Goal: Information Seeking & Learning: Find specific page/section

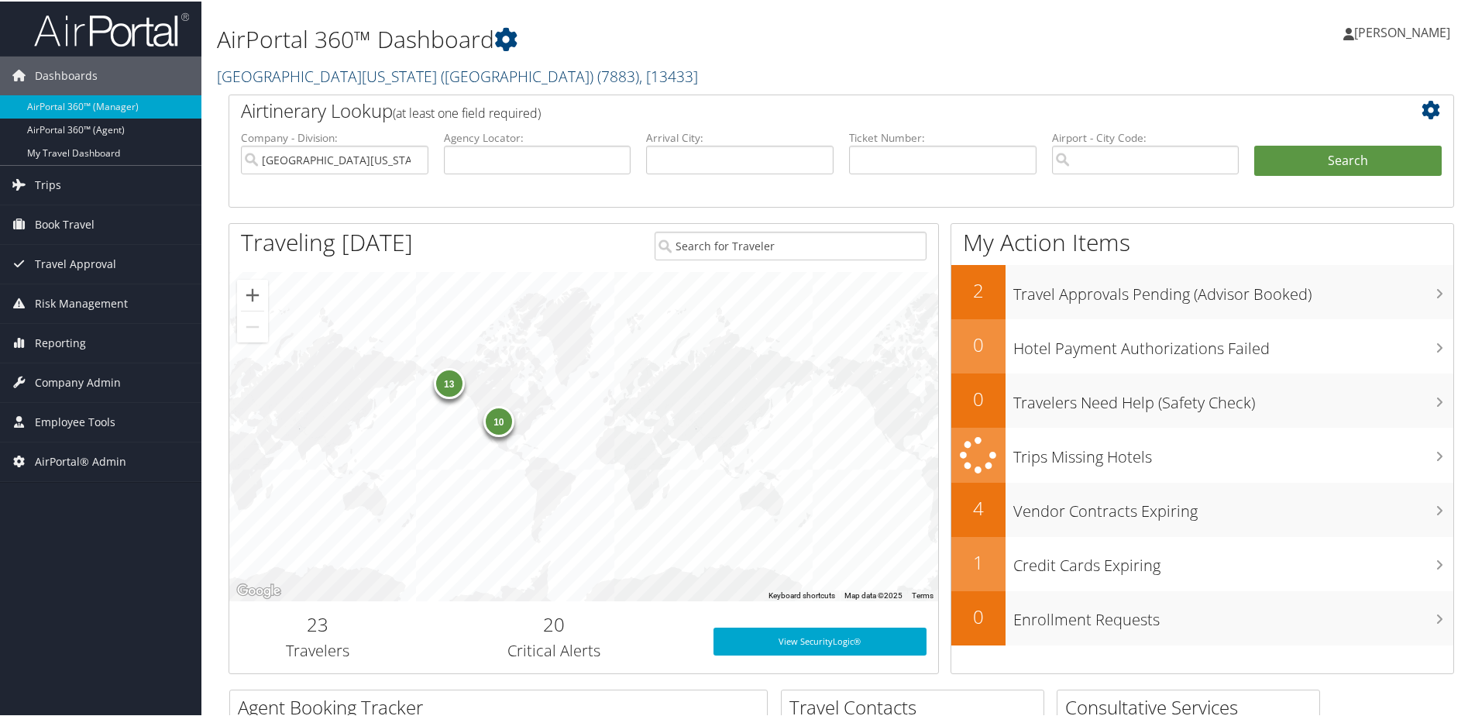
click at [305, 75] on link "[GEOGRAPHIC_DATA][US_STATE] ([GEOGRAPHIC_DATA]) ( 7883 ) , [ 13433 ]" at bounding box center [457, 74] width 481 height 21
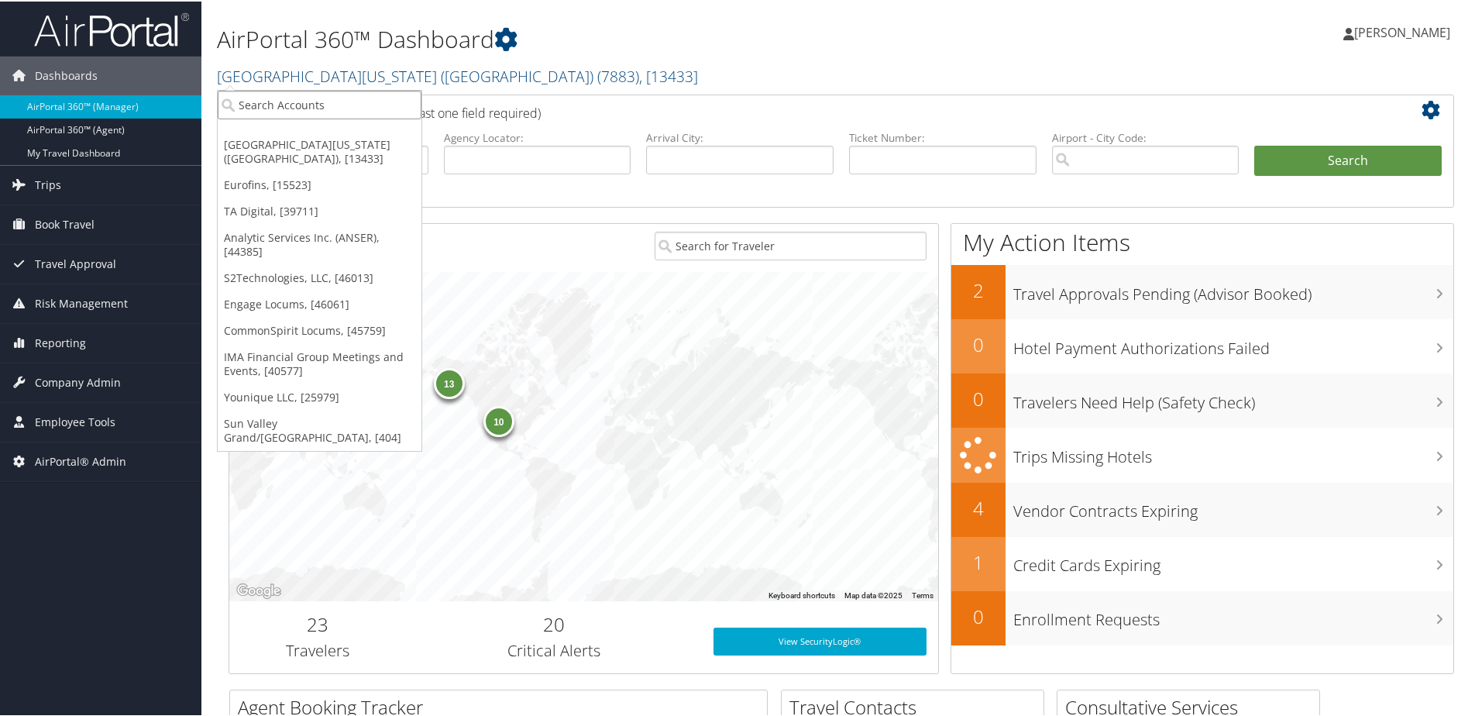
click at [292, 103] on input "search" at bounding box center [320, 103] width 204 height 29
type input "aultman"
click at [297, 128] on div "Aultman Health (302041), [45684]" at bounding box center [330, 132] width 243 height 14
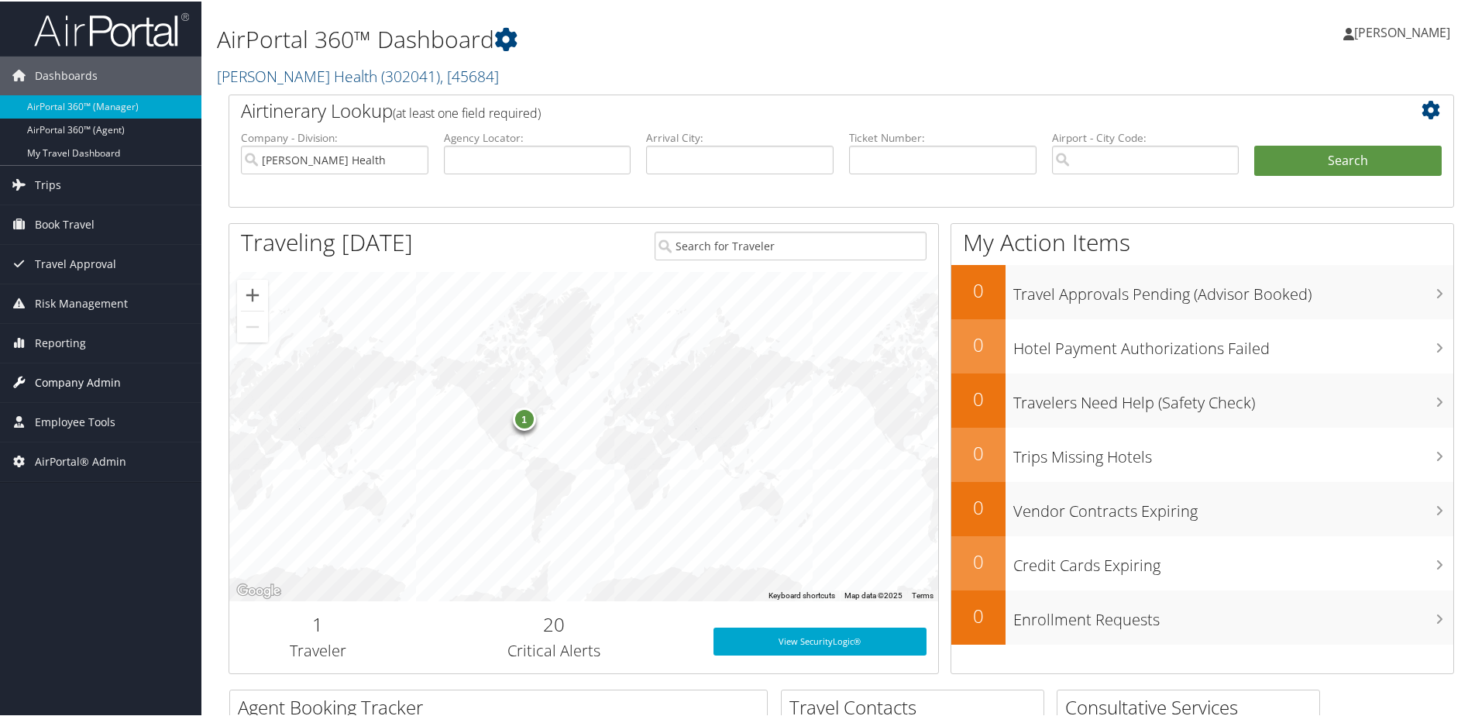
click at [85, 382] on span "Company Admin" at bounding box center [78, 381] width 86 height 39
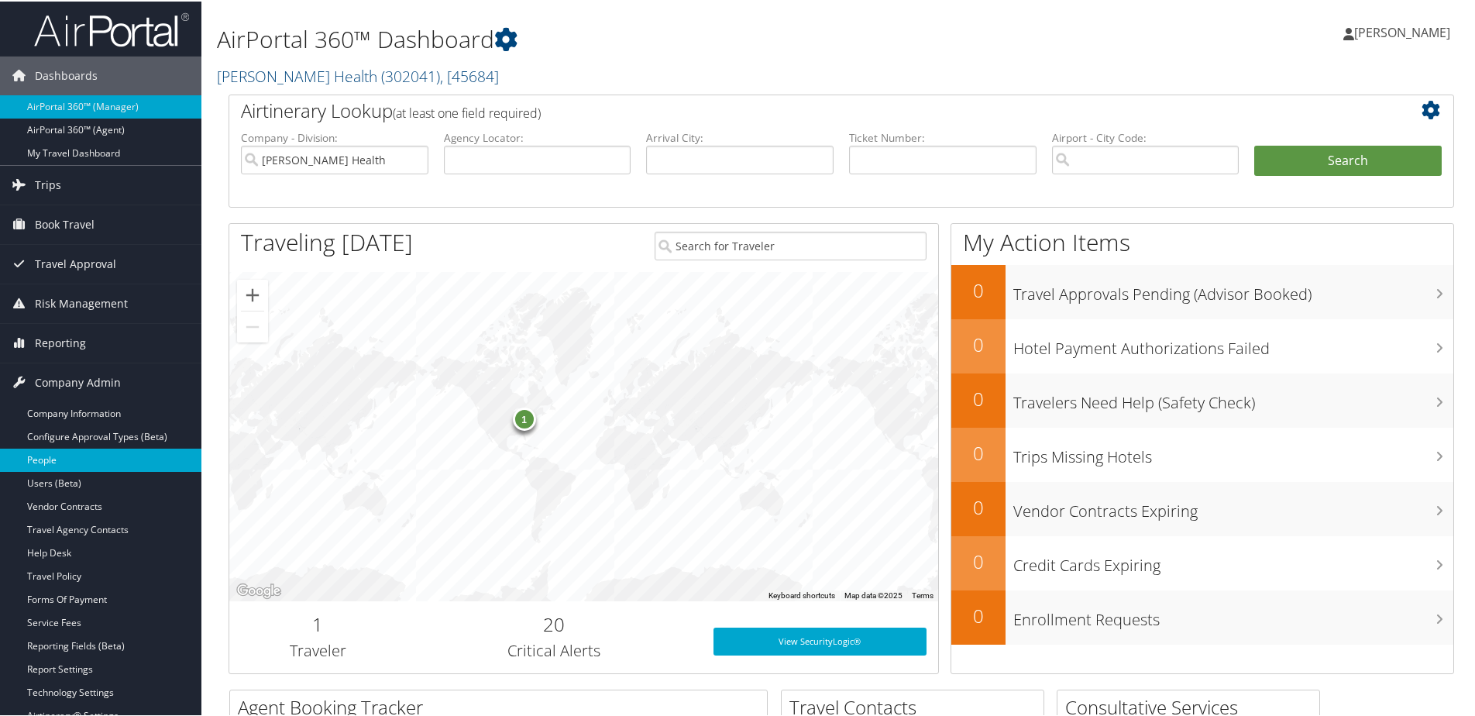
click at [54, 461] on link "People" at bounding box center [100, 458] width 201 height 23
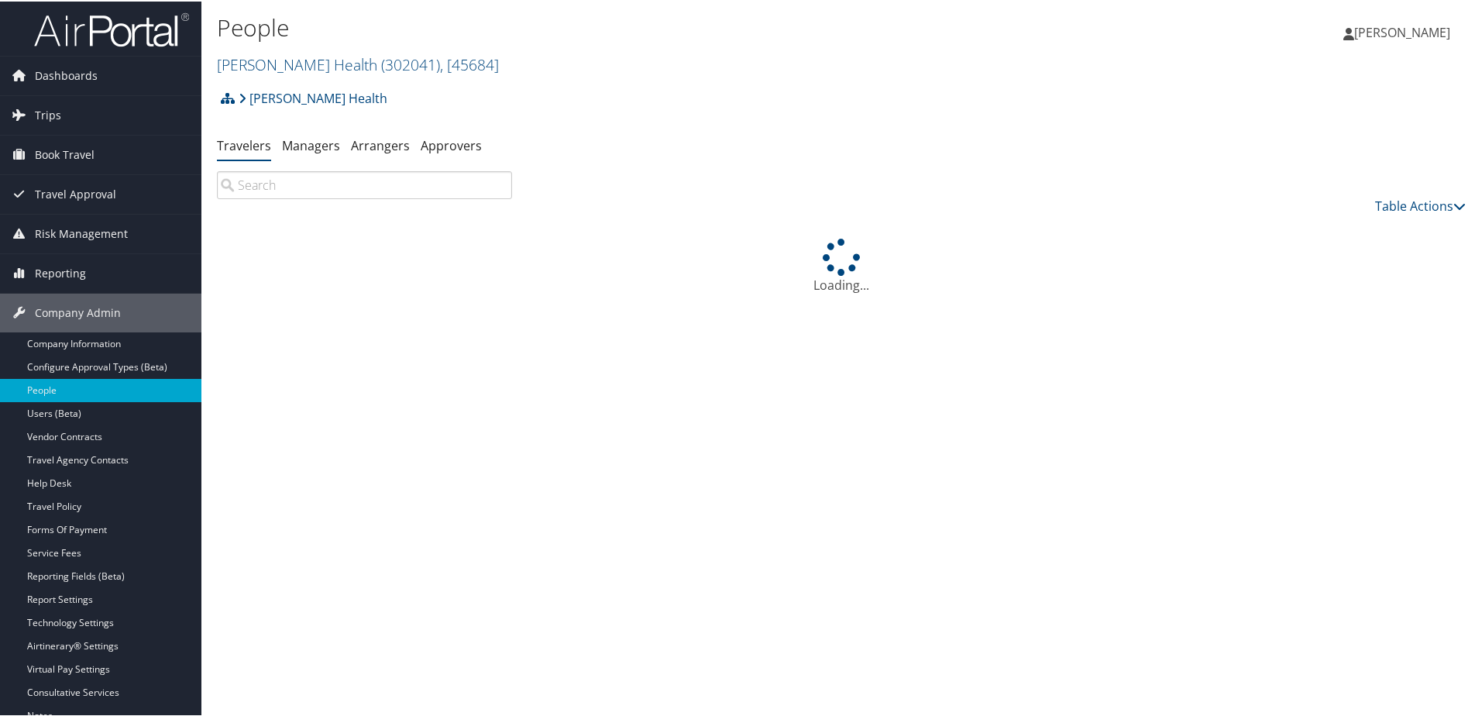
click at [342, 187] on input "search" at bounding box center [364, 184] width 295 height 28
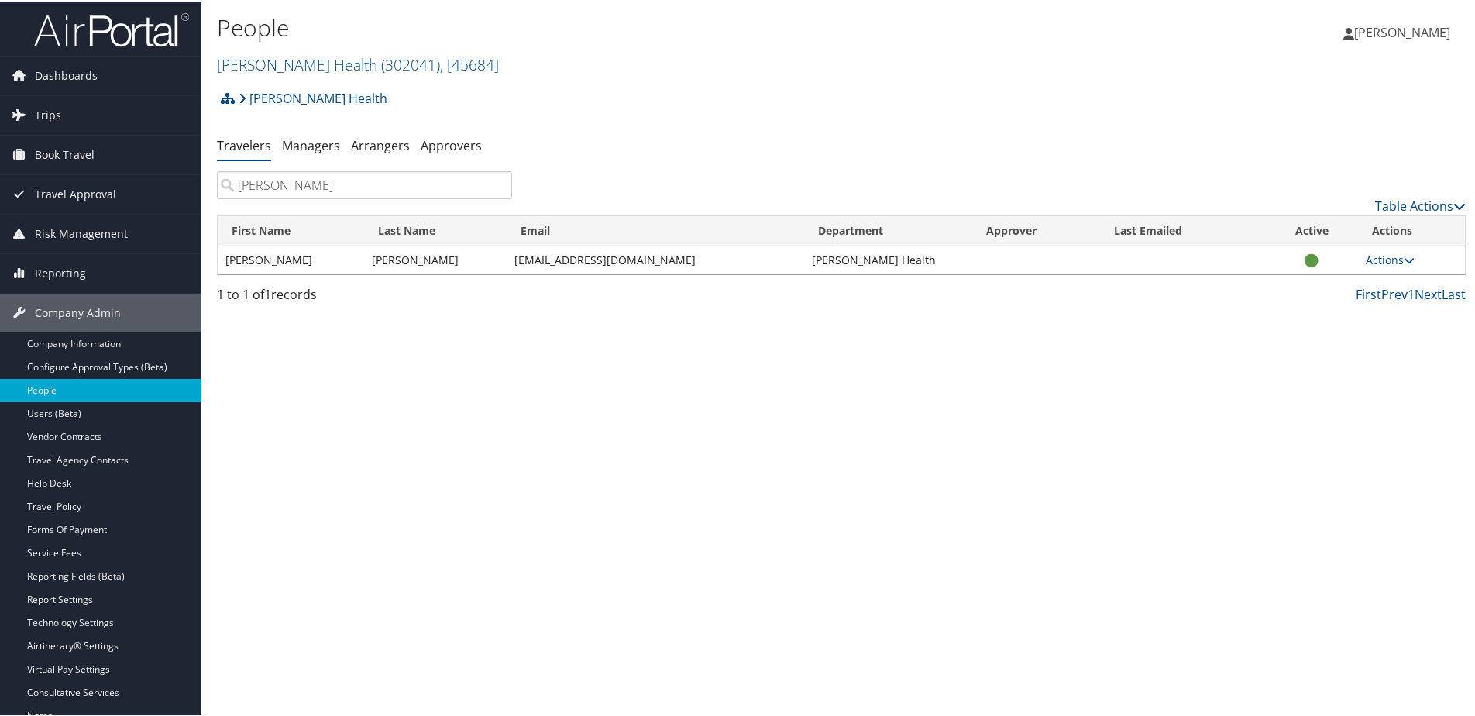
type input "miller"
drag, startPoint x: 502, startPoint y: 263, endPoint x: 642, endPoint y: 266, distance: 140.2
click at [642, 266] on tr "Jeffrey Miller Jeffreyimiller@me.com Aultman Health Actions User Settings View …" at bounding box center [841, 259] width 1247 height 28
copy tr "Jeffreyimiller@me.com"
click at [70, 337] on link "Company Information" at bounding box center [100, 342] width 201 height 23
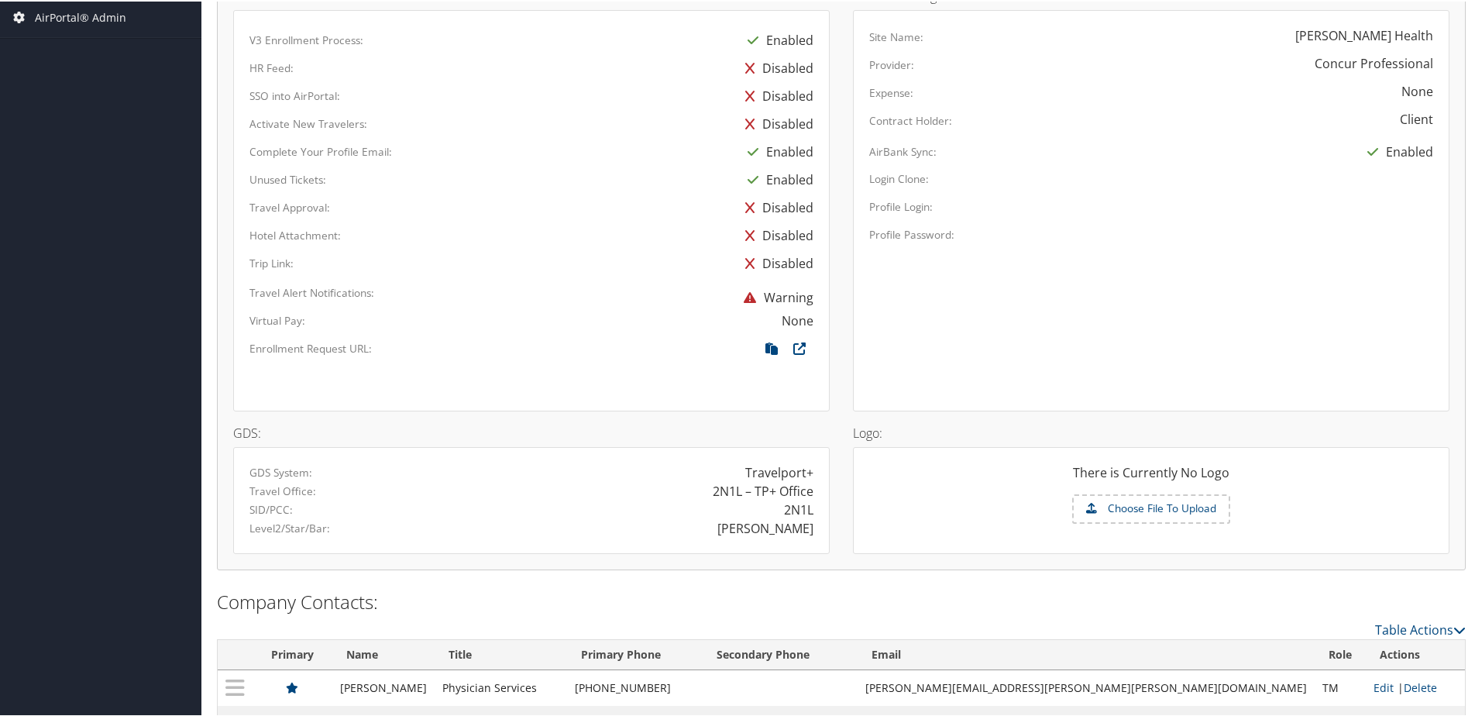
scroll to position [766, 0]
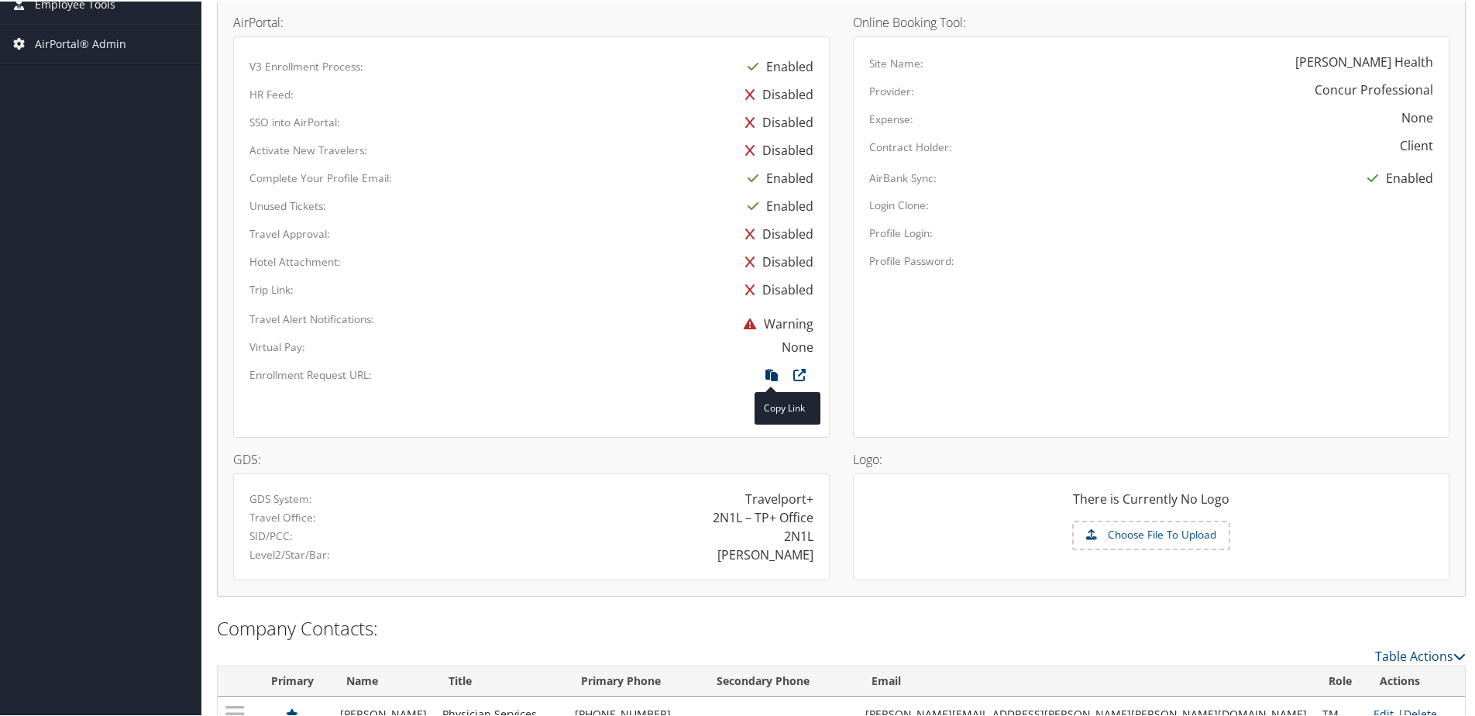
click at [761, 373] on icon at bounding box center [771, 377] width 28 height 20
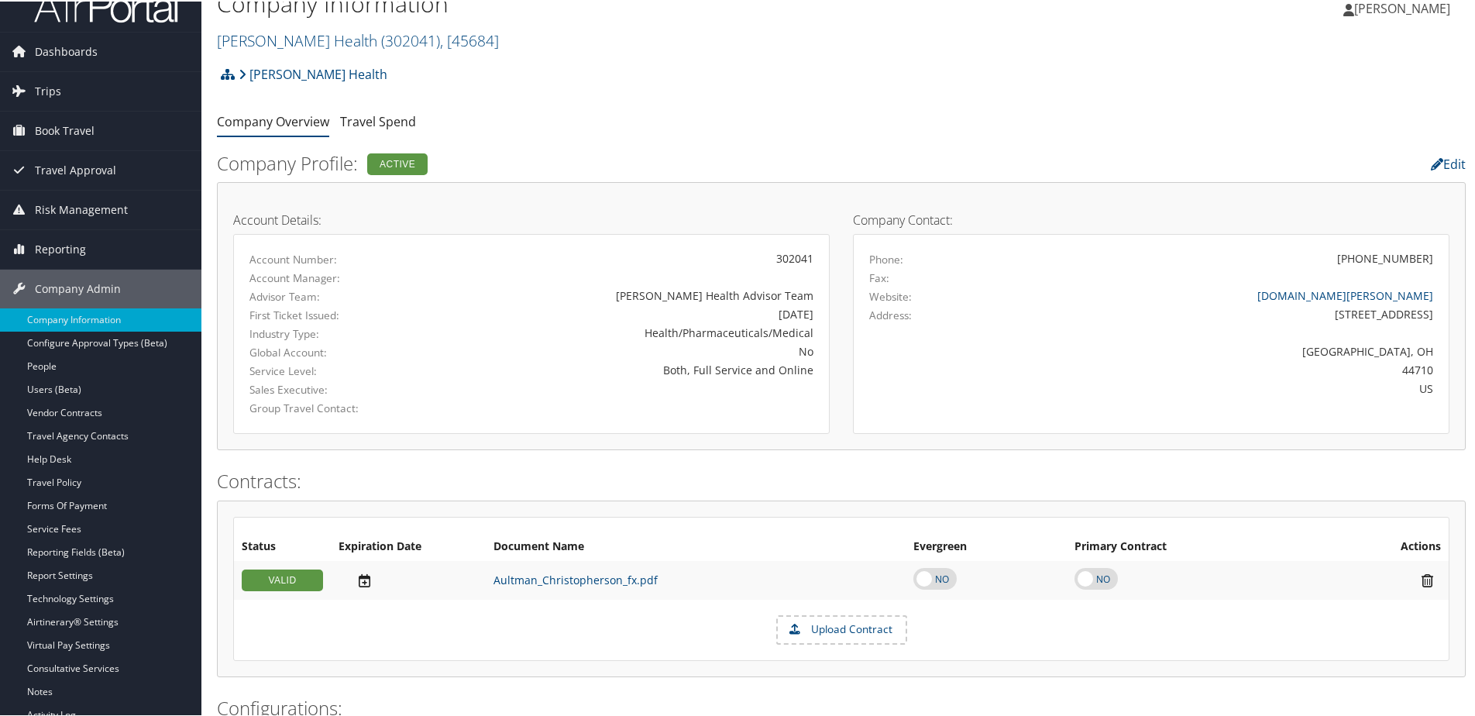
scroll to position [0, 0]
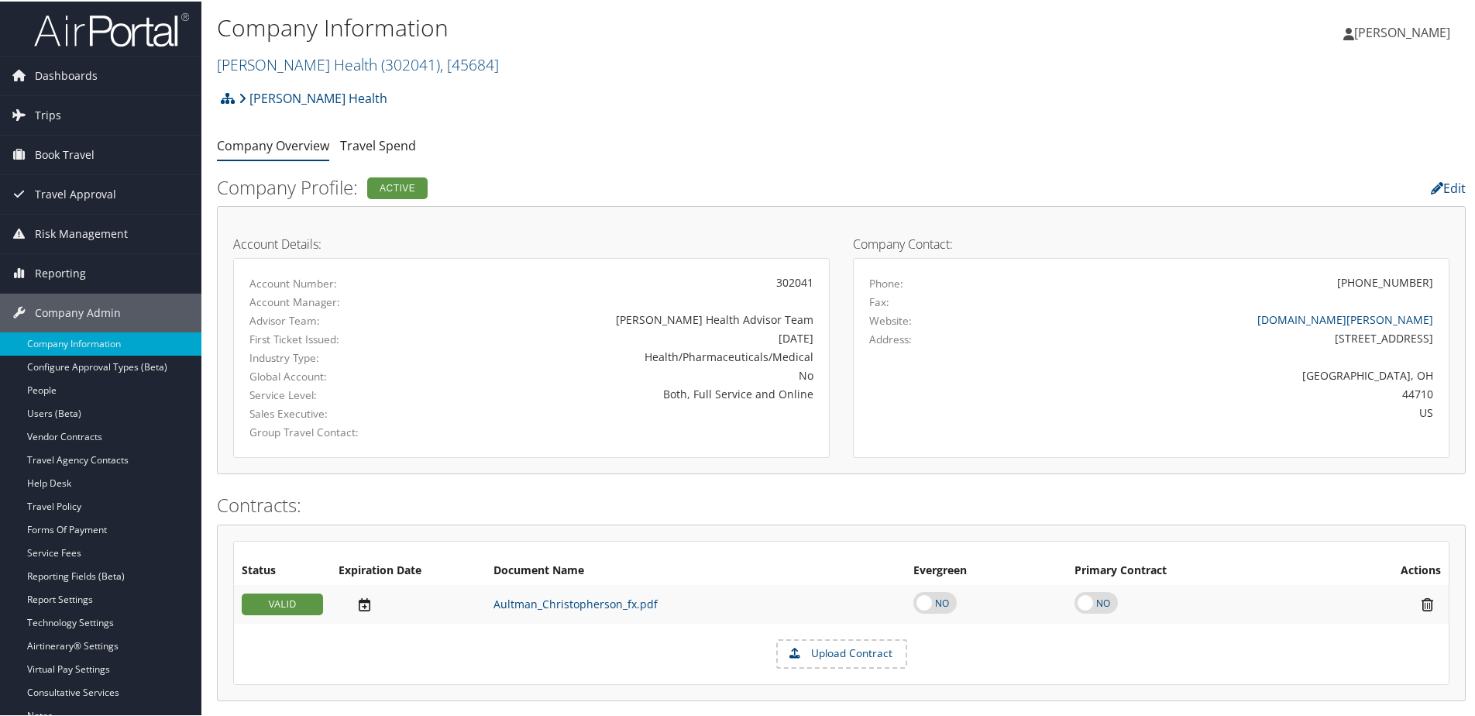
click at [132, 26] on img at bounding box center [111, 28] width 155 height 36
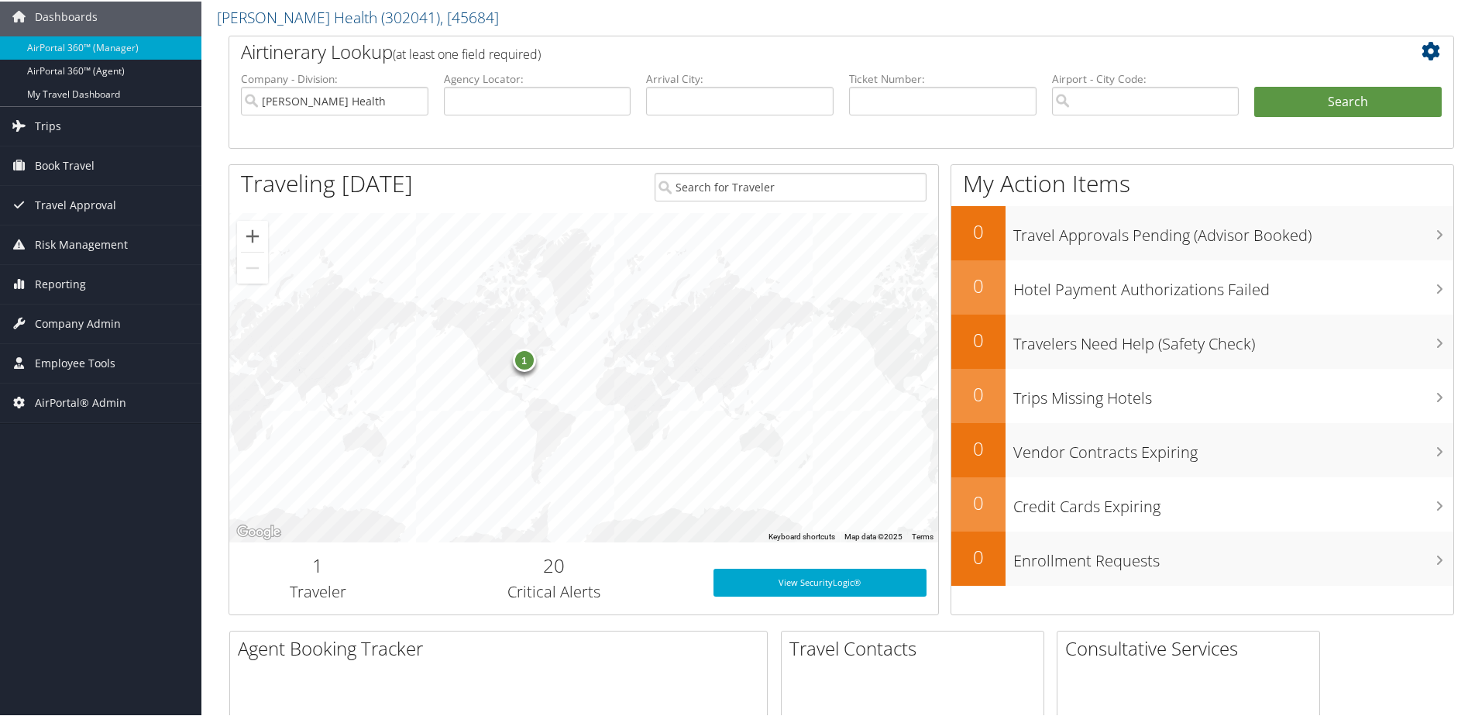
scroll to position [387, 0]
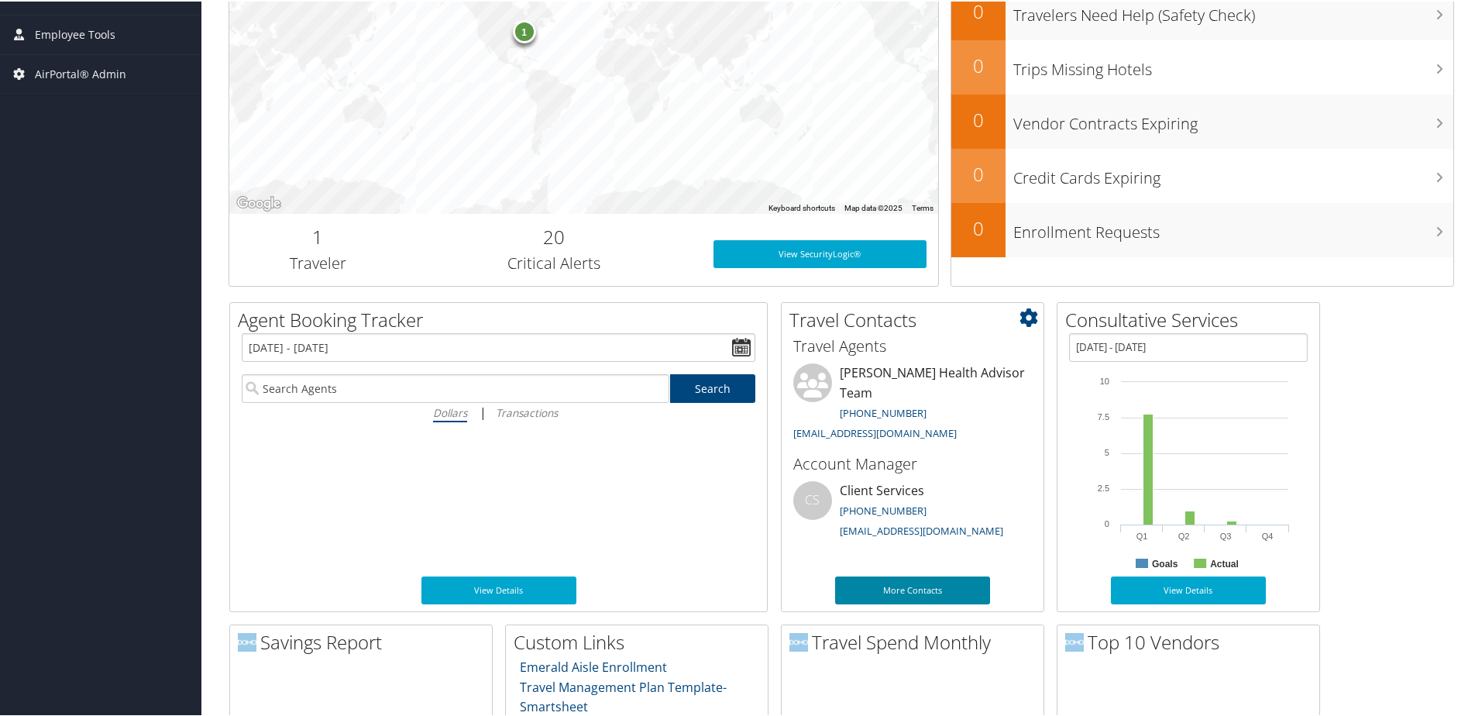
click at [886, 584] on link "More Contacts" at bounding box center [912, 589] width 155 height 28
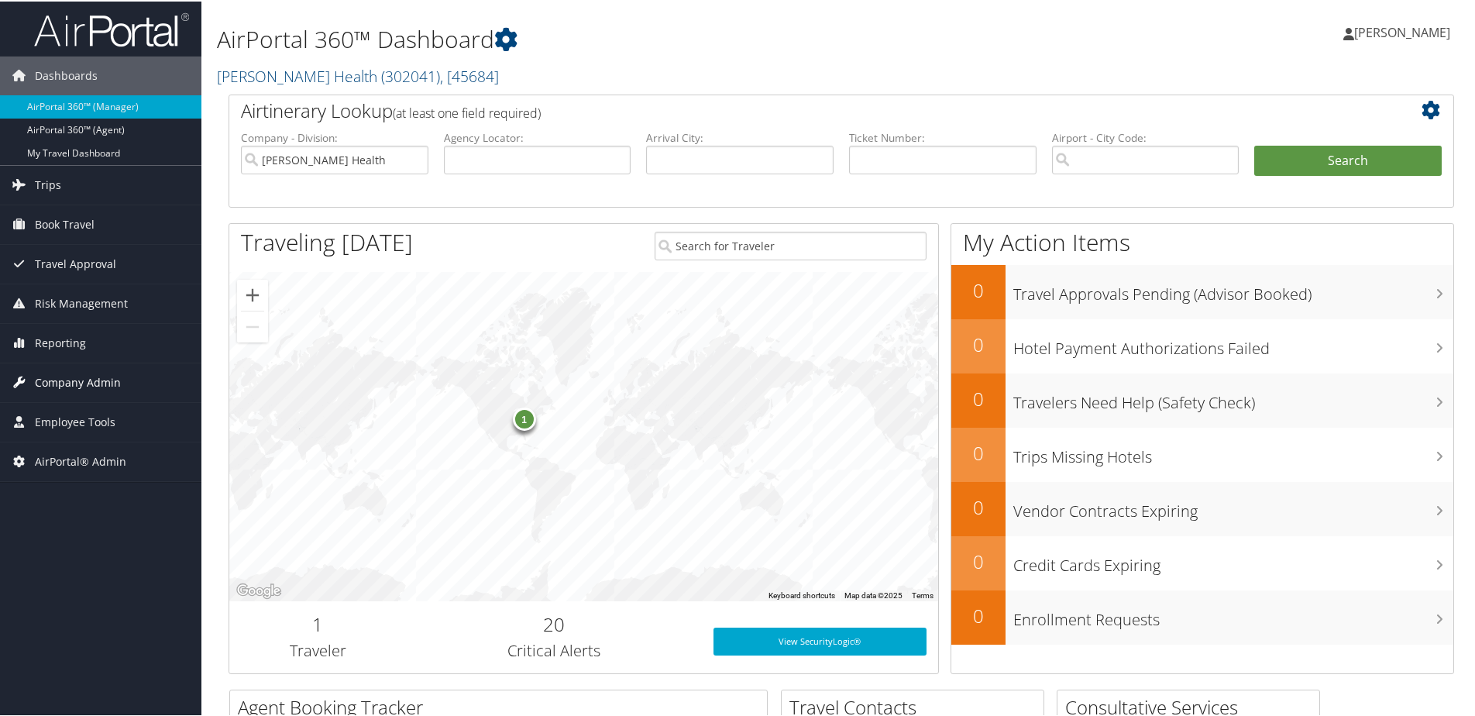
click at [40, 386] on span "Company Admin" at bounding box center [78, 381] width 86 height 39
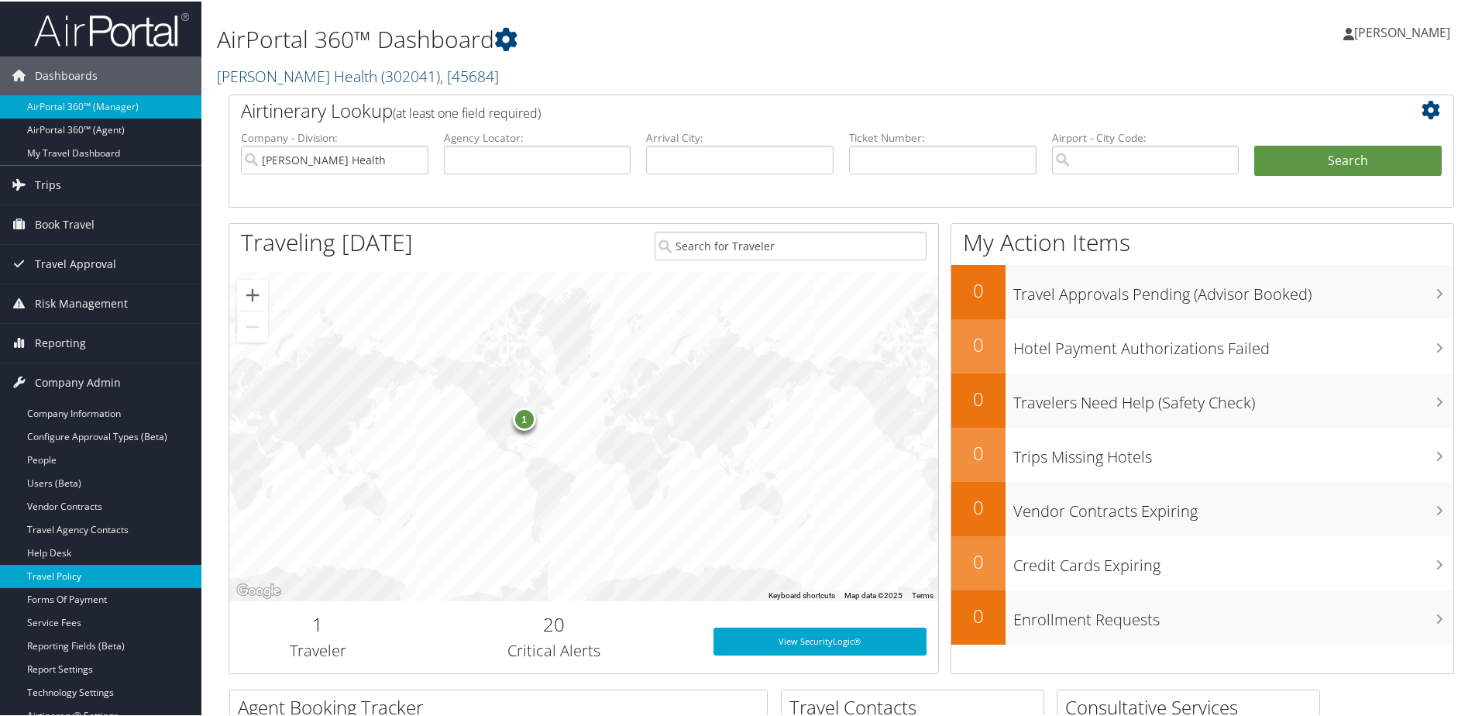
click at [49, 576] on link "Travel Policy" at bounding box center [100, 574] width 201 height 23
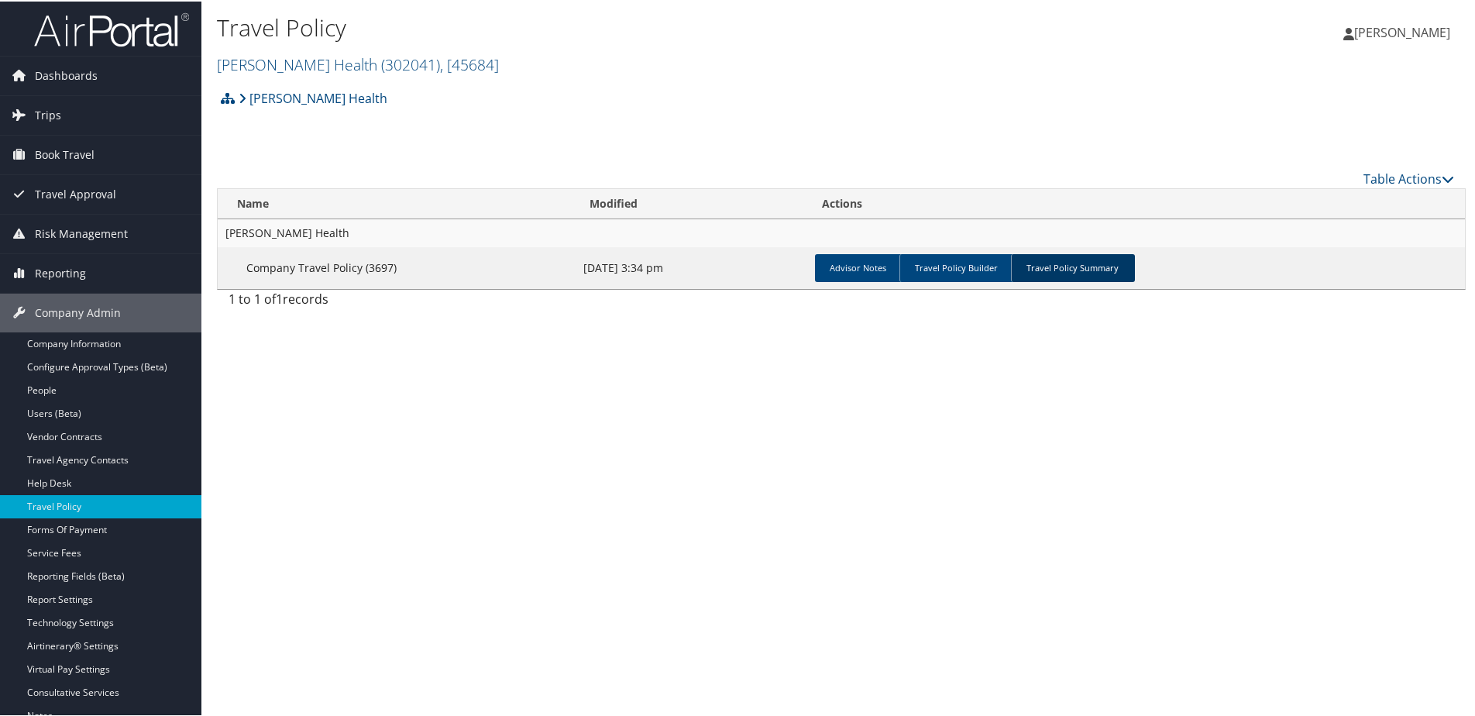
click at [1049, 263] on link "Travel Policy Summary" at bounding box center [1073, 266] width 124 height 28
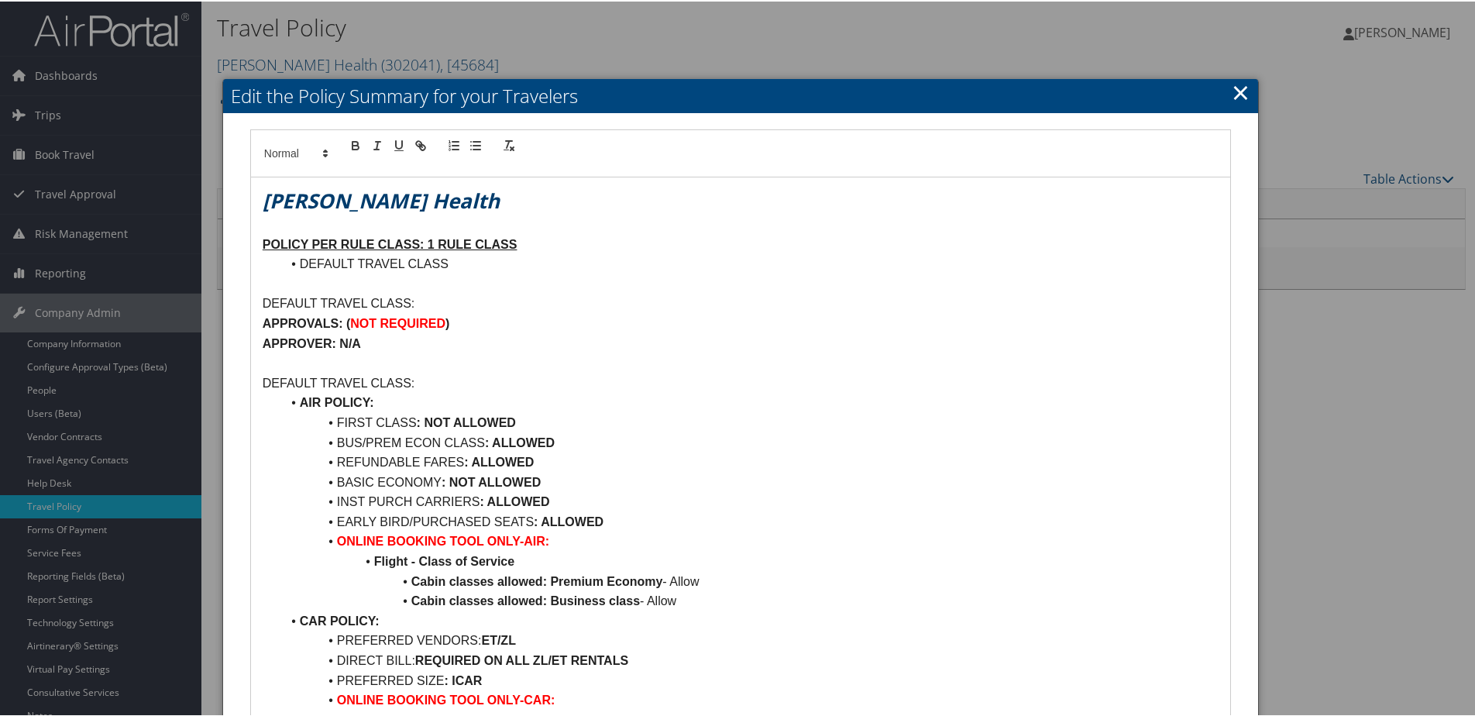
click at [1231, 87] on link "×" at bounding box center [1240, 90] width 18 height 31
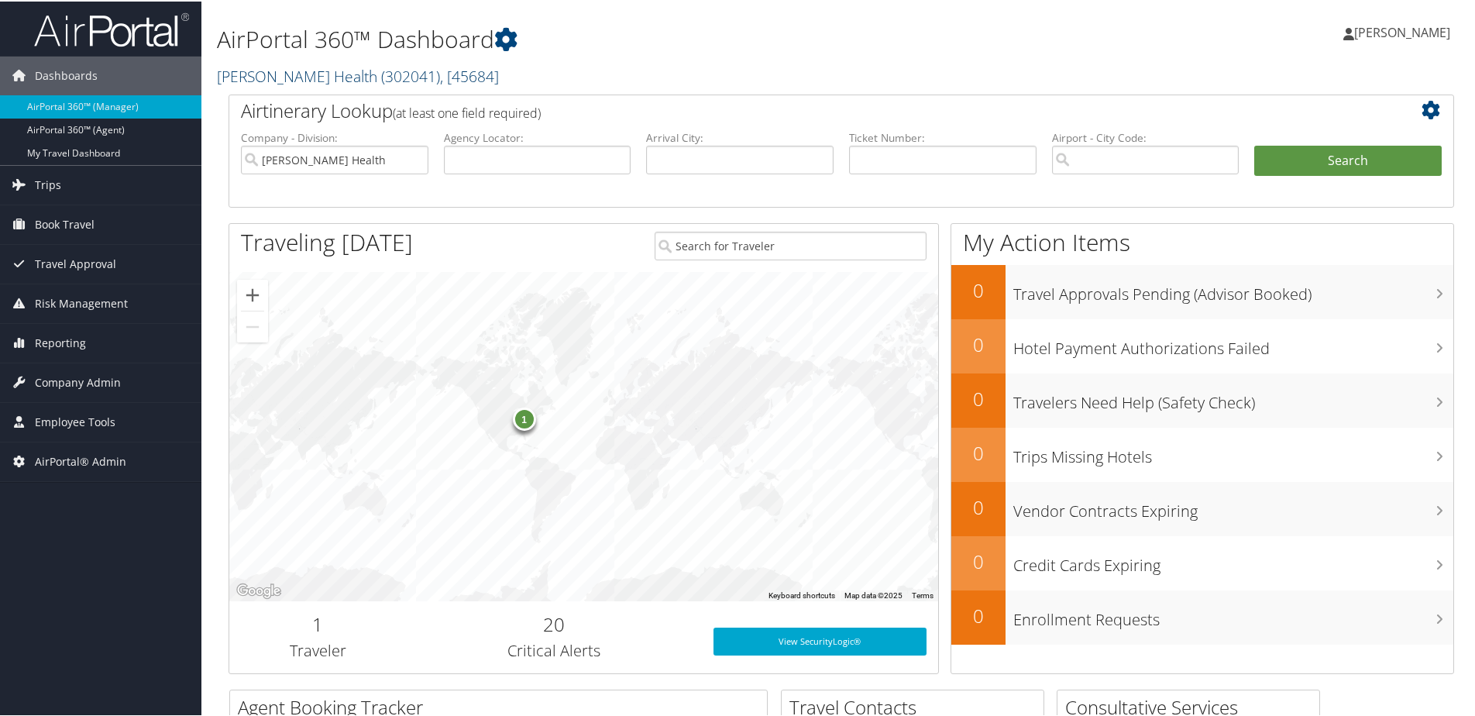
click at [255, 74] on link "Aultman Health ( 302041 ) , [ 45684 ]" at bounding box center [358, 74] width 282 height 21
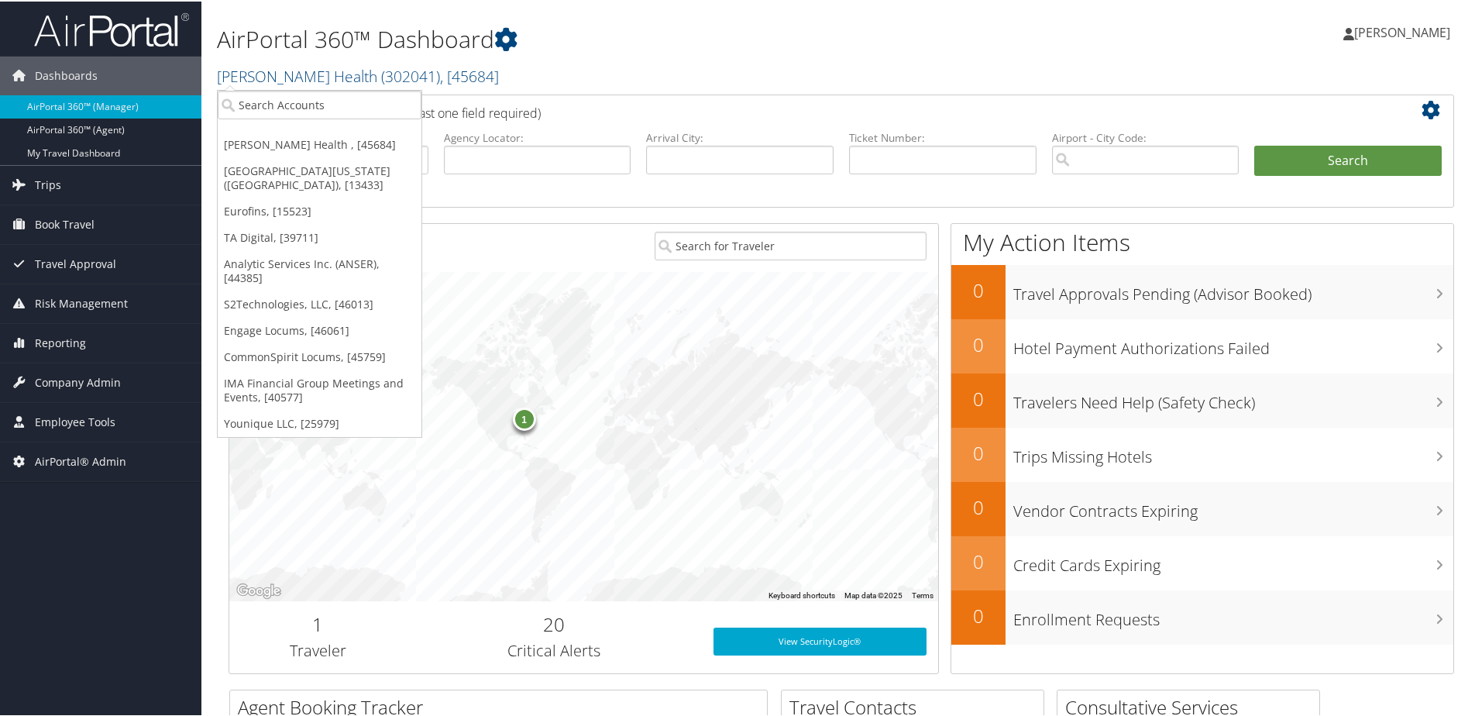
click at [618, 44] on h1 "AirPortal 360™ Dashboard" at bounding box center [633, 38] width 833 height 33
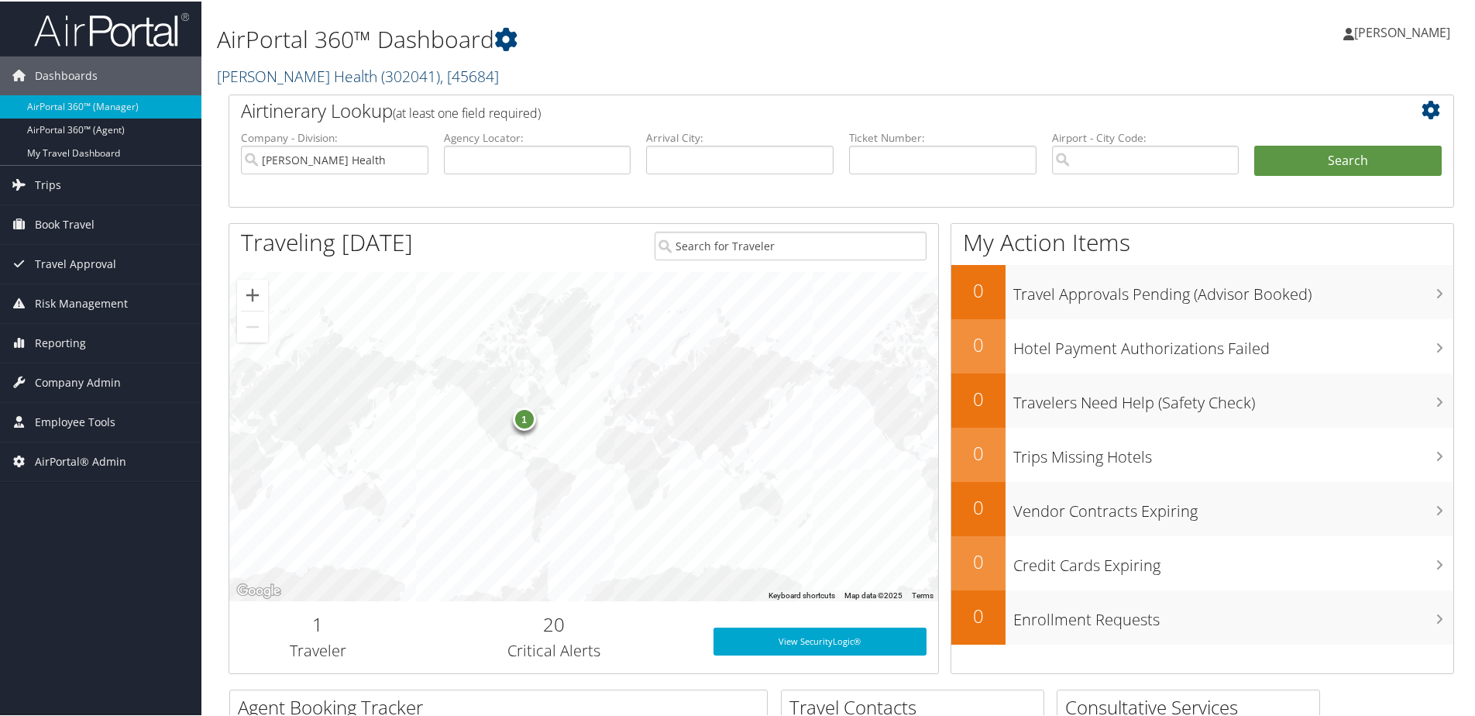
click at [290, 75] on link "Aultman Health ( 302041 ) , [ 45684 ]" at bounding box center [358, 74] width 282 height 21
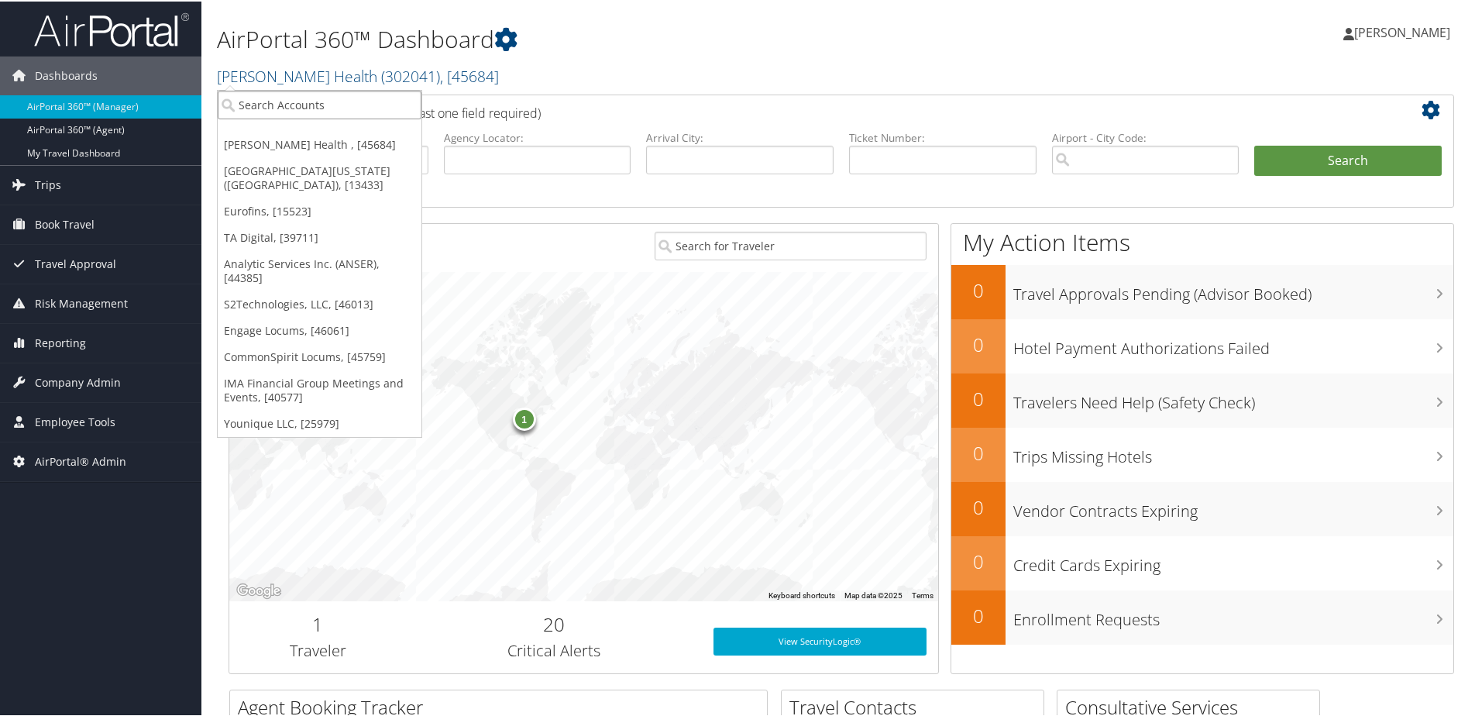
click at [295, 108] on input "search" at bounding box center [320, 103] width 204 height 29
type input "grom"
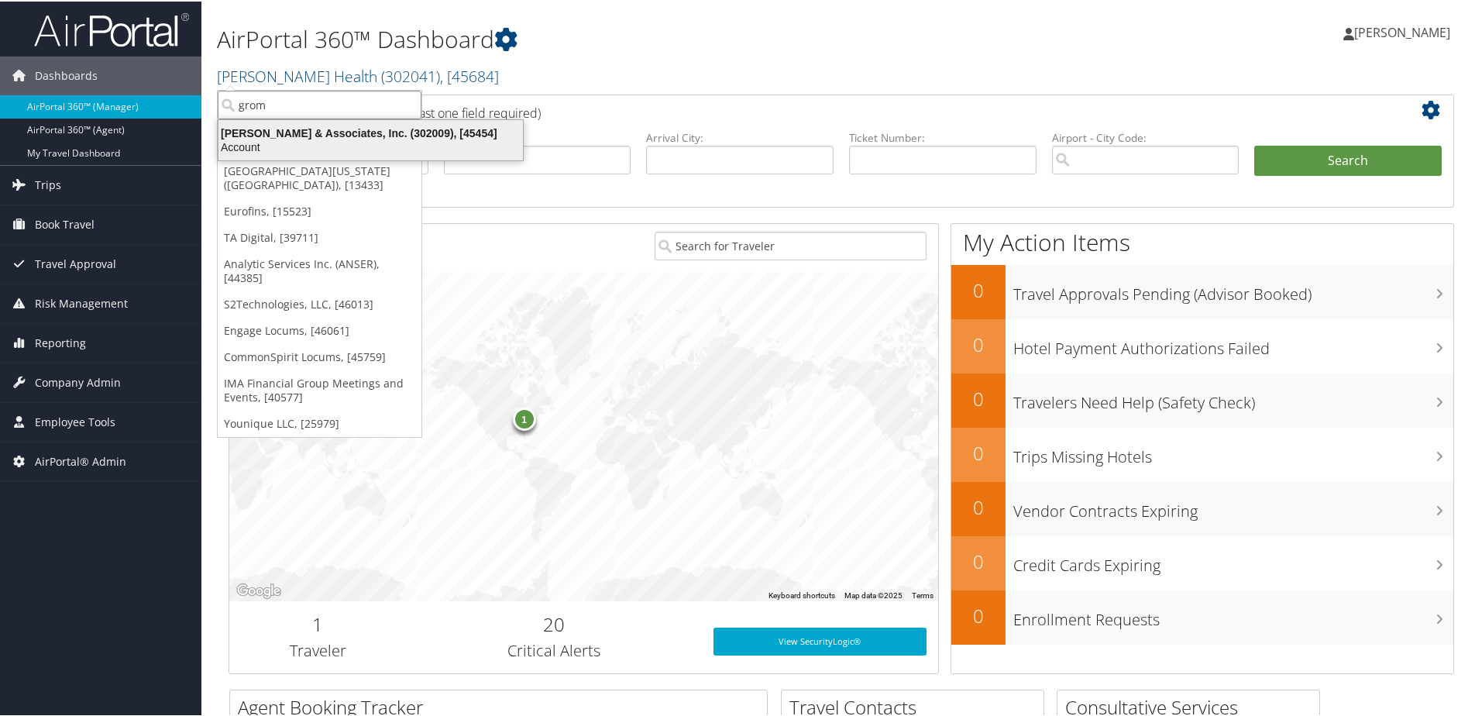
click at [299, 138] on div "Gromelski & Associates, Inc. (302009), [45454]" at bounding box center [370, 132] width 323 height 14
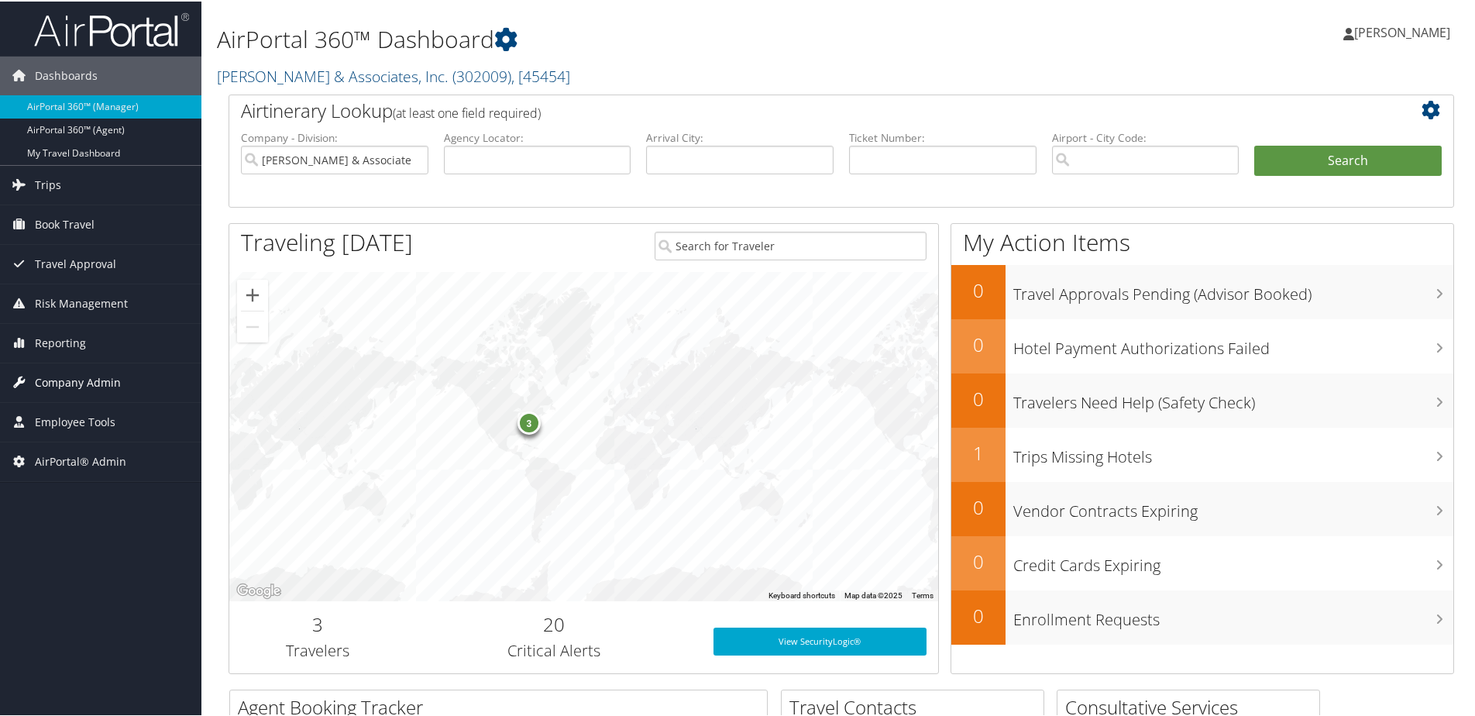
click at [91, 378] on span "Company Admin" at bounding box center [78, 381] width 86 height 39
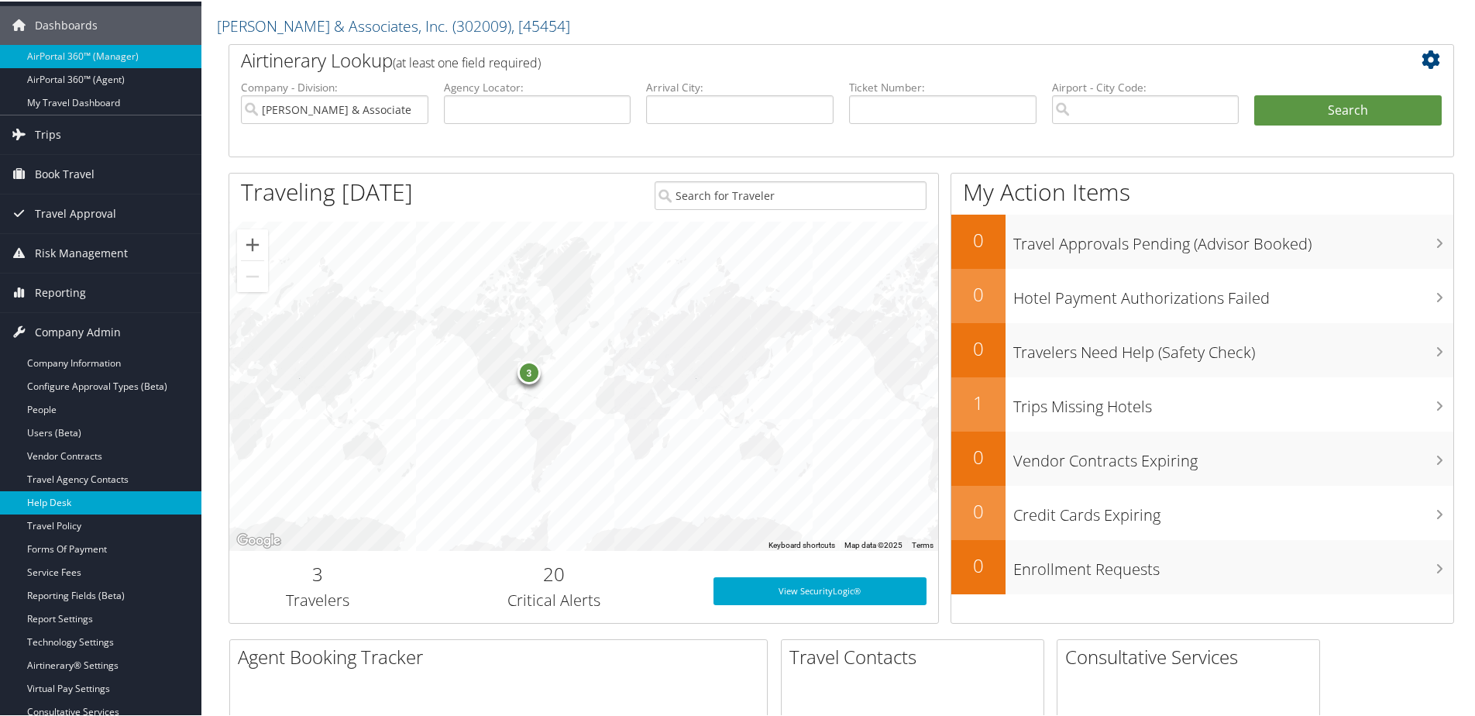
scroll to position [155, 0]
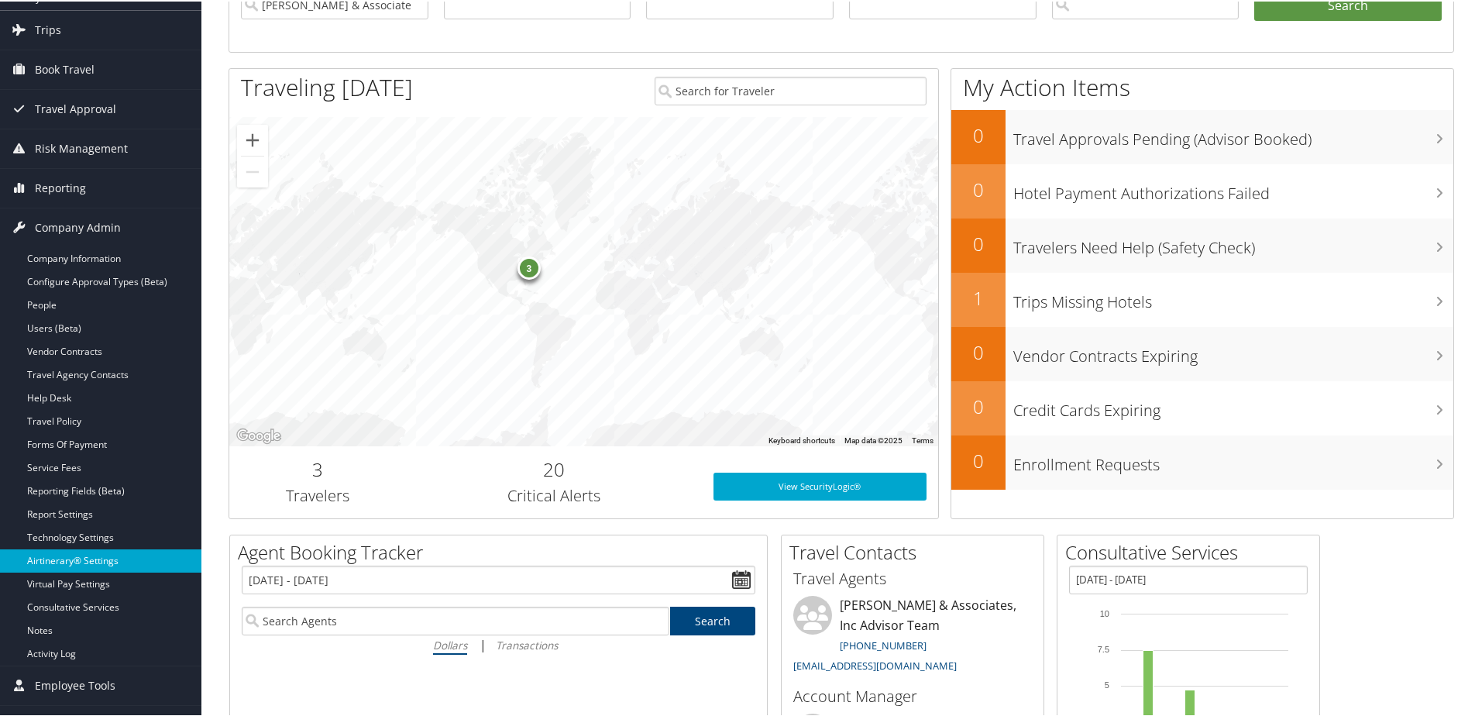
click at [70, 557] on link "Airtinerary® Settings" at bounding box center [100, 559] width 201 height 23
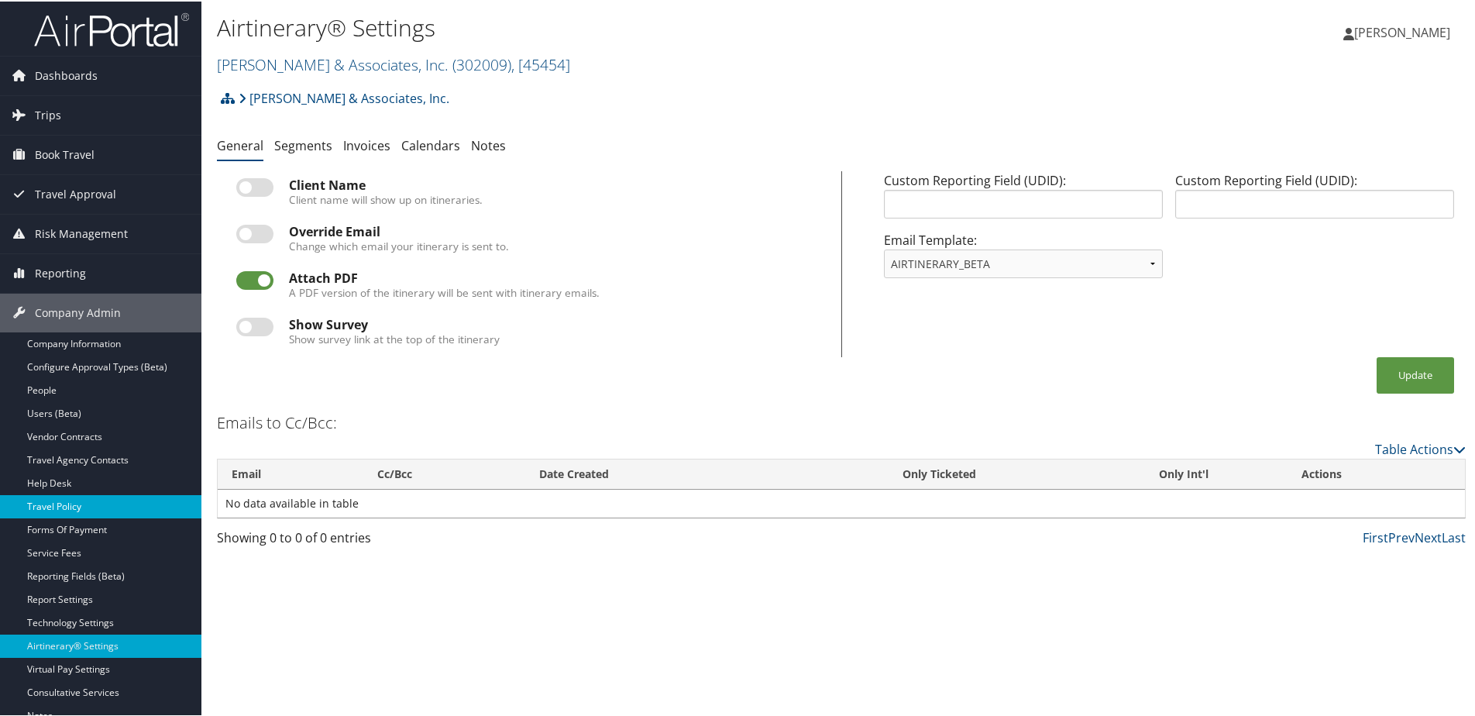
click at [60, 503] on link "Travel Policy" at bounding box center [100, 504] width 201 height 23
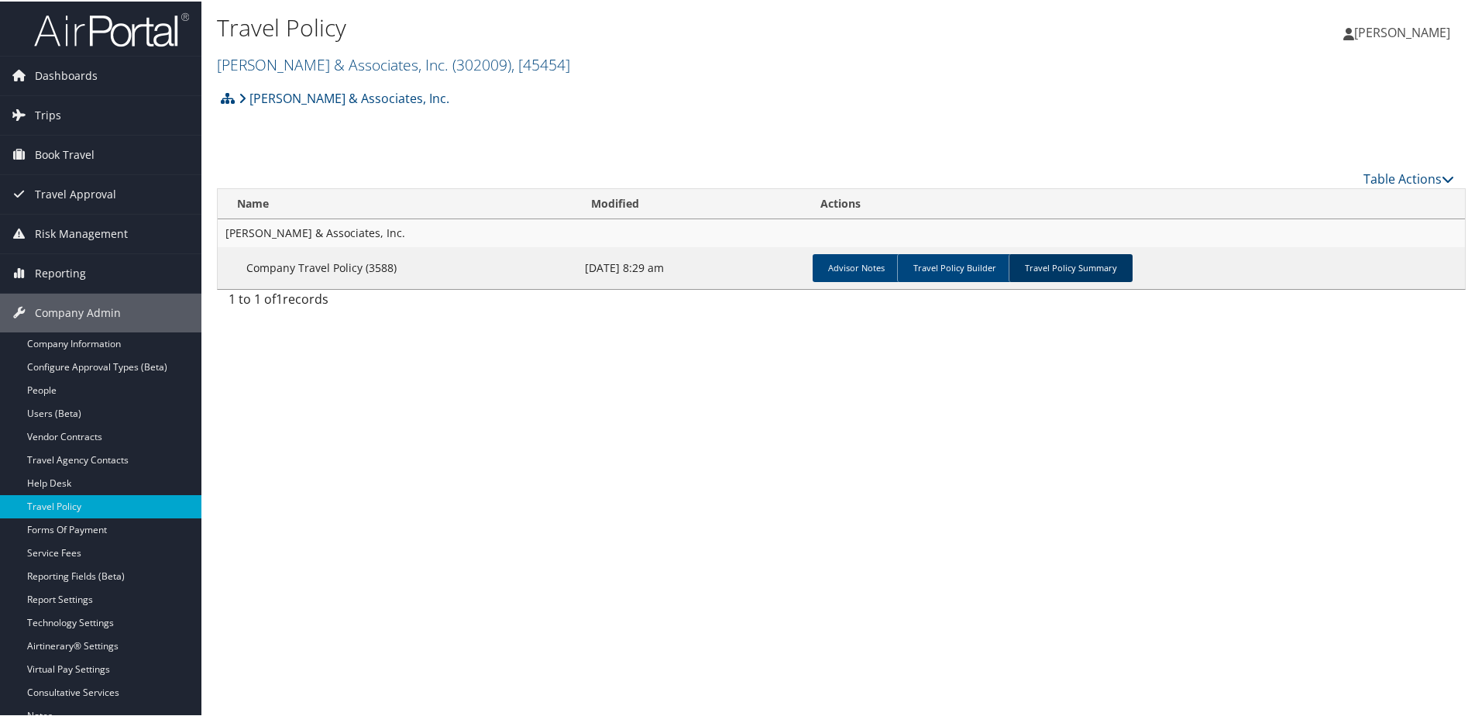
click at [1075, 272] on link "Travel Policy Summary" at bounding box center [1070, 266] width 124 height 28
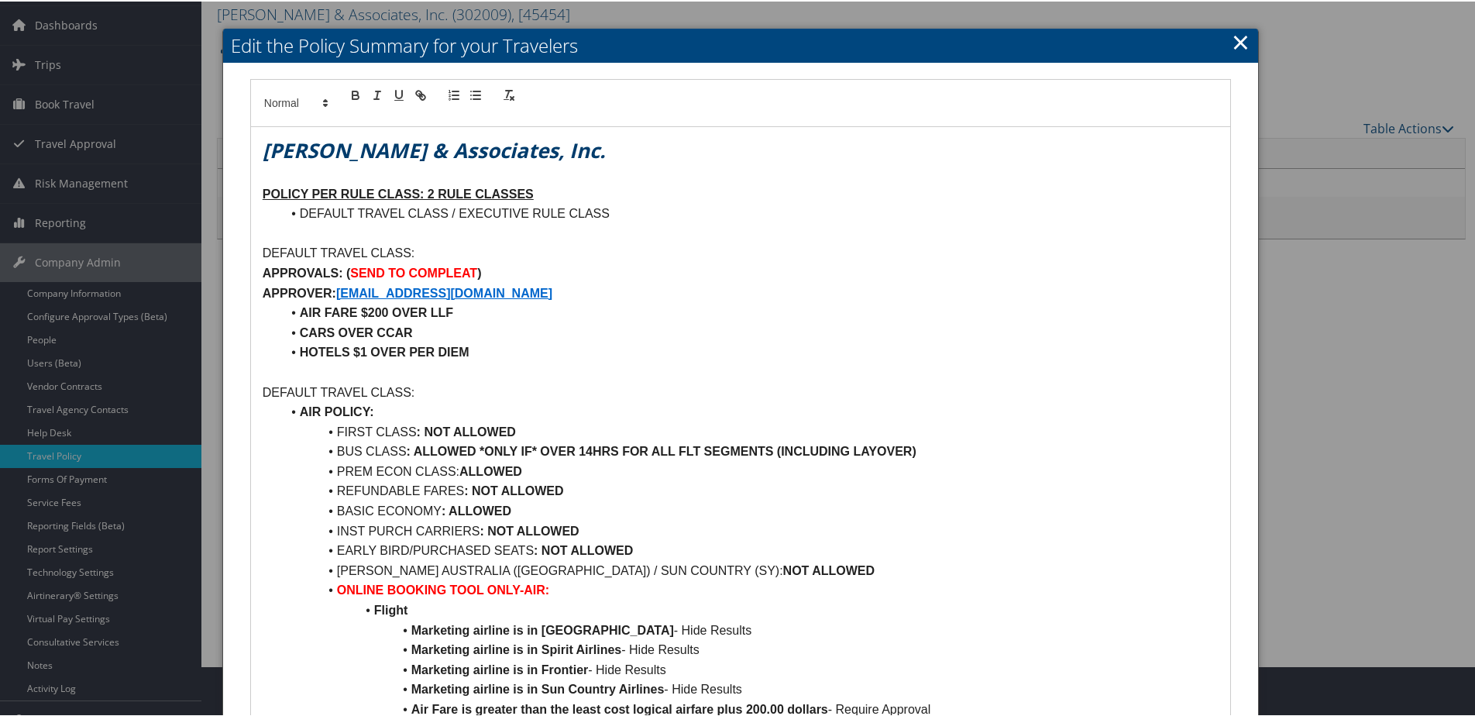
scroll to position [77, 0]
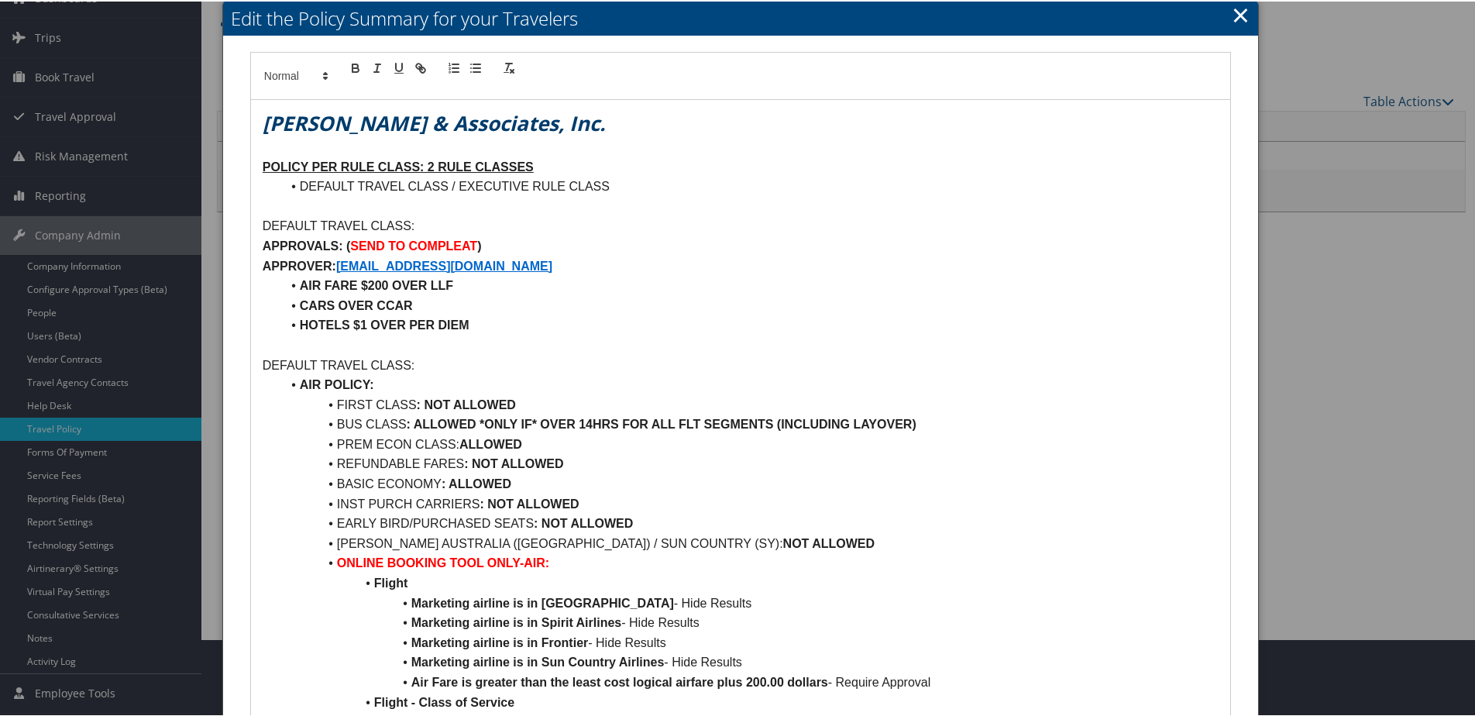
click at [1238, 9] on link "×" at bounding box center [1240, 13] width 18 height 31
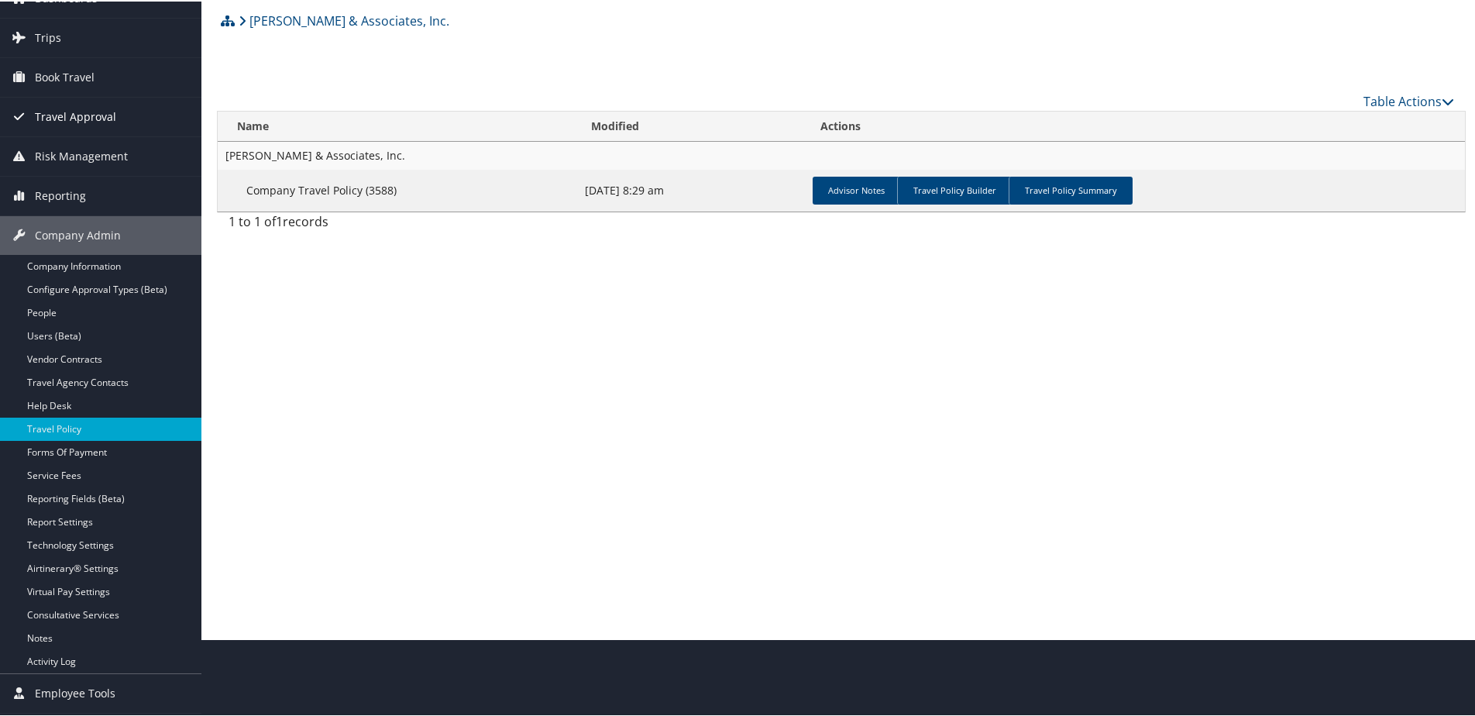
scroll to position [0, 0]
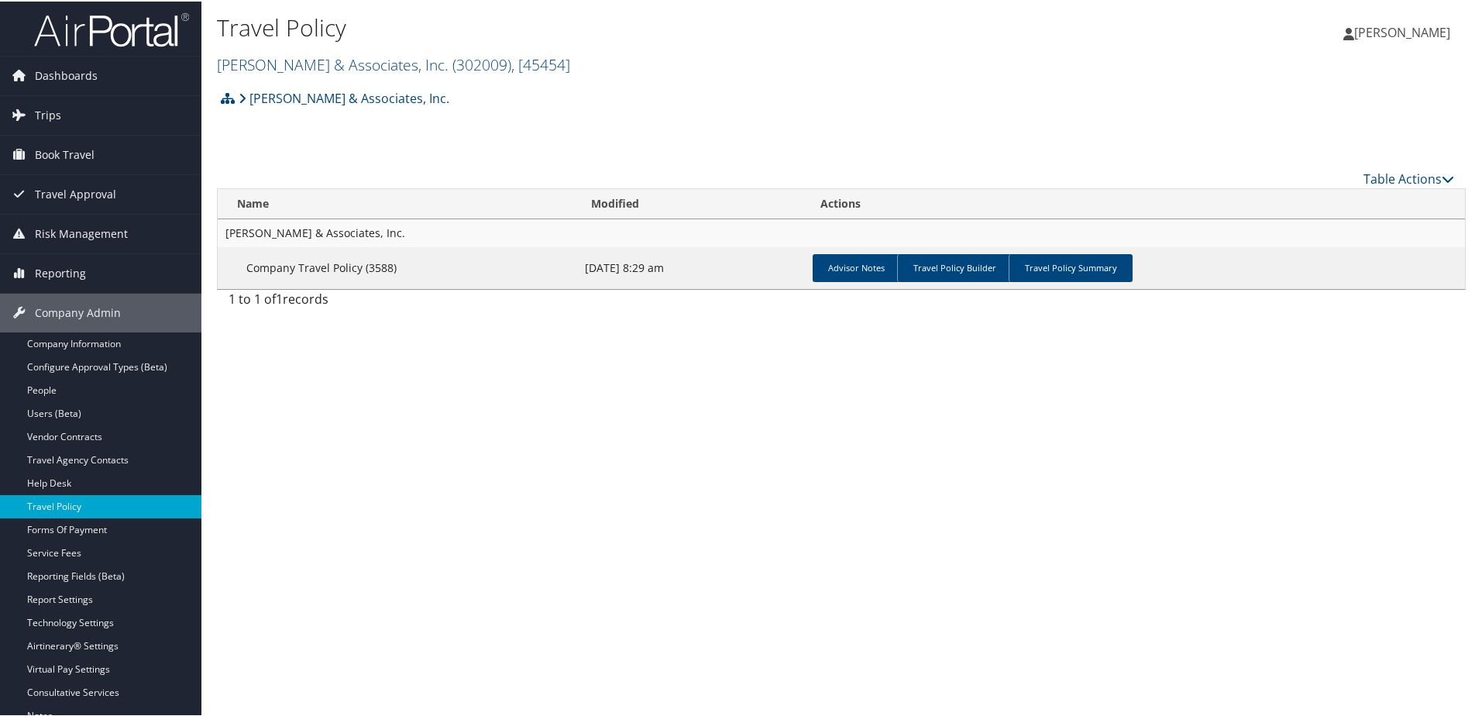
click at [108, 26] on img at bounding box center [111, 28] width 155 height 36
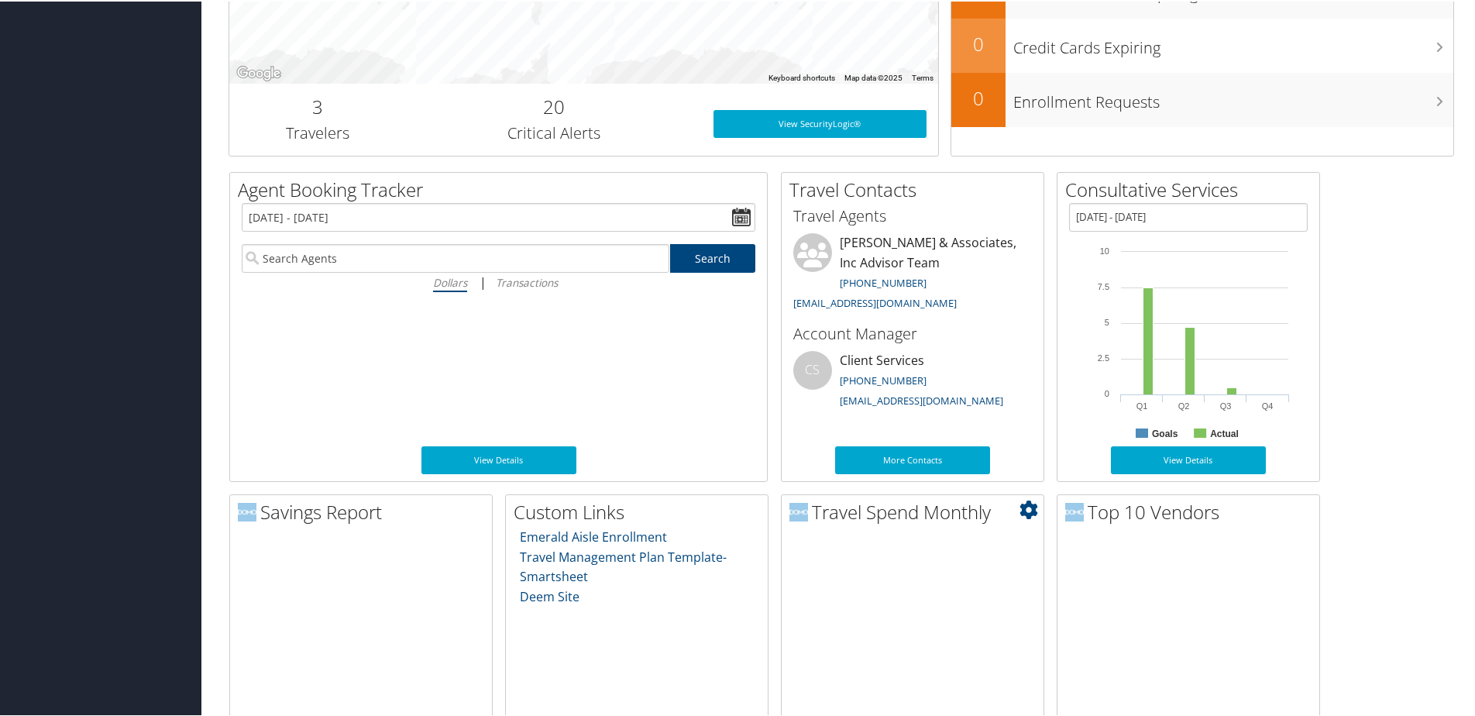
scroll to position [620, 0]
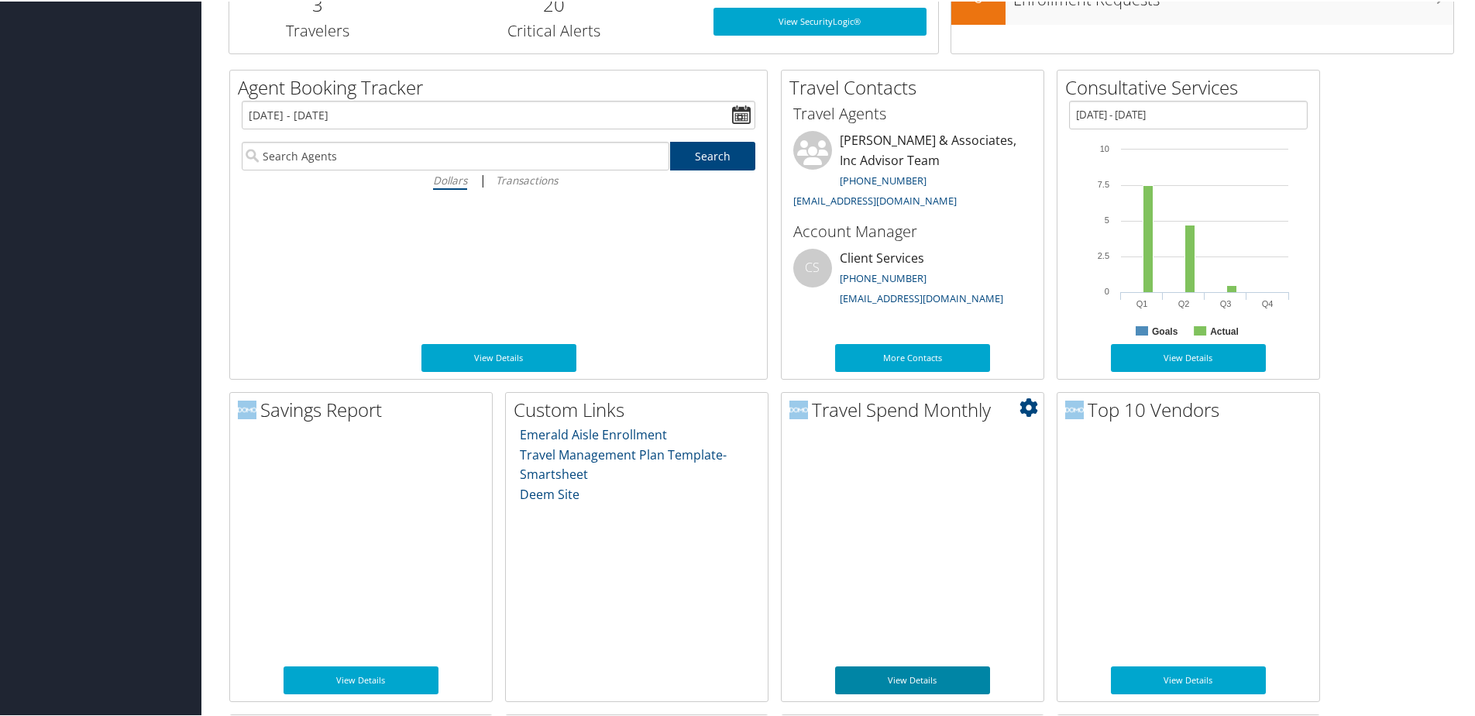
click at [906, 676] on link "View Details" at bounding box center [912, 679] width 155 height 28
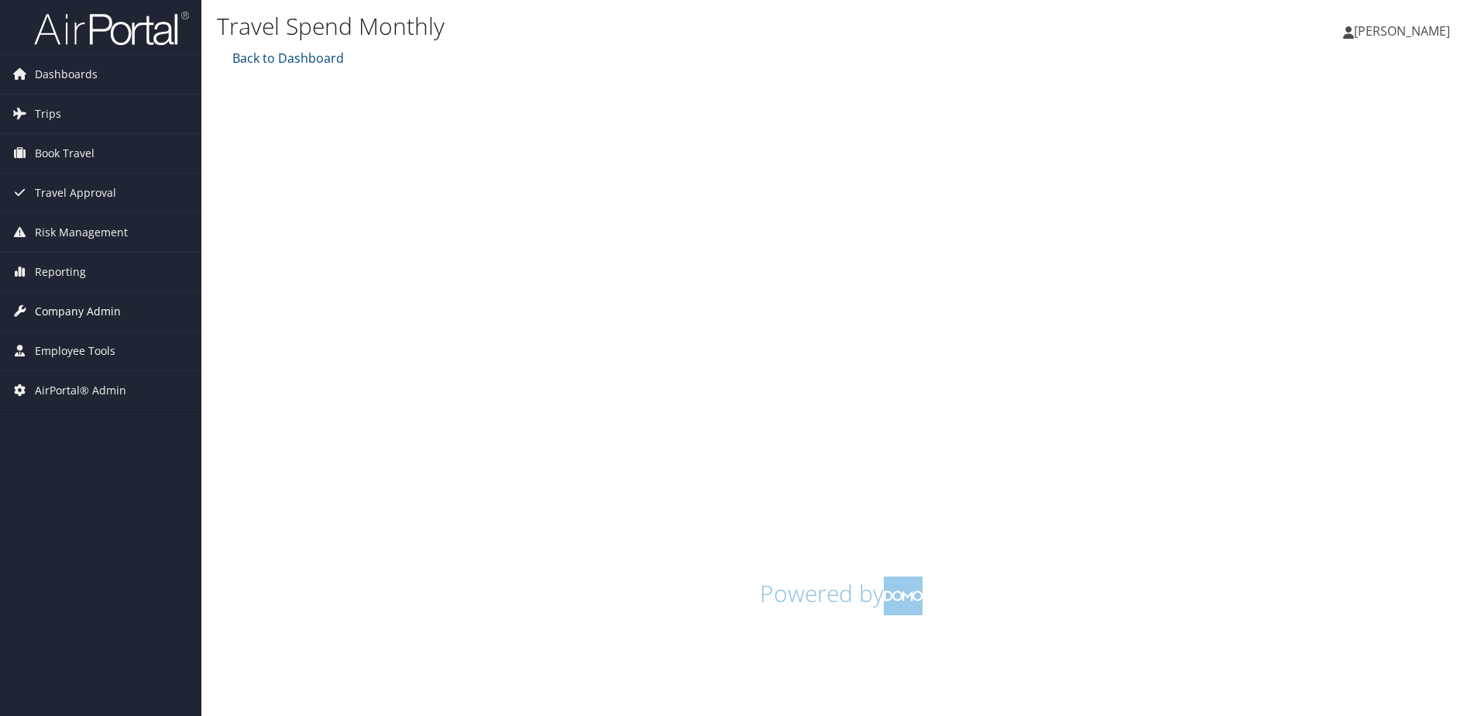
click at [74, 305] on span "Company Admin" at bounding box center [78, 311] width 86 height 39
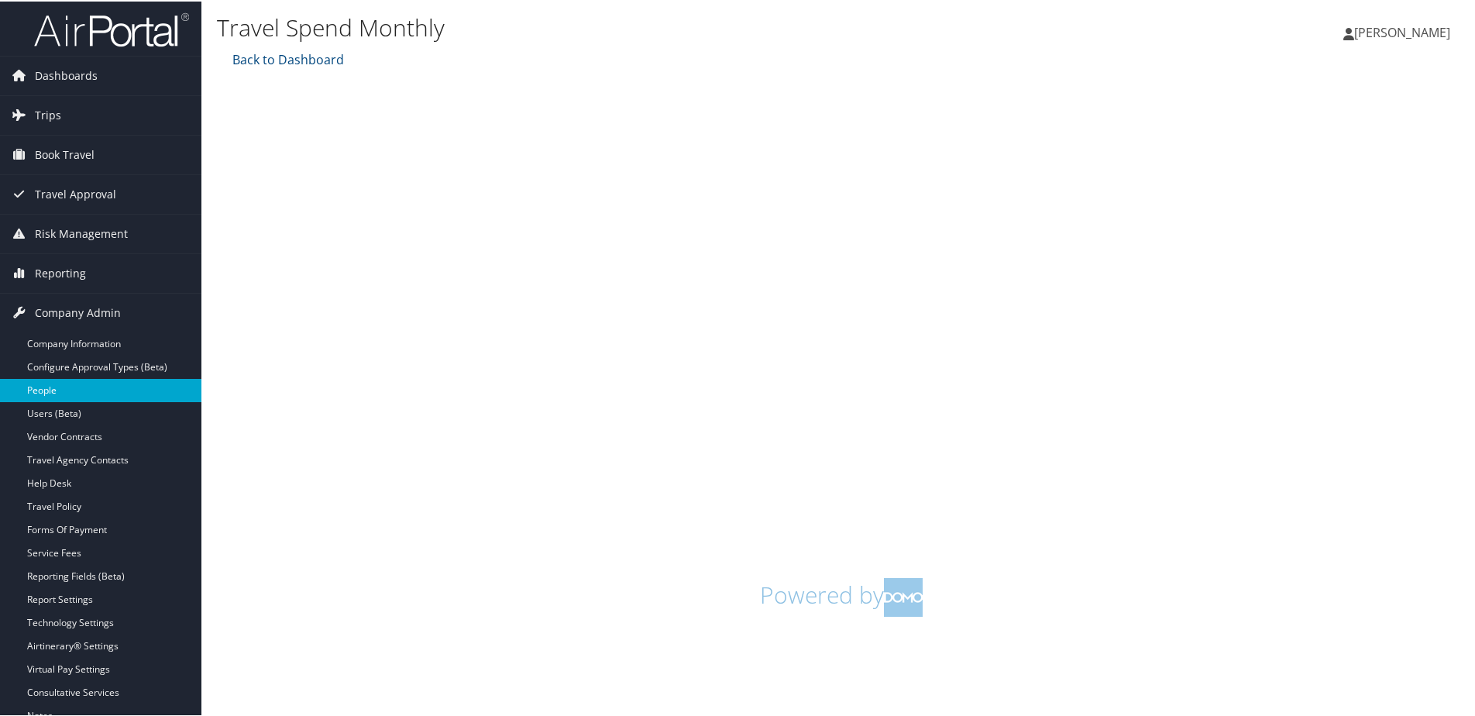
click at [46, 391] on link "People" at bounding box center [100, 388] width 201 height 23
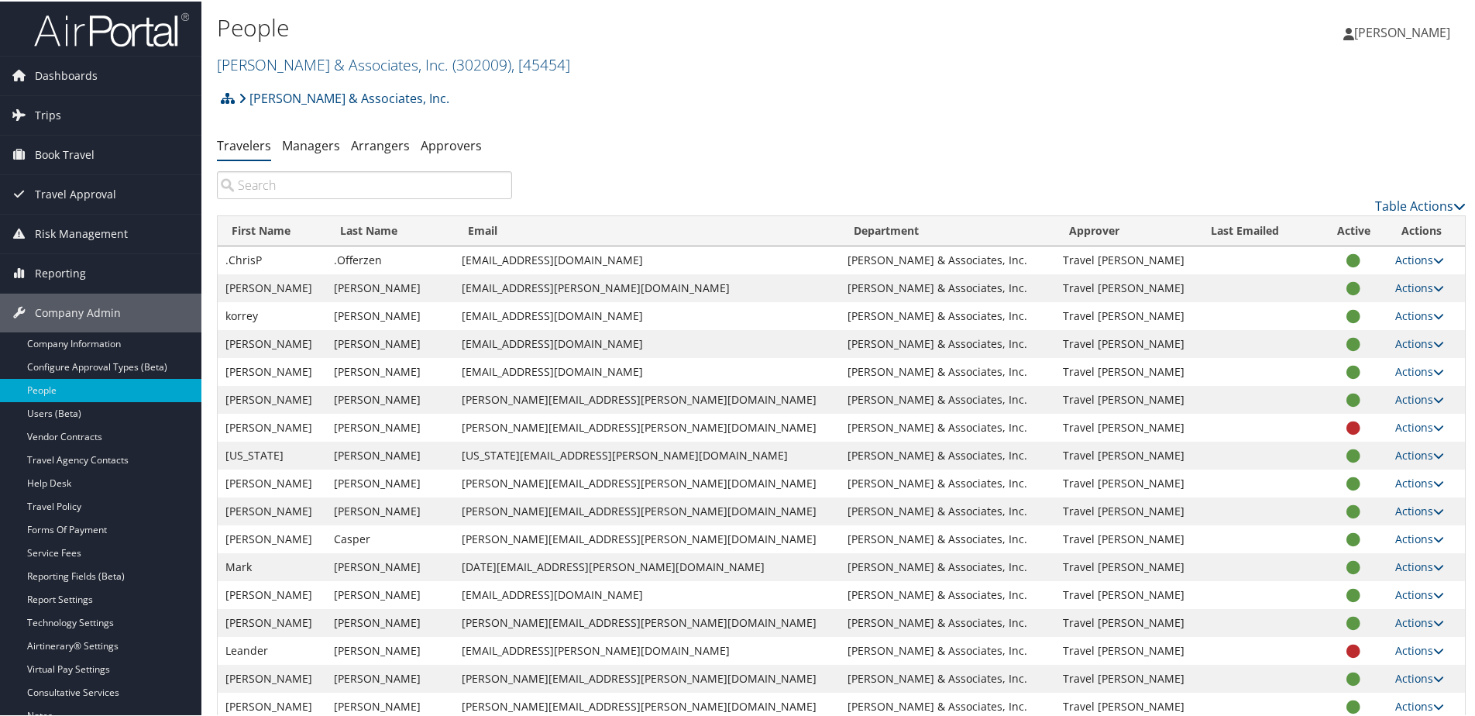
click at [321, 184] on input "search" at bounding box center [364, 184] width 295 height 28
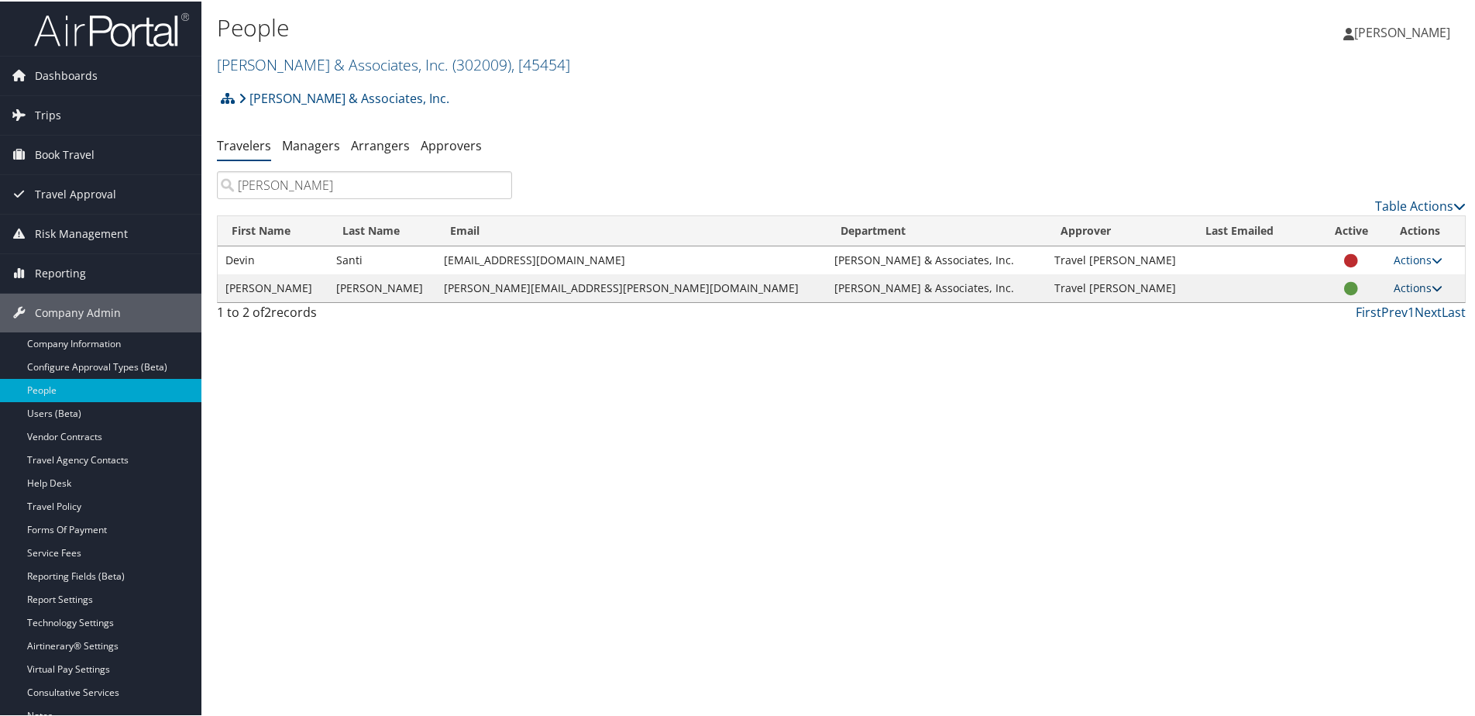
type input "[PERSON_NAME]"
click at [1393, 287] on link "Actions" at bounding box center [1417, 286] width 49 height 15
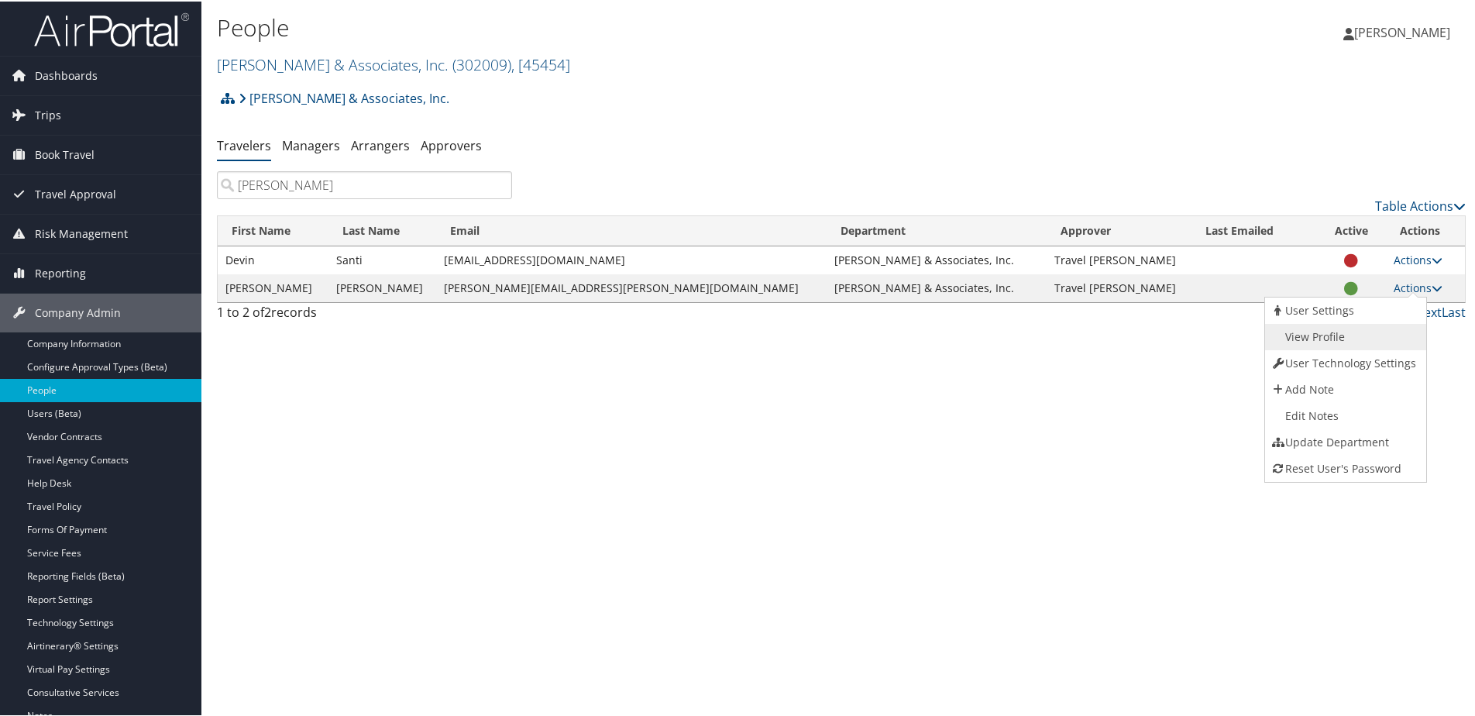
click at [1338, 335] on link "View Profile" at bounding box center [1343, 335] width 157 height 26
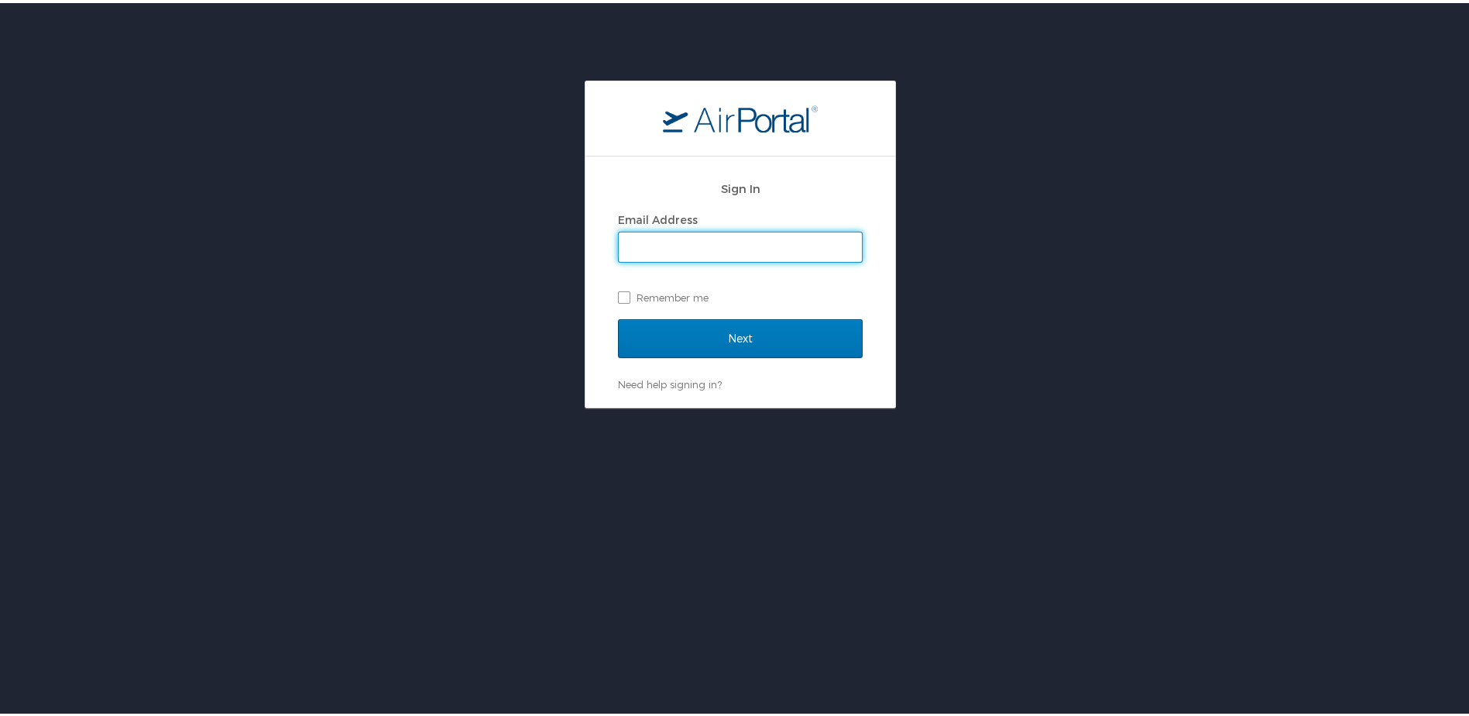
click at [708, 243] on input "Email Address" at bounding box center [740, 243] width 243 height 29
type input "shannon.brooks@cbtravel.com"
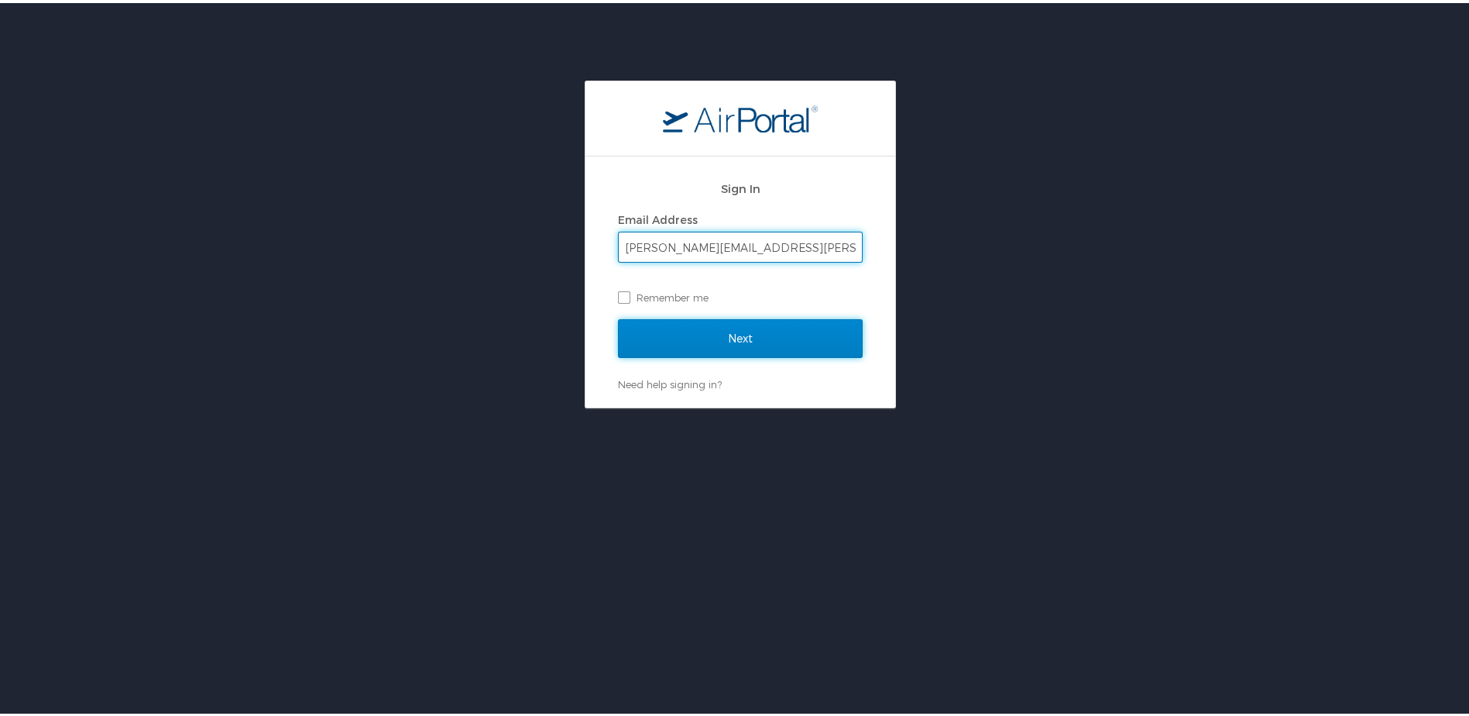
click at [697, 331] on input "Next" at bounding box center [740, 335] width 245 height 39
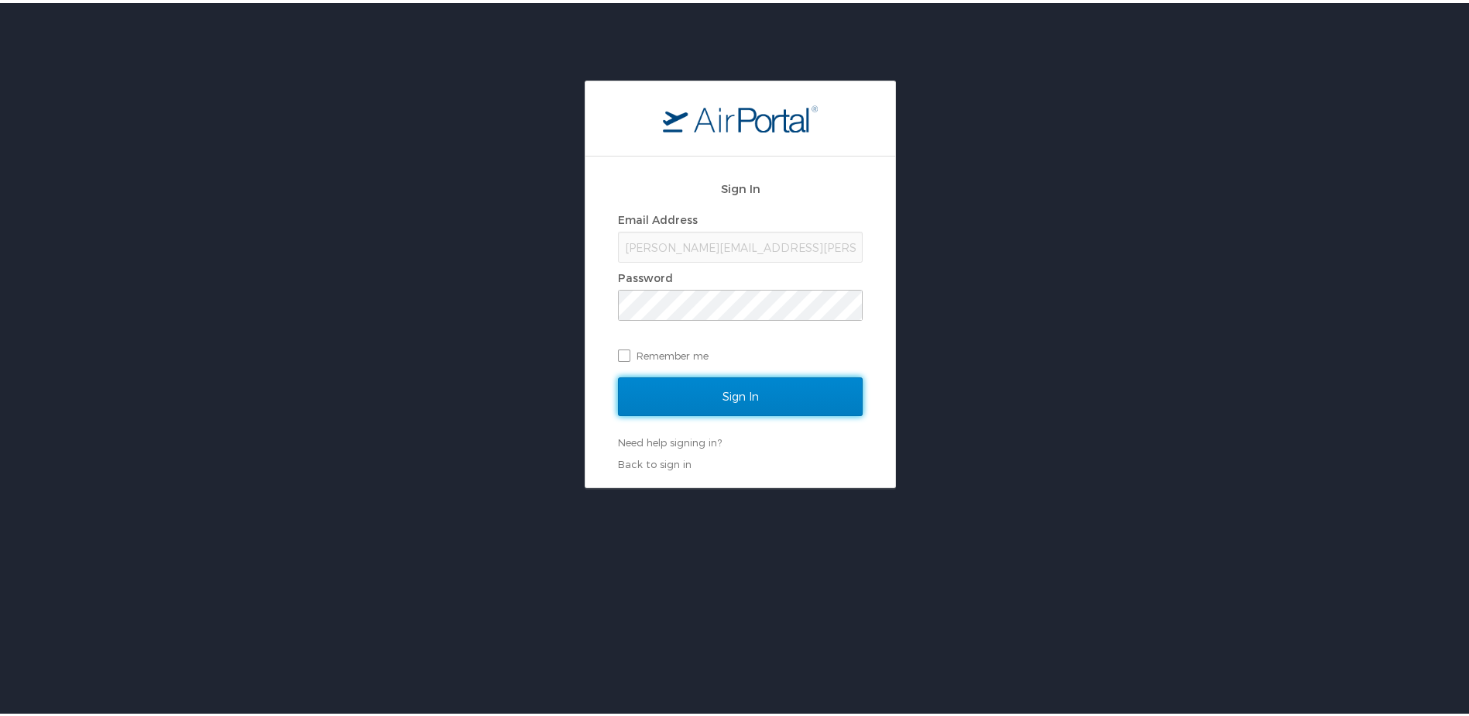
click at [718, 386] on input "Sign In" at bounding box center [740, 393] width 245 height 39
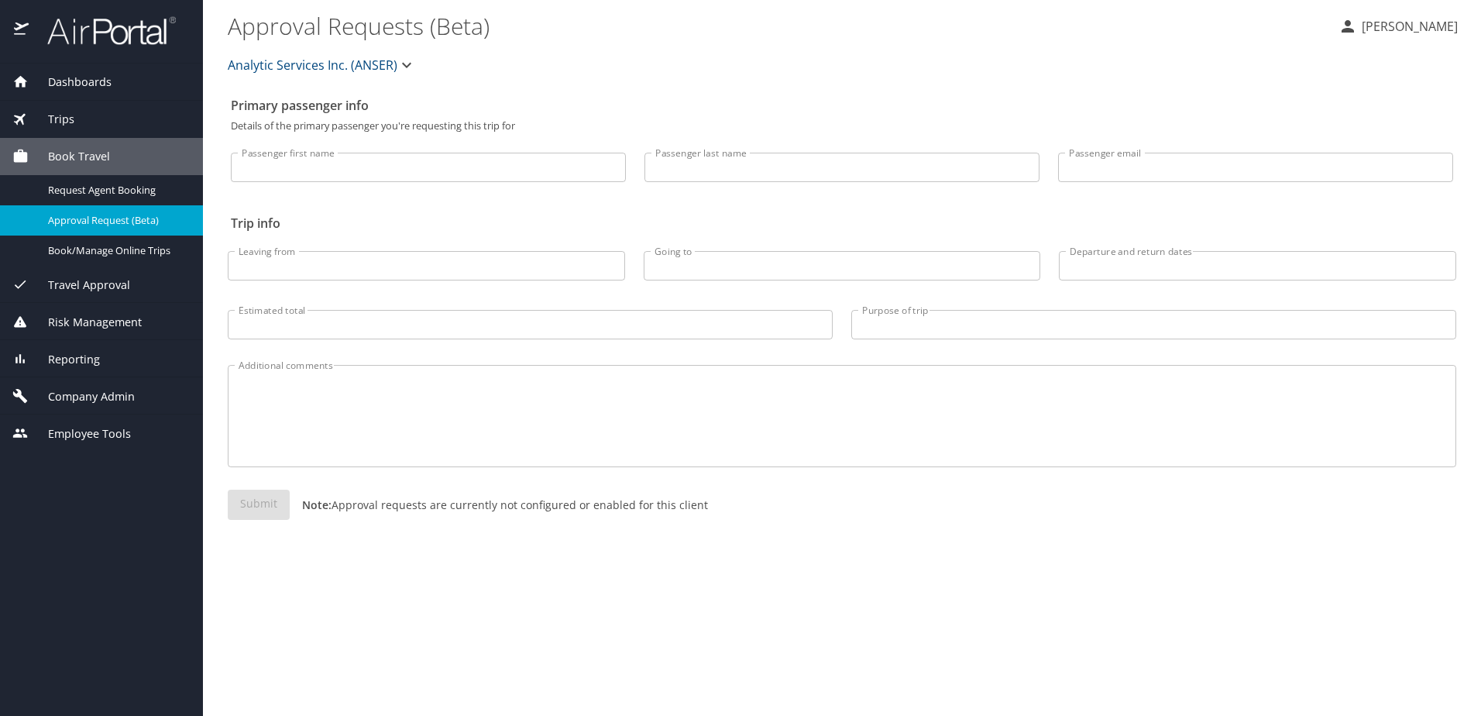
click at [65, 400] on span "Company Admin" at bounding box center [82, 396] width 106 height 17
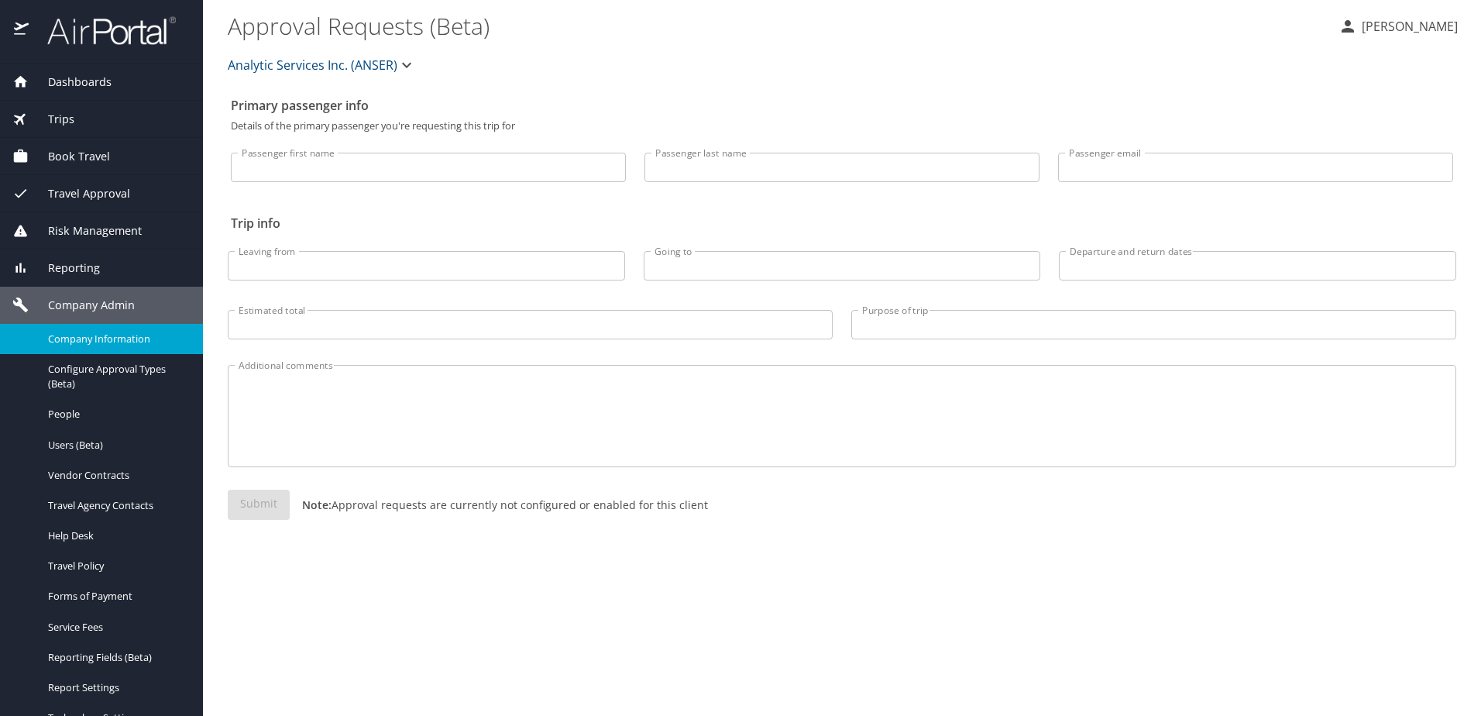
click at [65, 342] on span "Company Information" at bounding box center [116, 338] width 136 height 15
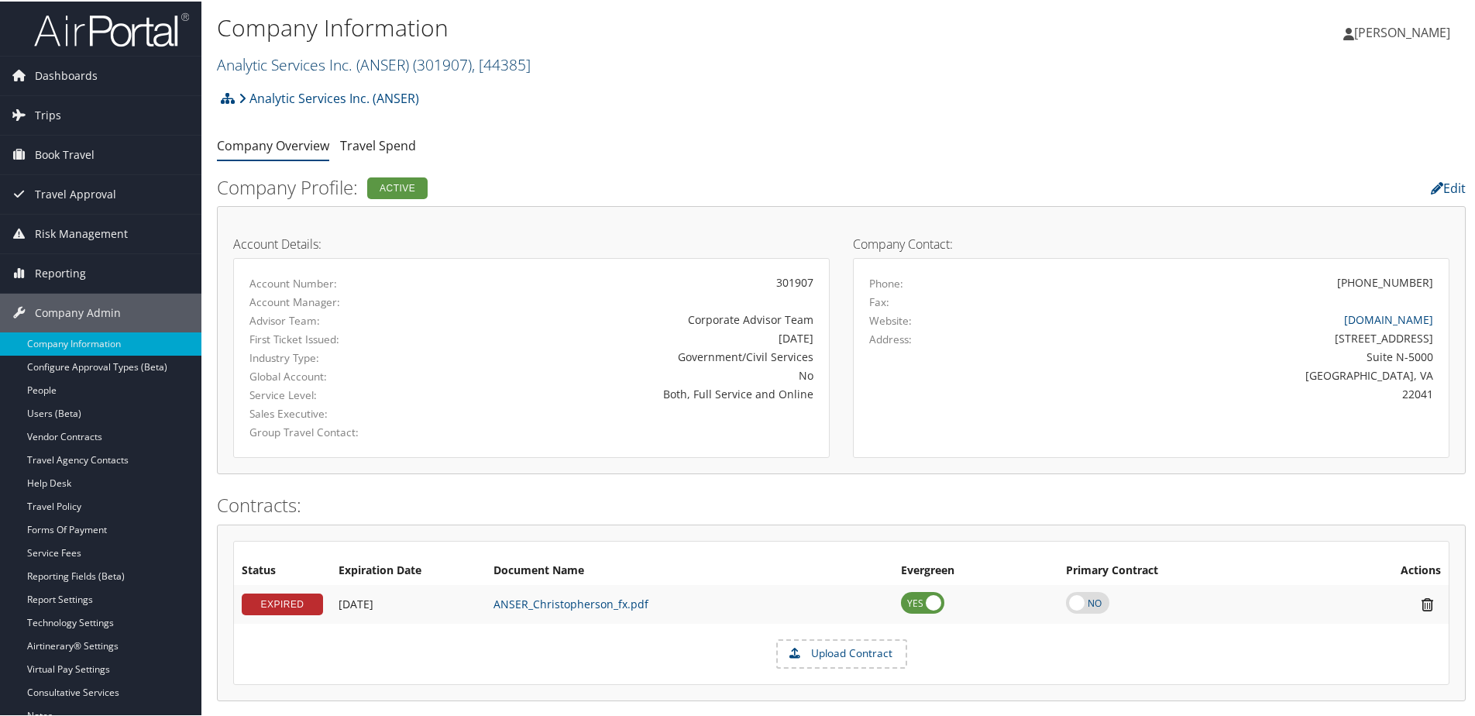
click at [239, 64] on link "Analytic Services Inc. (ANSER) ( 301907 ) , [ 44385 ]" at bounding box center [374, 63] width 314 height 21
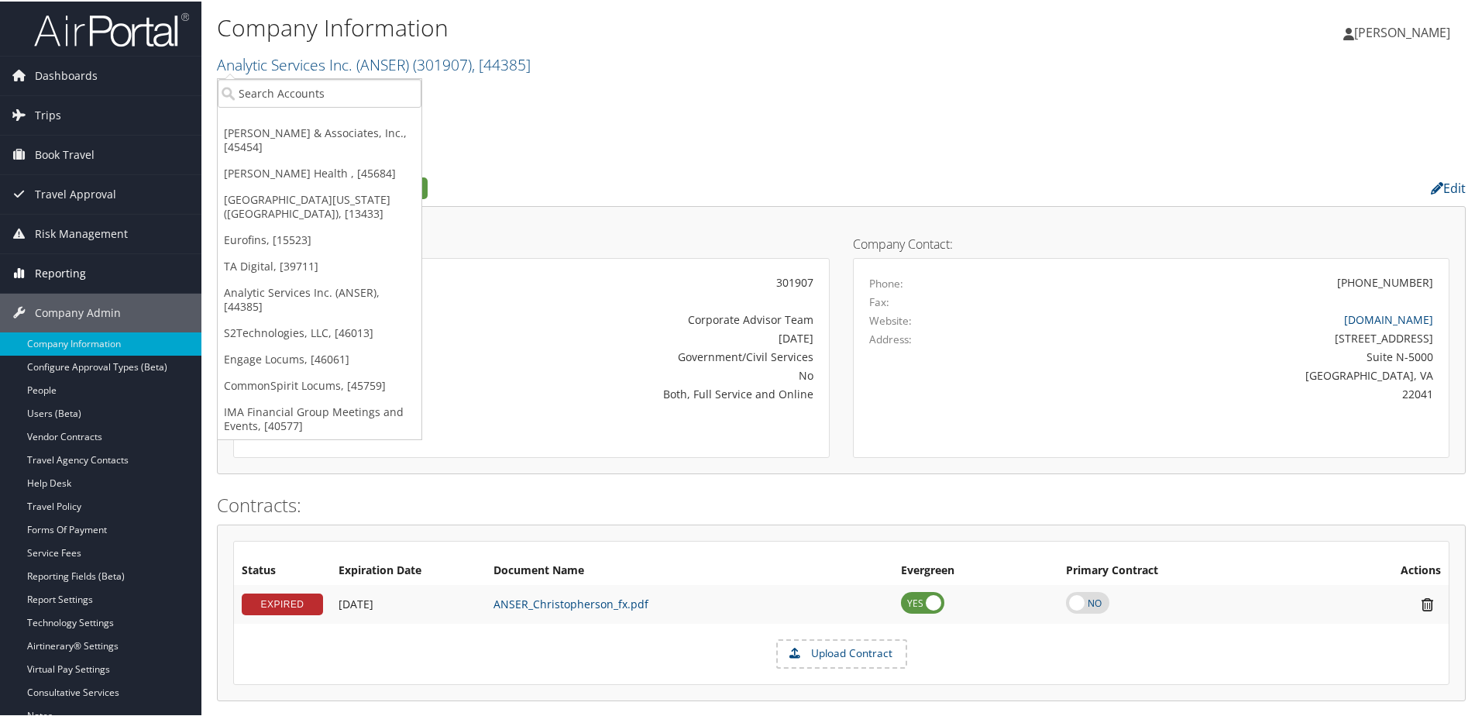
click at [80, 273] on span "Reporting" at bounding box center [60, 271] width 51 height 39
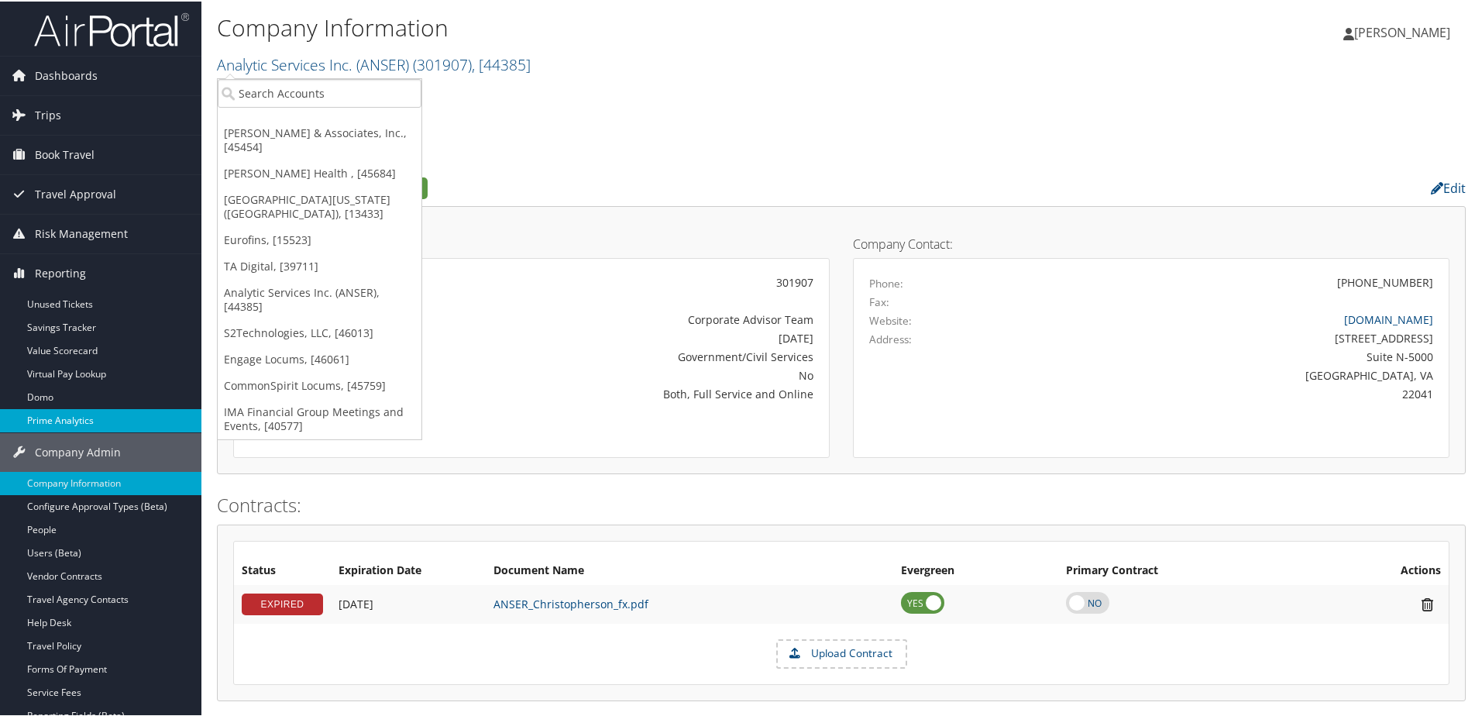
click at [64, 423] on link "Prime Analytics" at bounding box center [100, 418] width 201 height 23
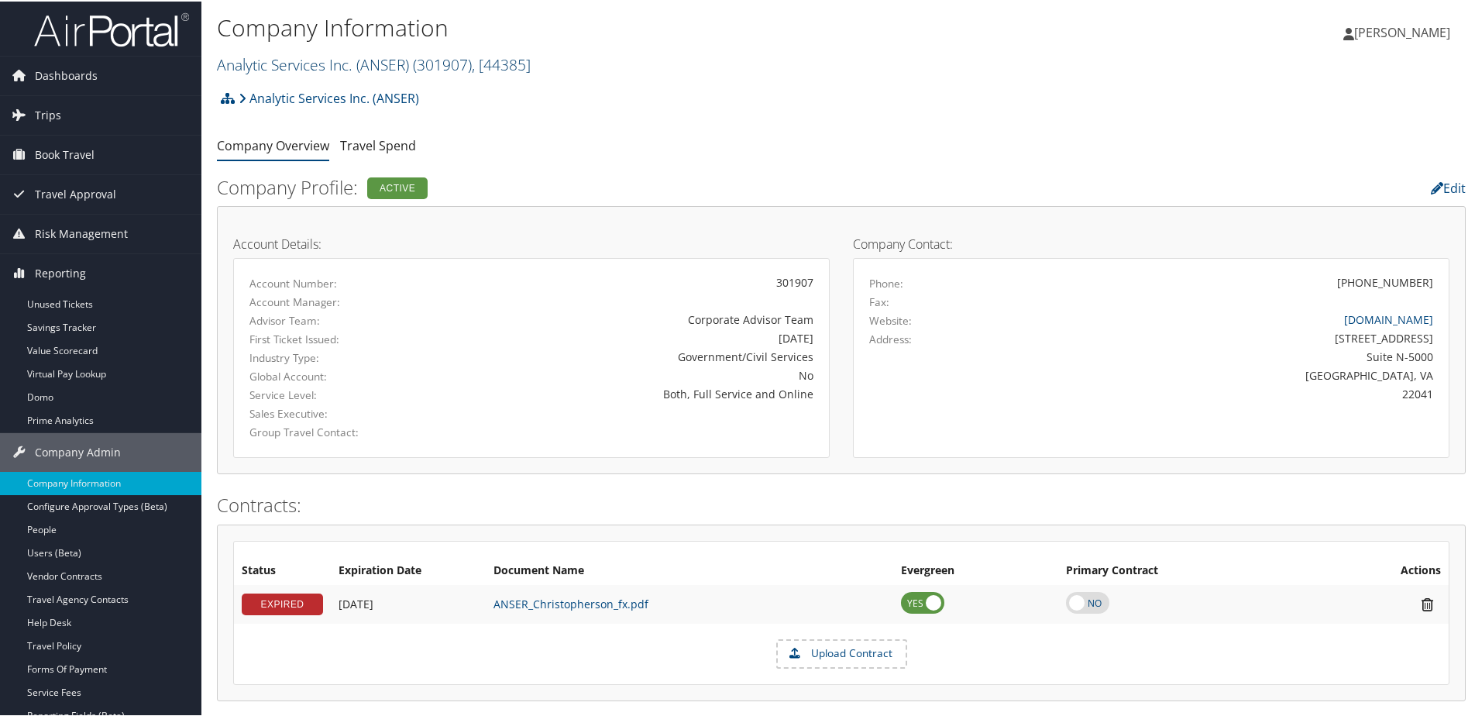
click at [294, 68] on link "Analytic Services Inc. (ANSER) ( 301907 ) , [ 44385 ]" at bounding box center [374, 63] width 314 height 21
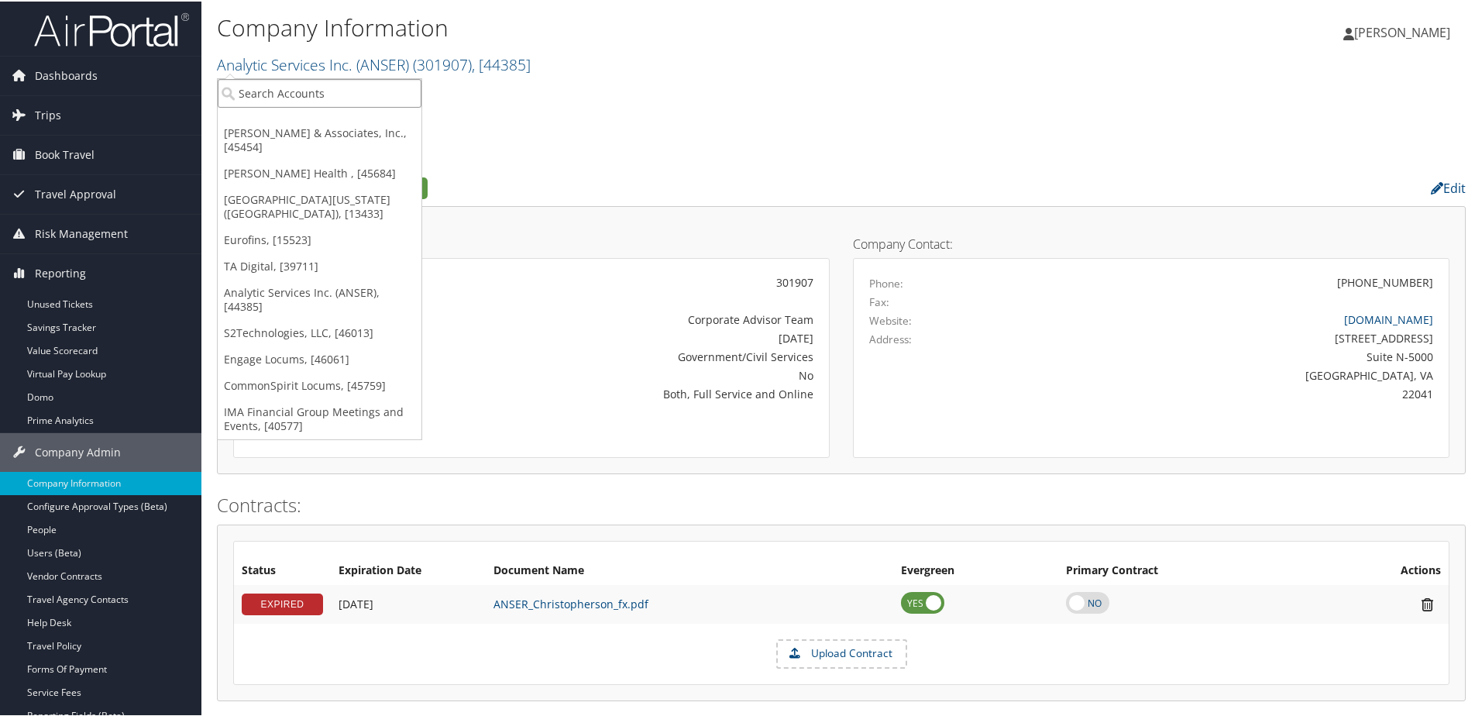
click at [294, 99] on input "search" at bounding box center [320, 91] width 204 height 29
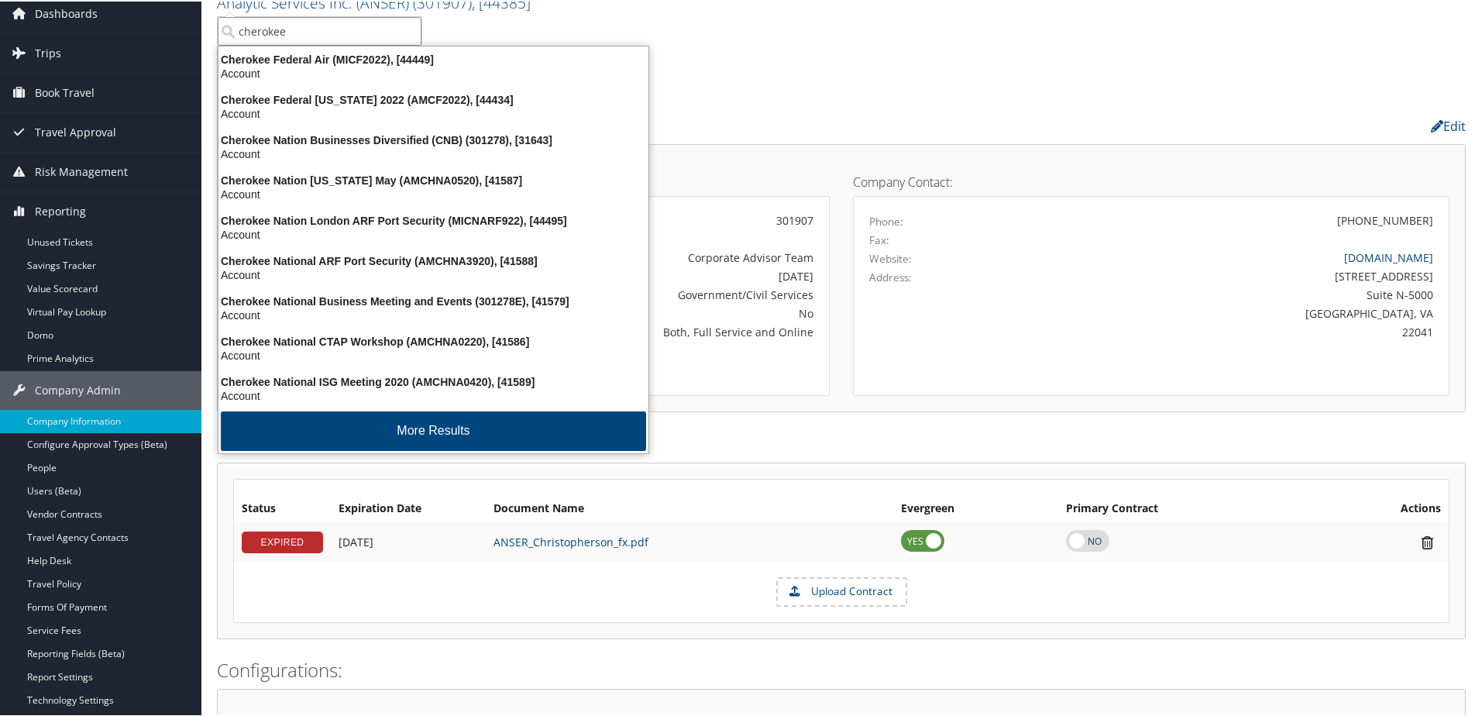
scroll to position [232, 0]
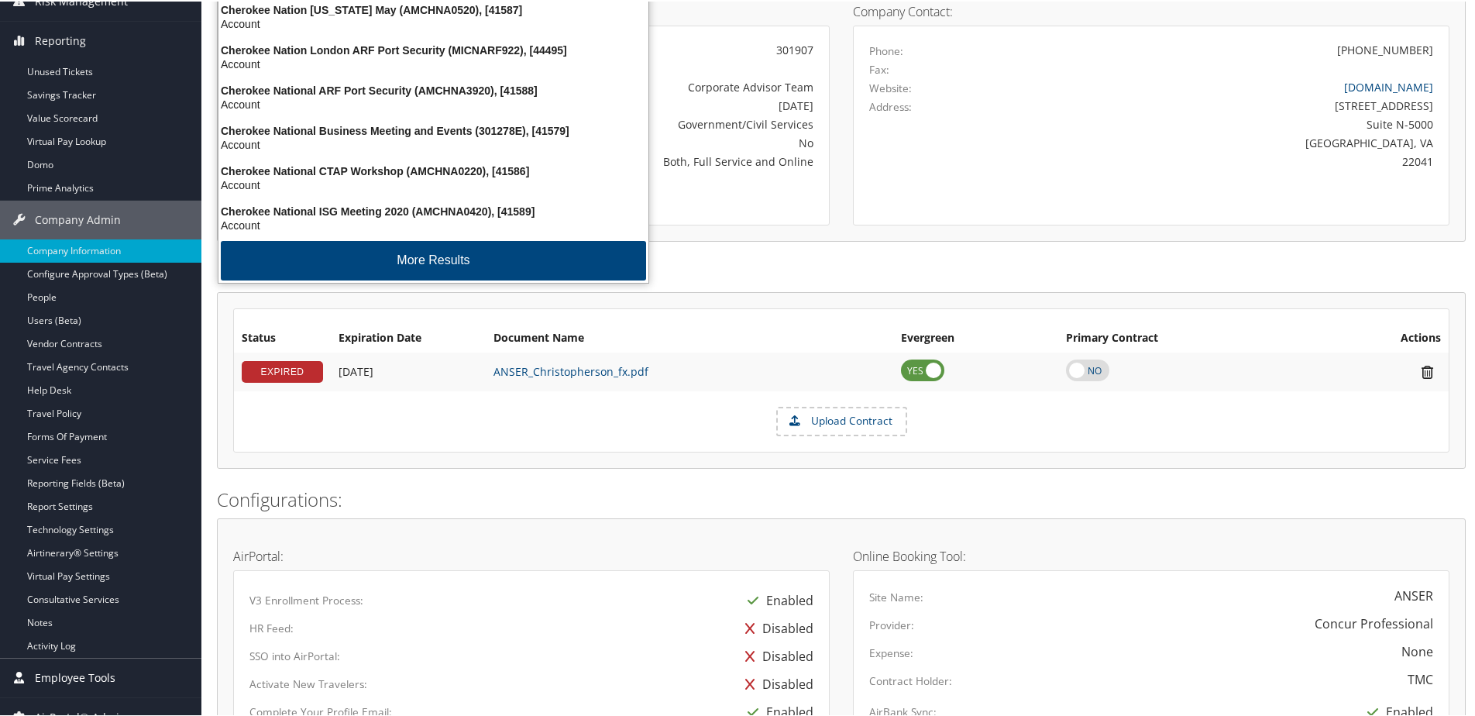
type input "cherokee"
drag, startPoint x: 71, startPoint y: 681, endPoint x: 69, endPoint y: 673, distance: 8.1
click at [71, 681] on span "Employee Tools" at bounding box center [75, 676] width 81 height 39
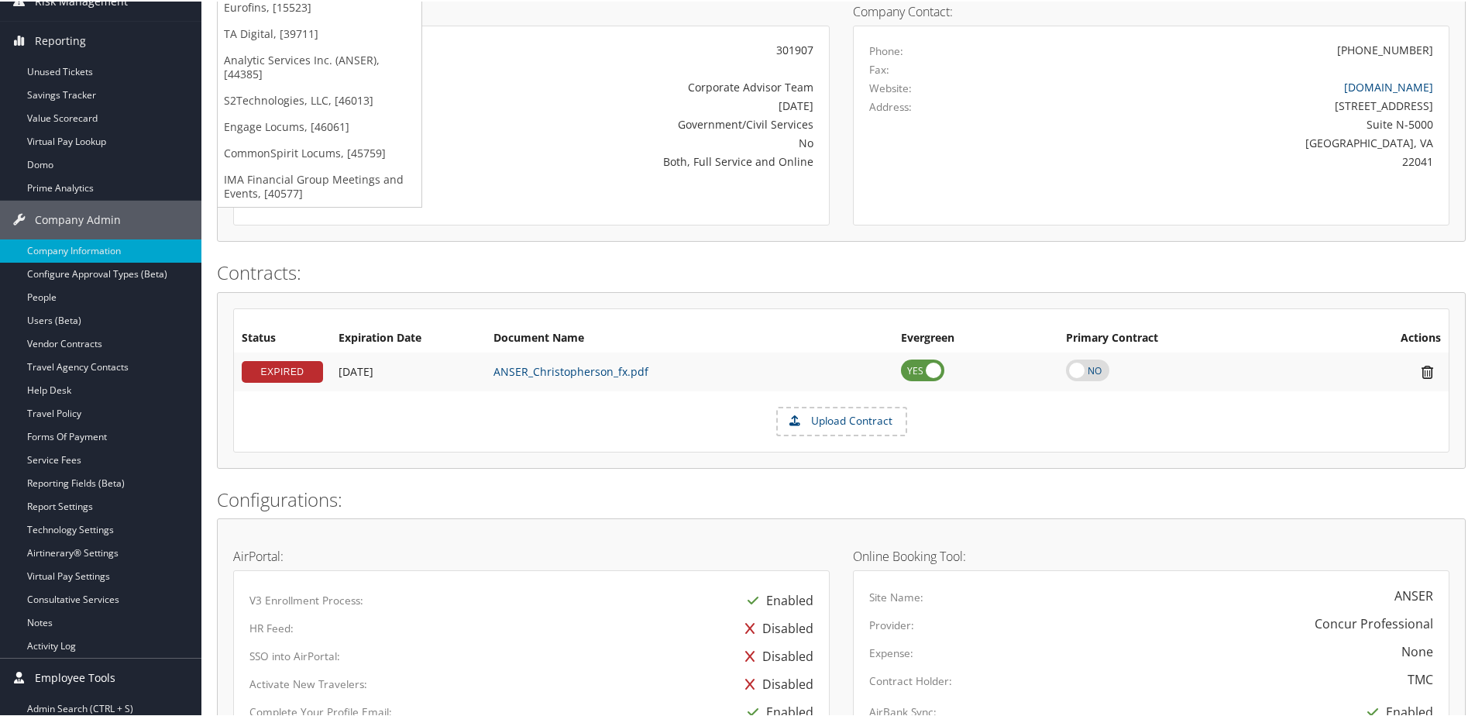
click at [69, 672] on span "Employee Tools" at bounding box center [75, 676] width 81 height 39
click at [77, 675] on span "Employee Tools" at bounding box center [75, 676] width 81 height 39
click at [71, 669] on span "Employee Tools" at bounding box center [75, 676] width 81 height 39
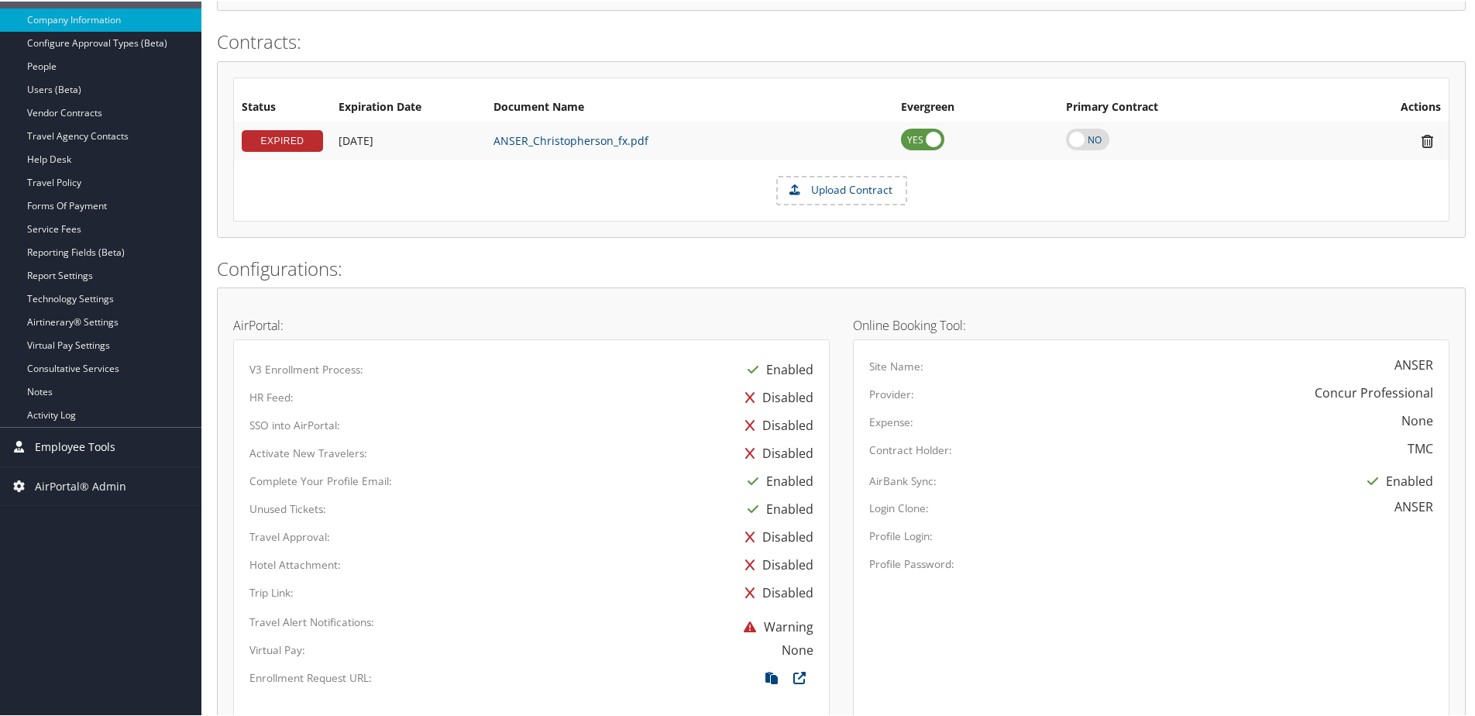
scroll to position [465, 0]
click at [50, 448] on span "Employee Tools" at bounding box center [75, 443] width 81 height 39
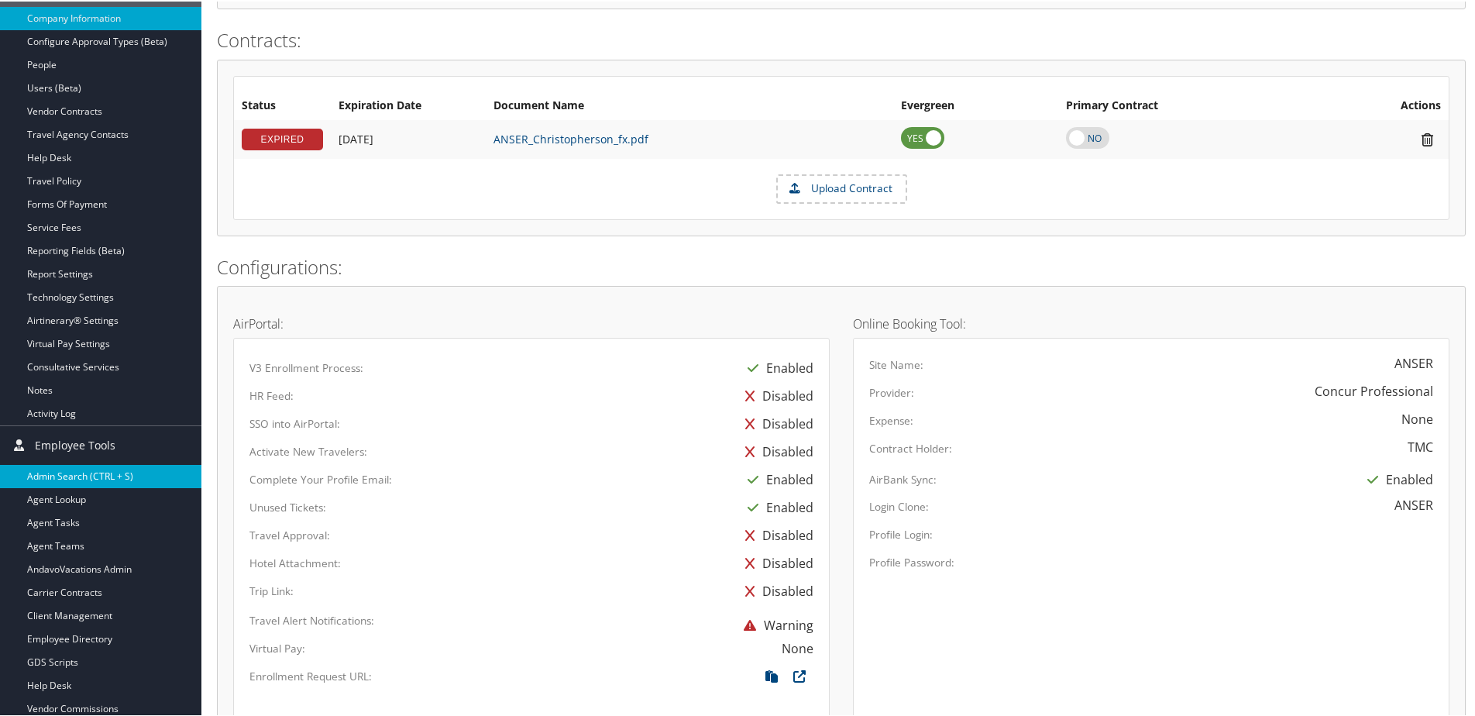
click at [48, 472] on link "Admin Search (CTRL + S)" at bounding box center [100, 474] width 201 height 23
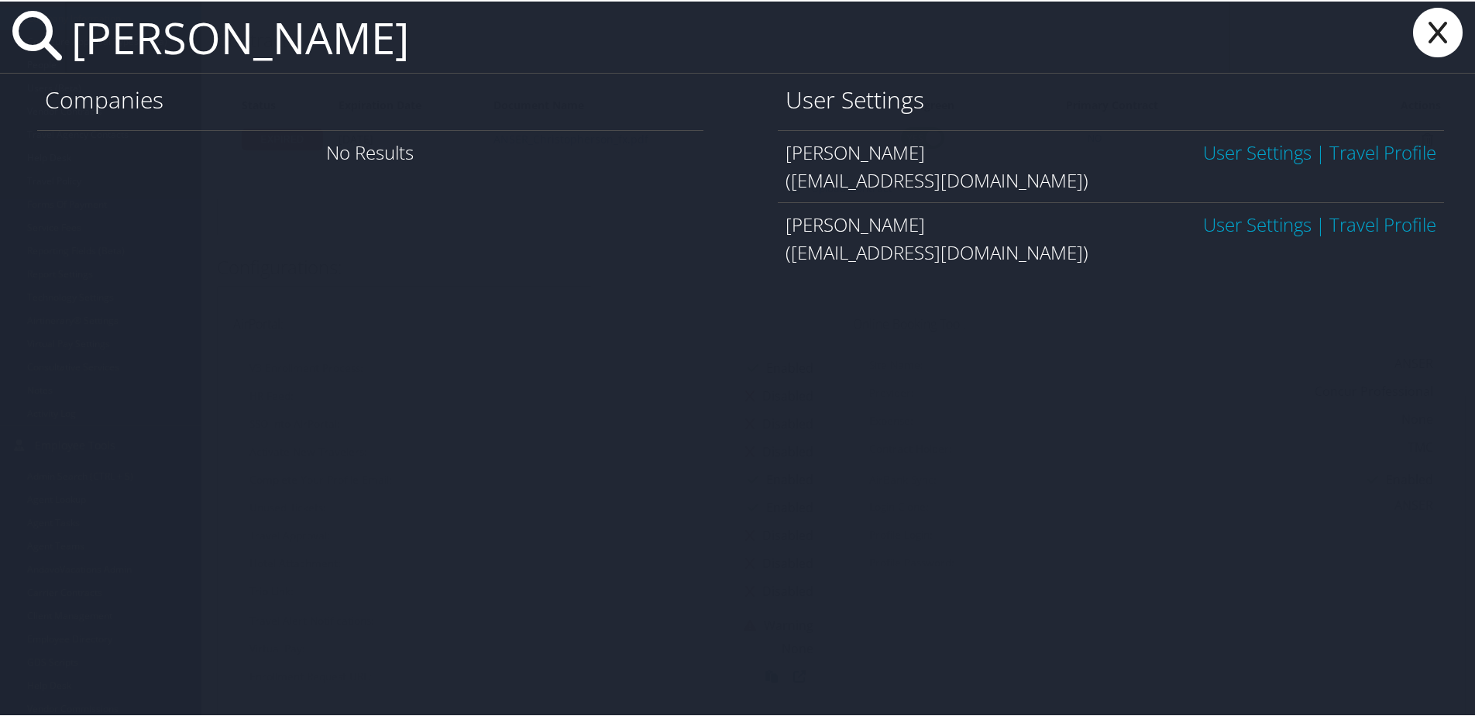
type input "dennis butler"
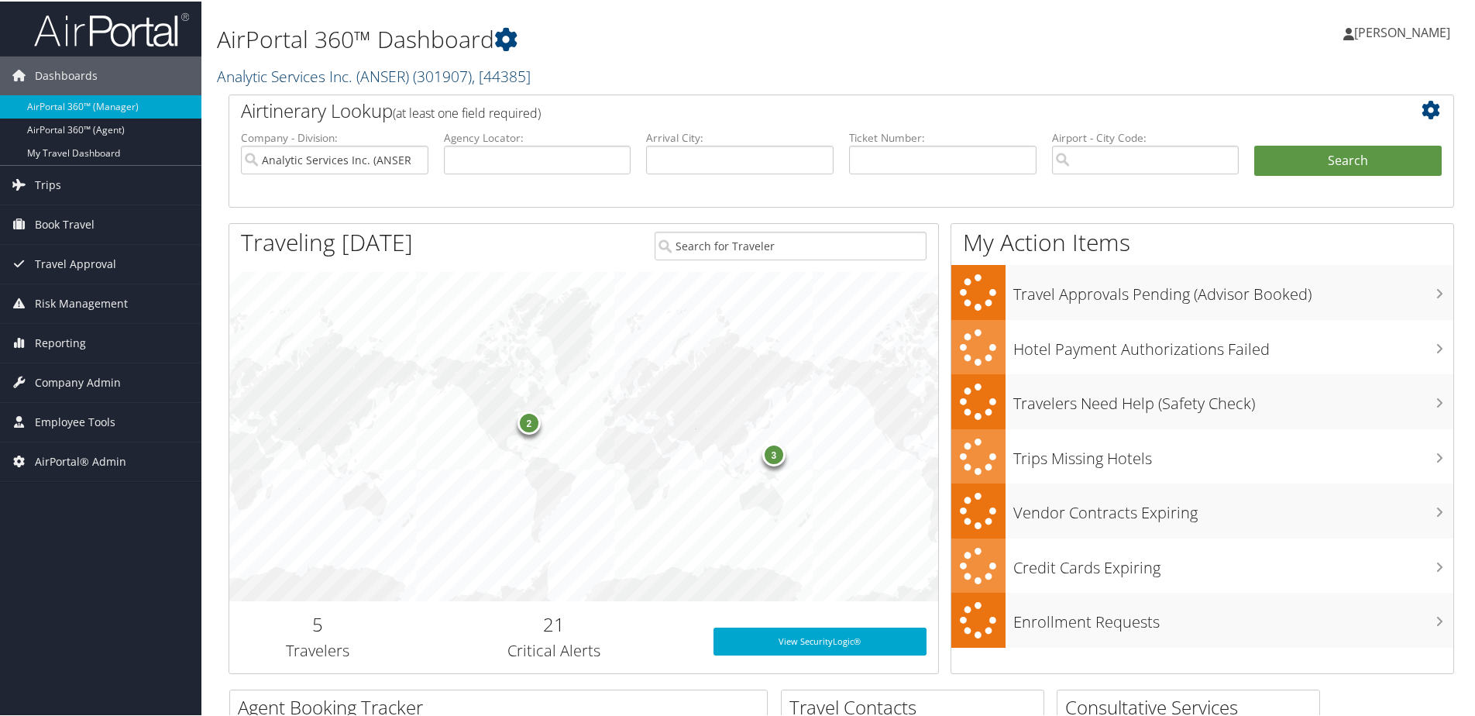
click at [254, 78] on link "Analytic Services Inc. (ANSER) ( 301907 ) , [ 44385 ]" at bounding box center [374, 74] width 314 height 21
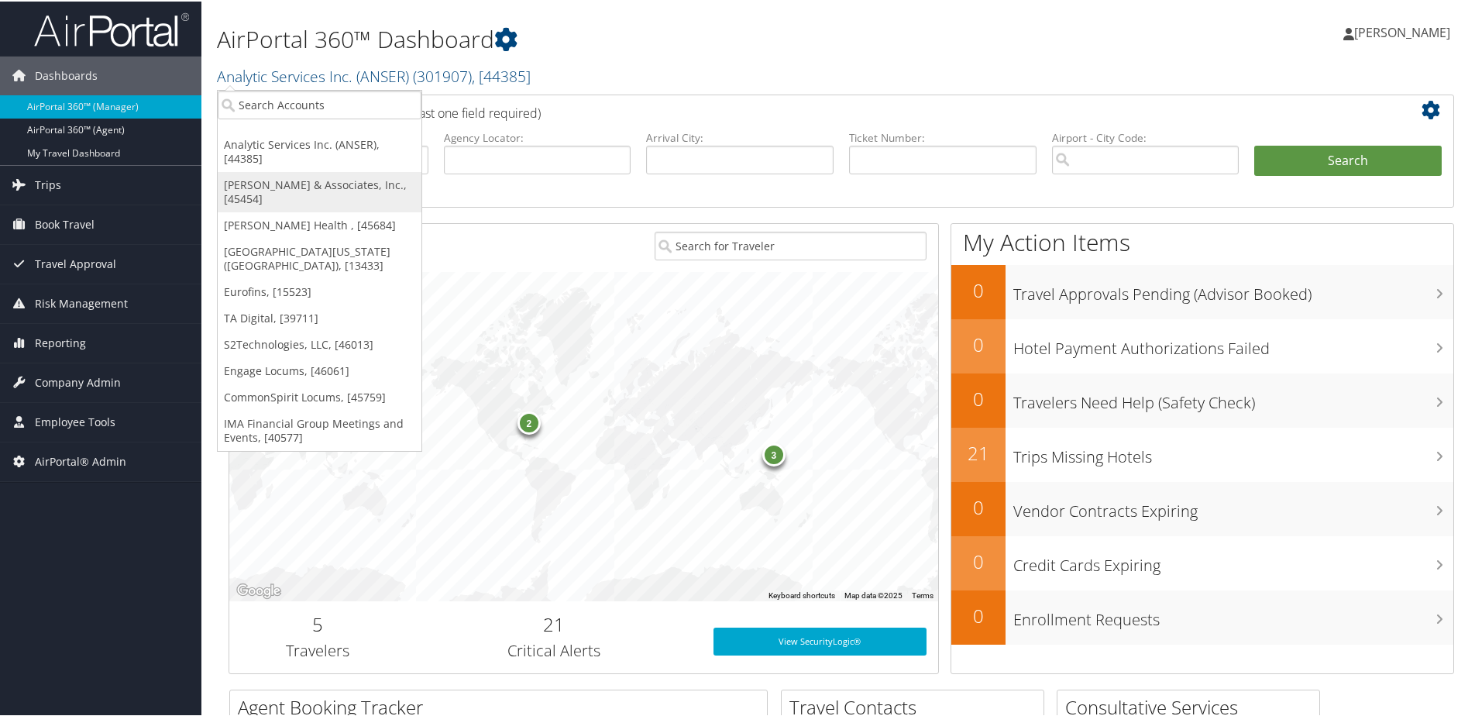
click at [277, 170] on link "[PERSON_NAME] & Associates, Inc., [45454]" at bounding box center [320, 190] width 204 height 40
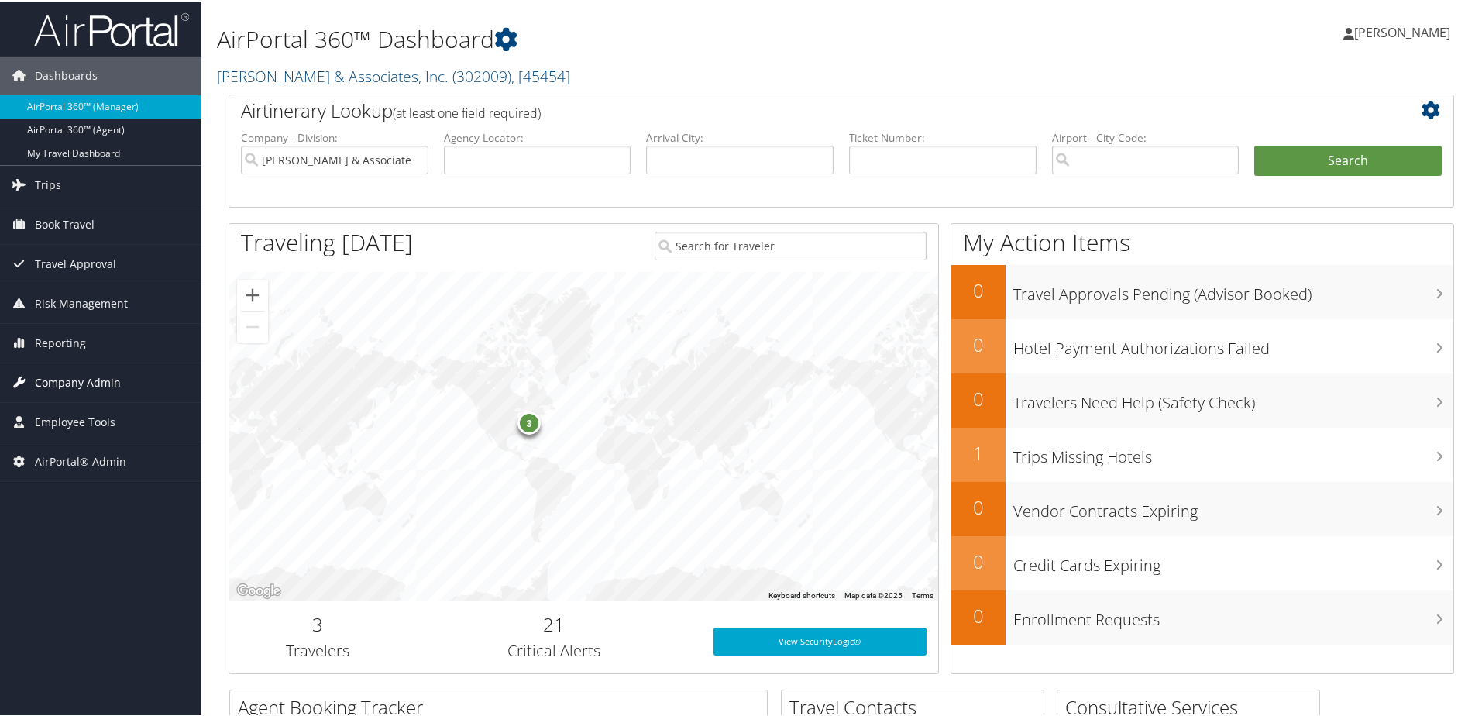
click at [78, 382] on span "Company Admin" at bounding box center [78, 381] width 86 height 39
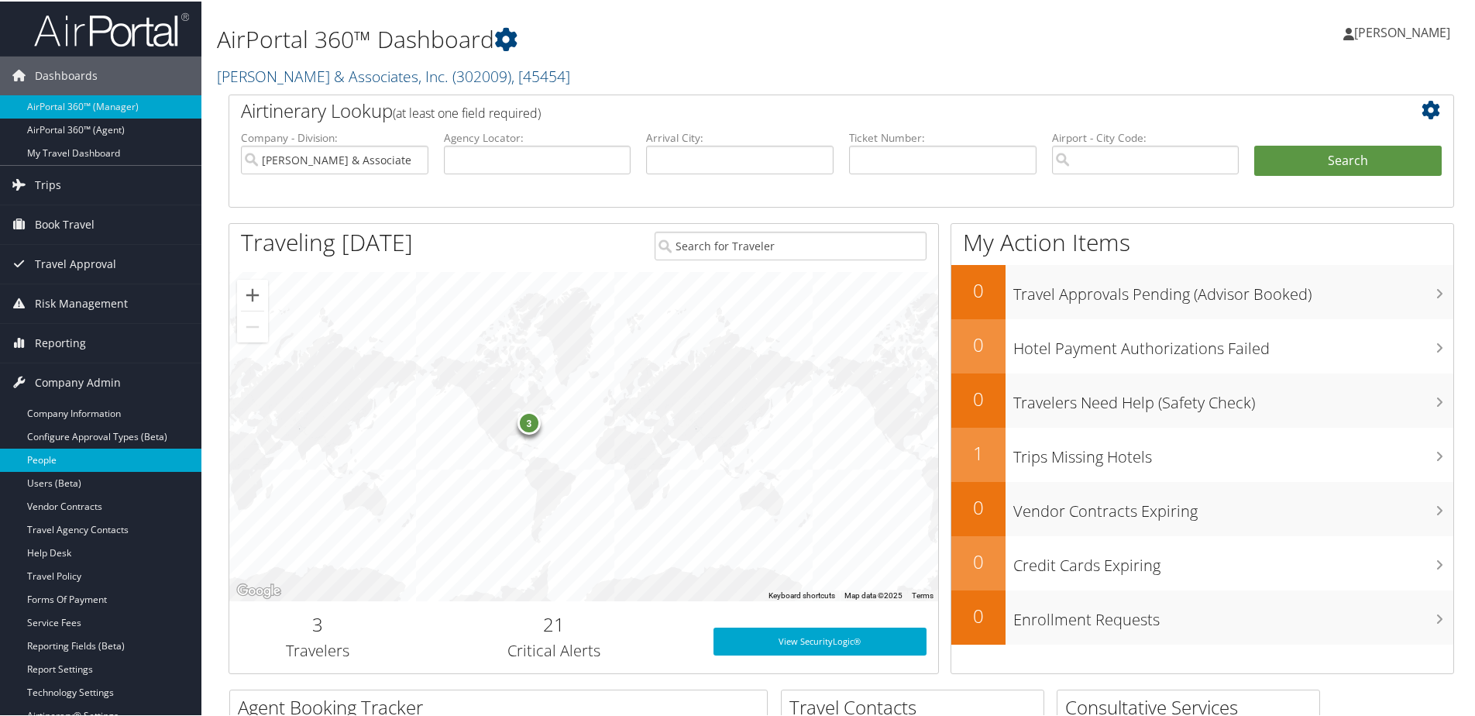
click at [58, 450] on link "People" at bounding box center [100, 458] width 201 height 23
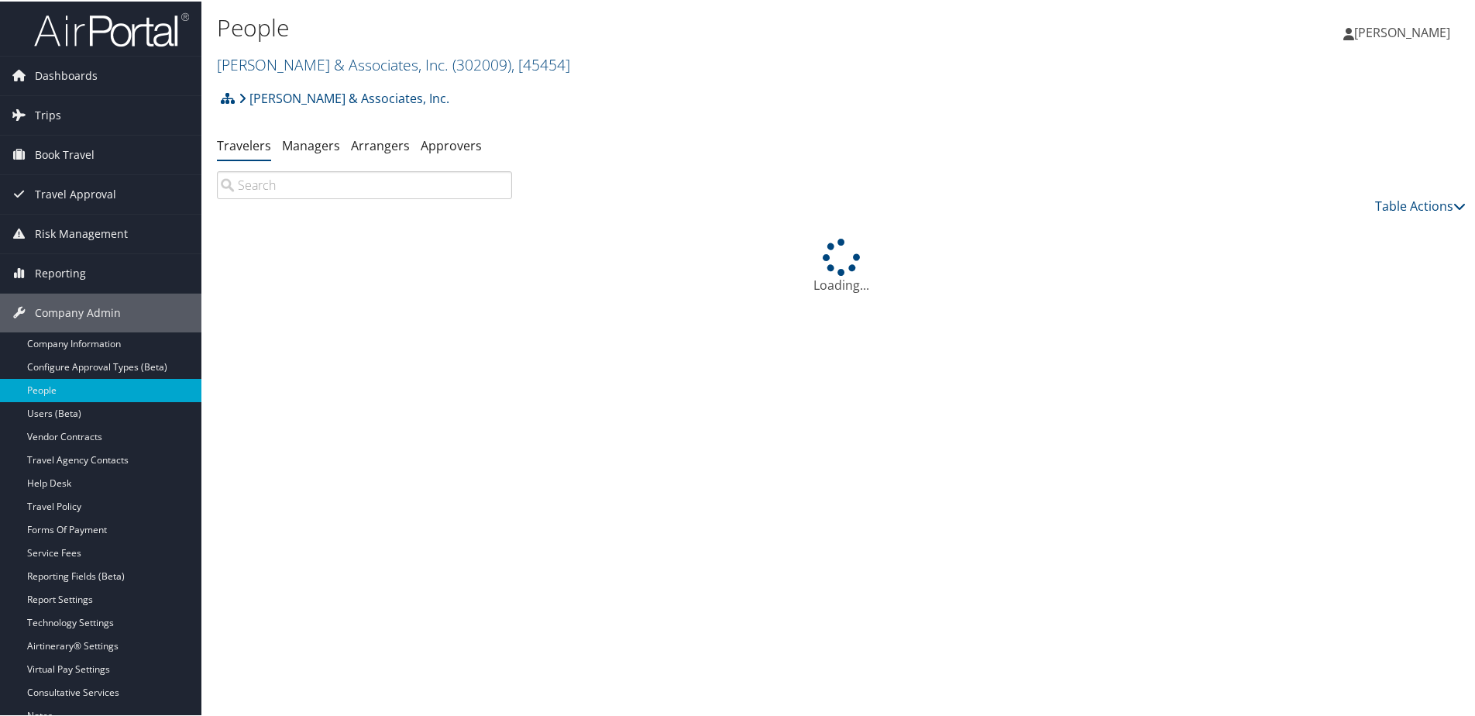
click at [352, 193] on input "search" at bounding box center [364, 184] width 295 height 28
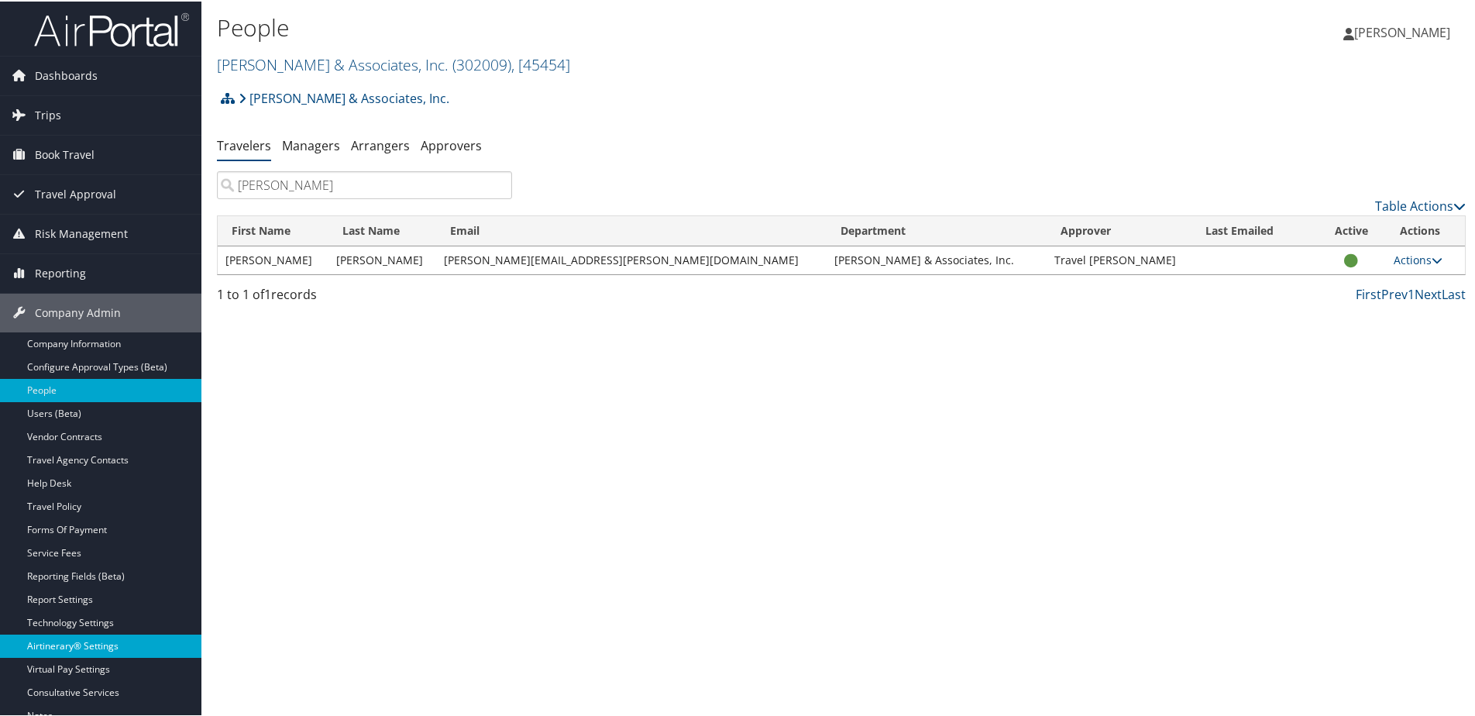
type input "[PERSON_NAME]"
click at [1405, 263] on link "Actions" at bounding box center [1417, 258] width 49 height 15
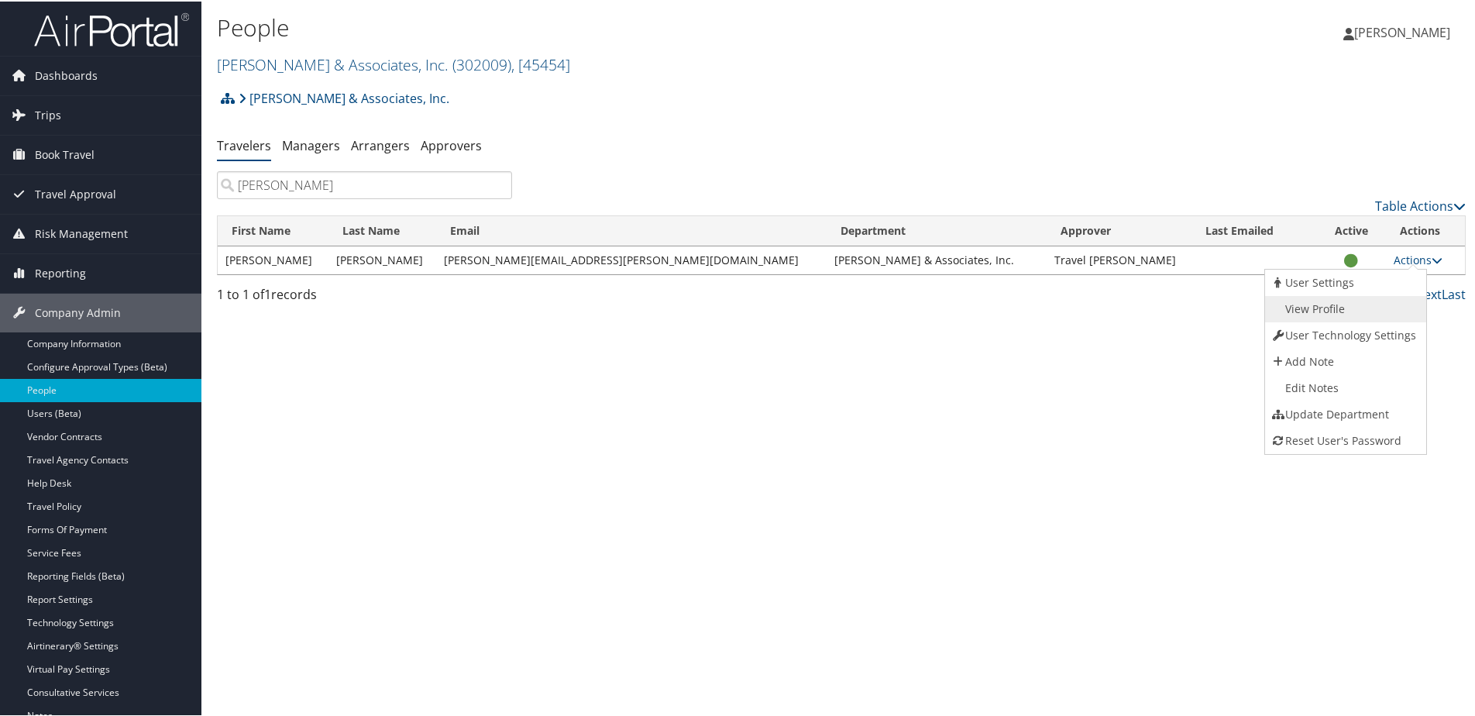
click at [1322, 312] on link "View Profile" at bounding box center [1343, 307] width 157 height 26
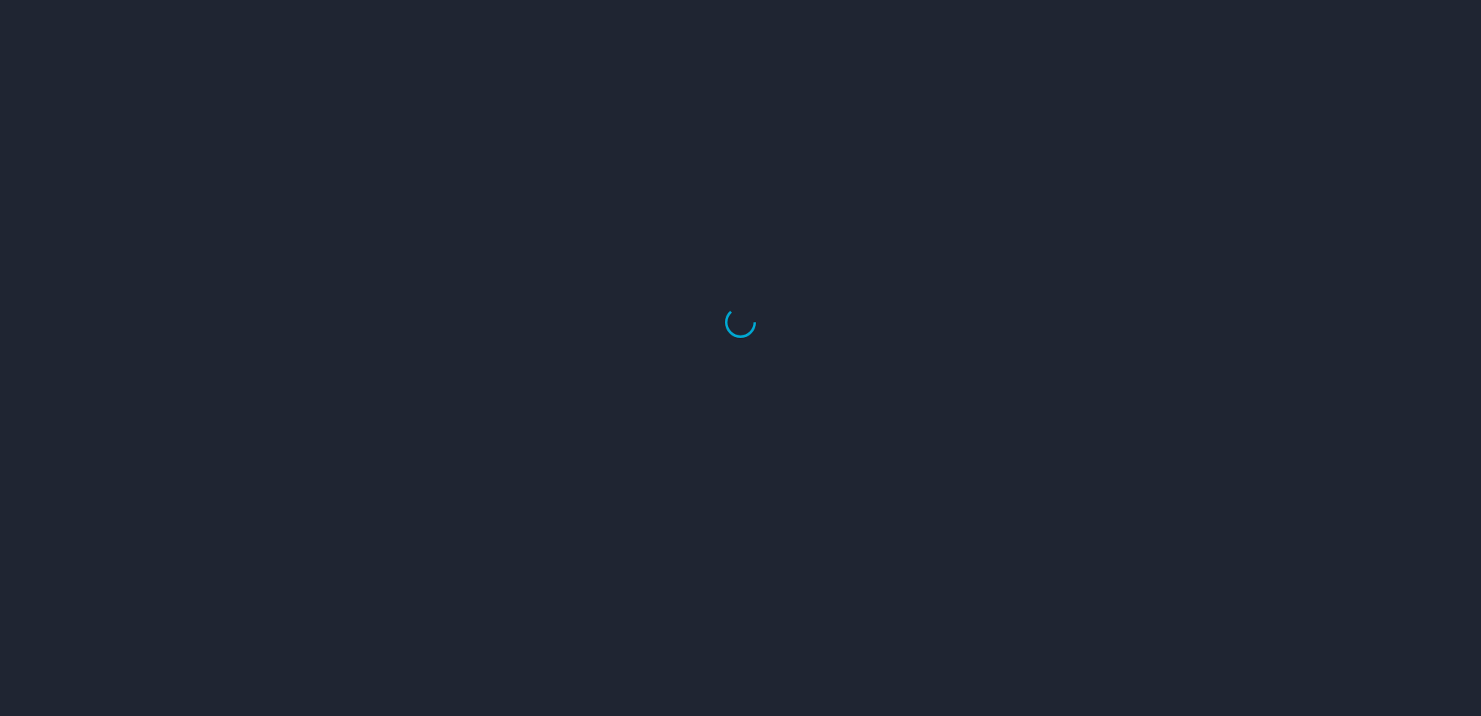
select select "US"
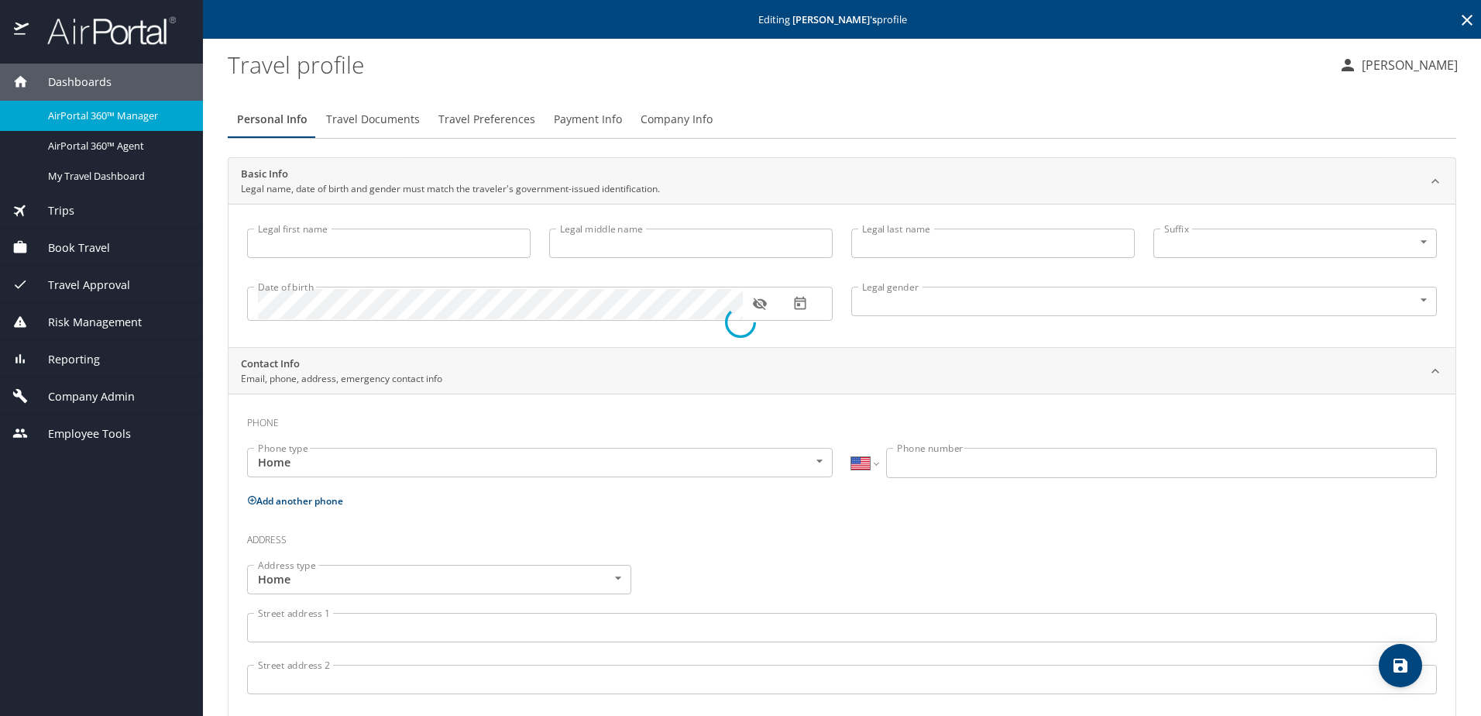
type input "[PERSON_NAME]"
type input "[DEMOGRAPHIC_DATA]"
type input "Rebecca"
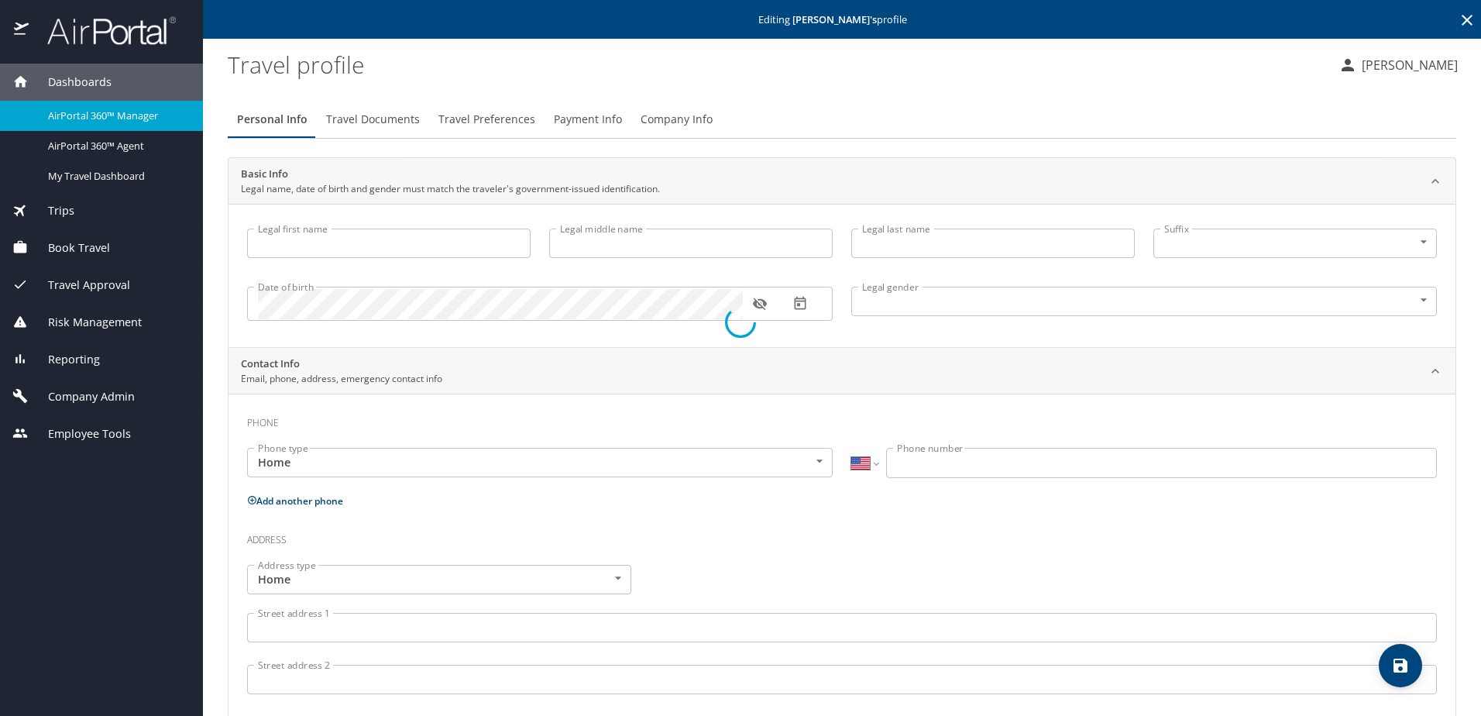
type input "Sinclair"
type input "(410) 627-6335"
type input "hrs477@yahoo.com"
select select "US"
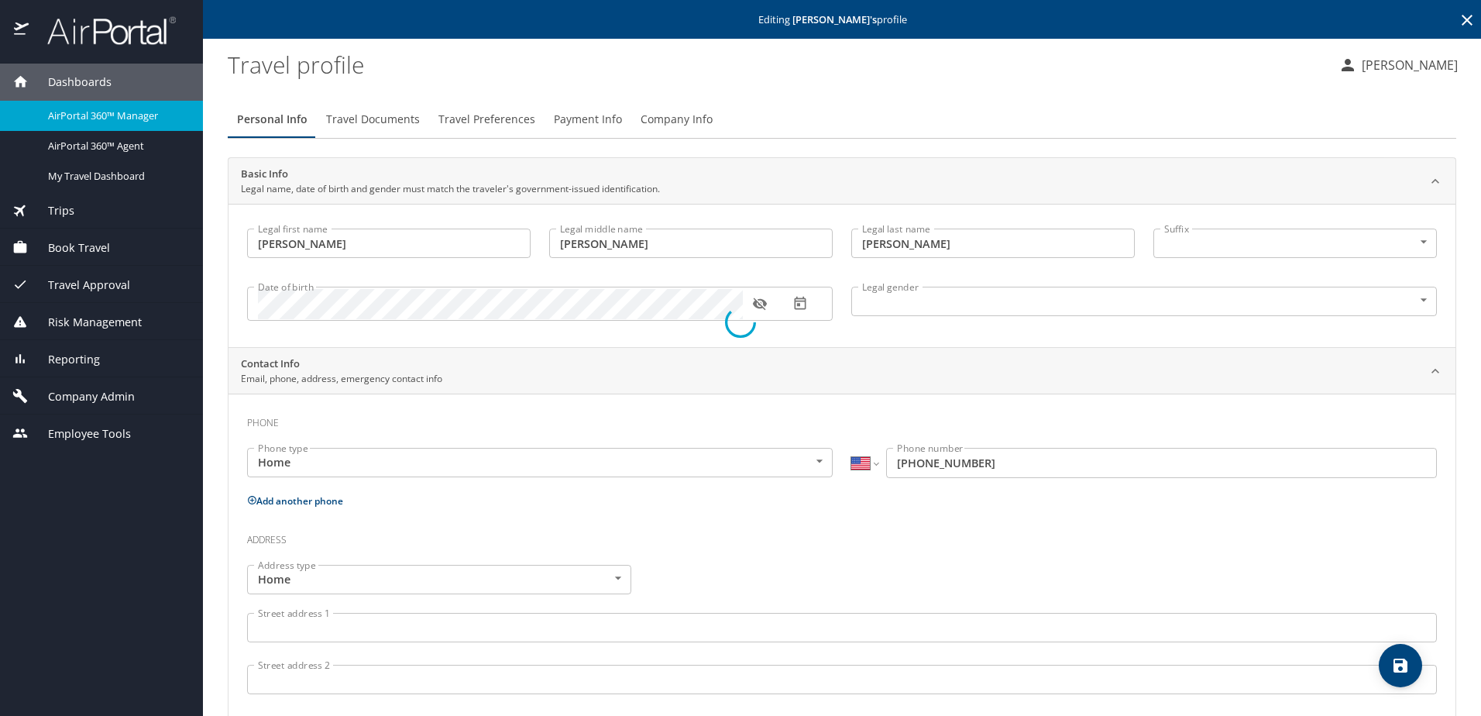
select select "US"
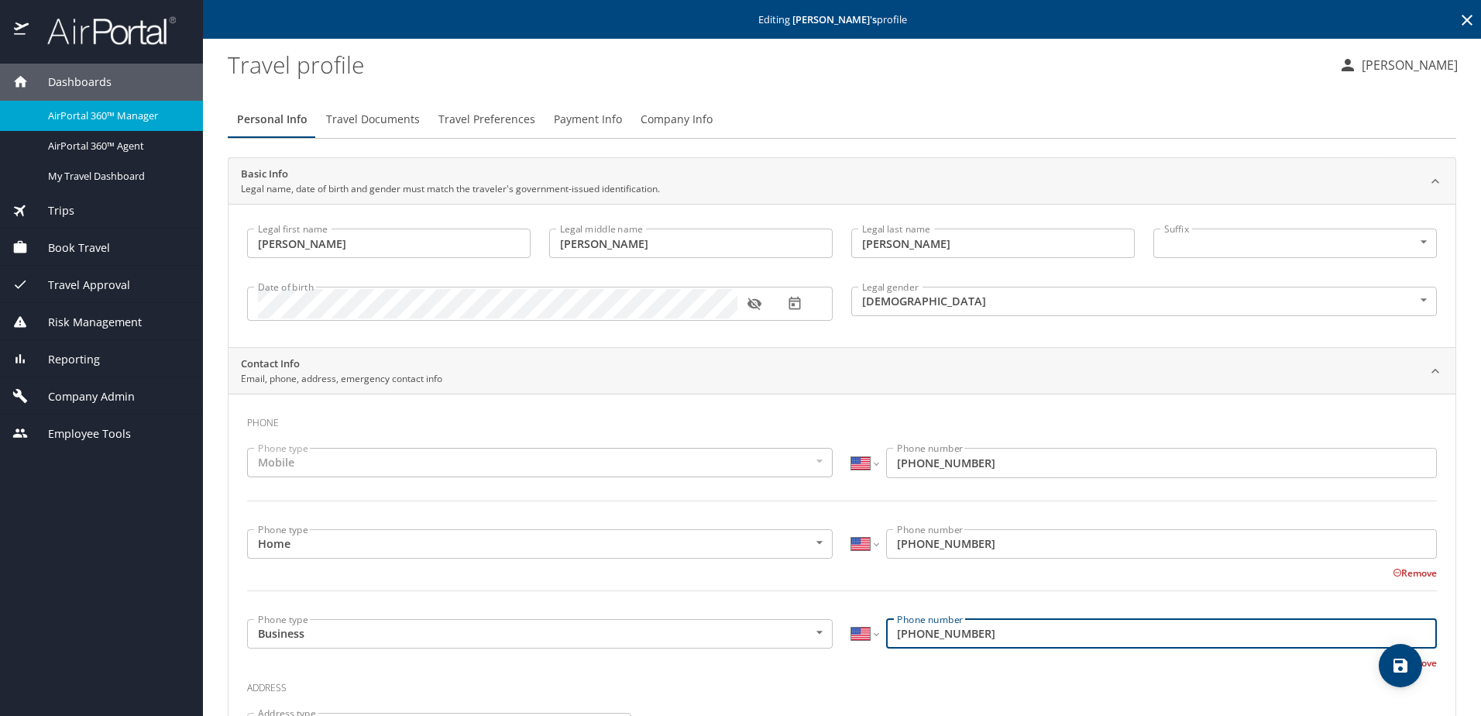
drag, startPoint x: 994, startPoint y: 633, endPoint x: 886, endPoint y: 630, distance: 107.7
click at [886, 630] on input "(703) 367-1514" at bounding box center [1161, 633] width 551 height 29
drag, startPoint x: 919, startPoint y: 636, endPoint x: 892, endPoint y: 656, distance: 33.2
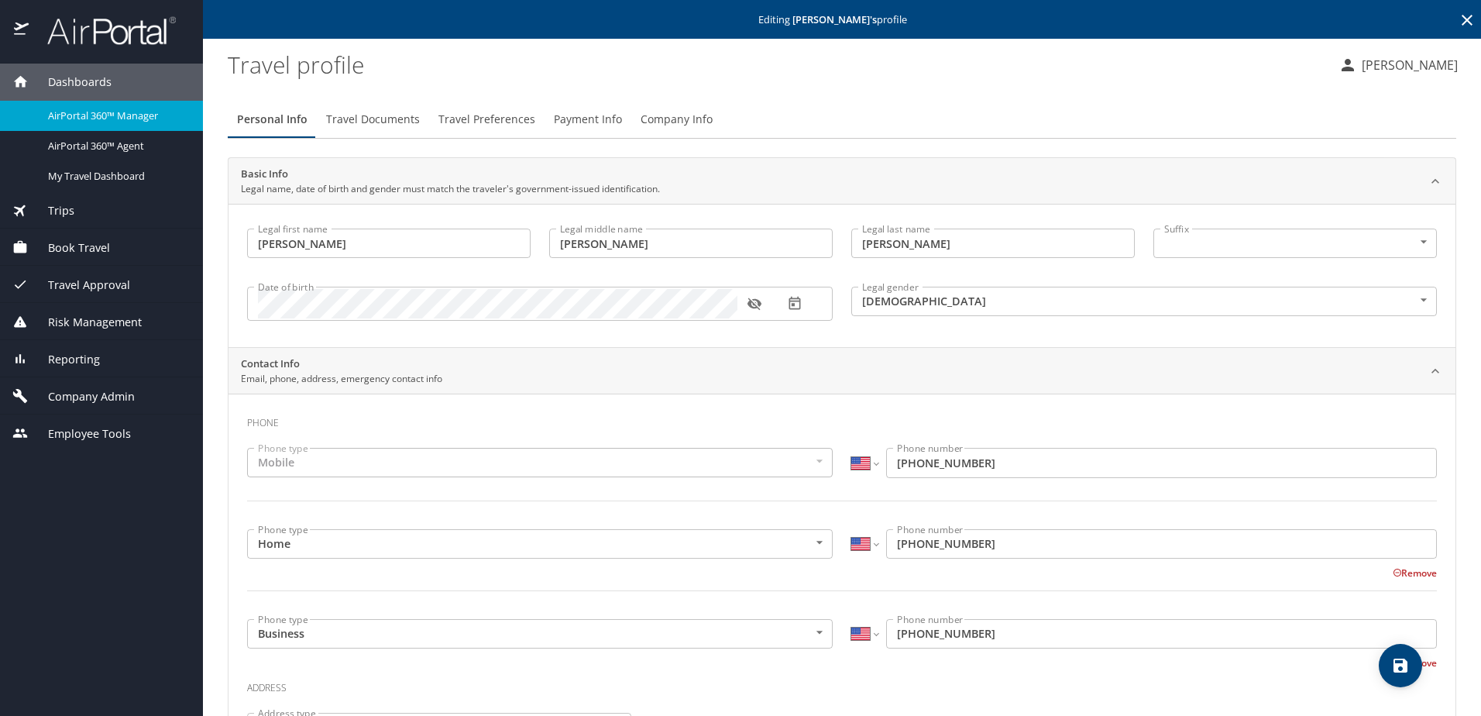
drag, startPoint x: 892, startPoint y: 656, endPoint x: 857, endPoint y: 580, distance: 83.5
click at [857, 580] on div "Phone type Home Home Phone type International Afghanistan Åland Islands Albania…" at bounding box center [842, 569] width 1208 height 99
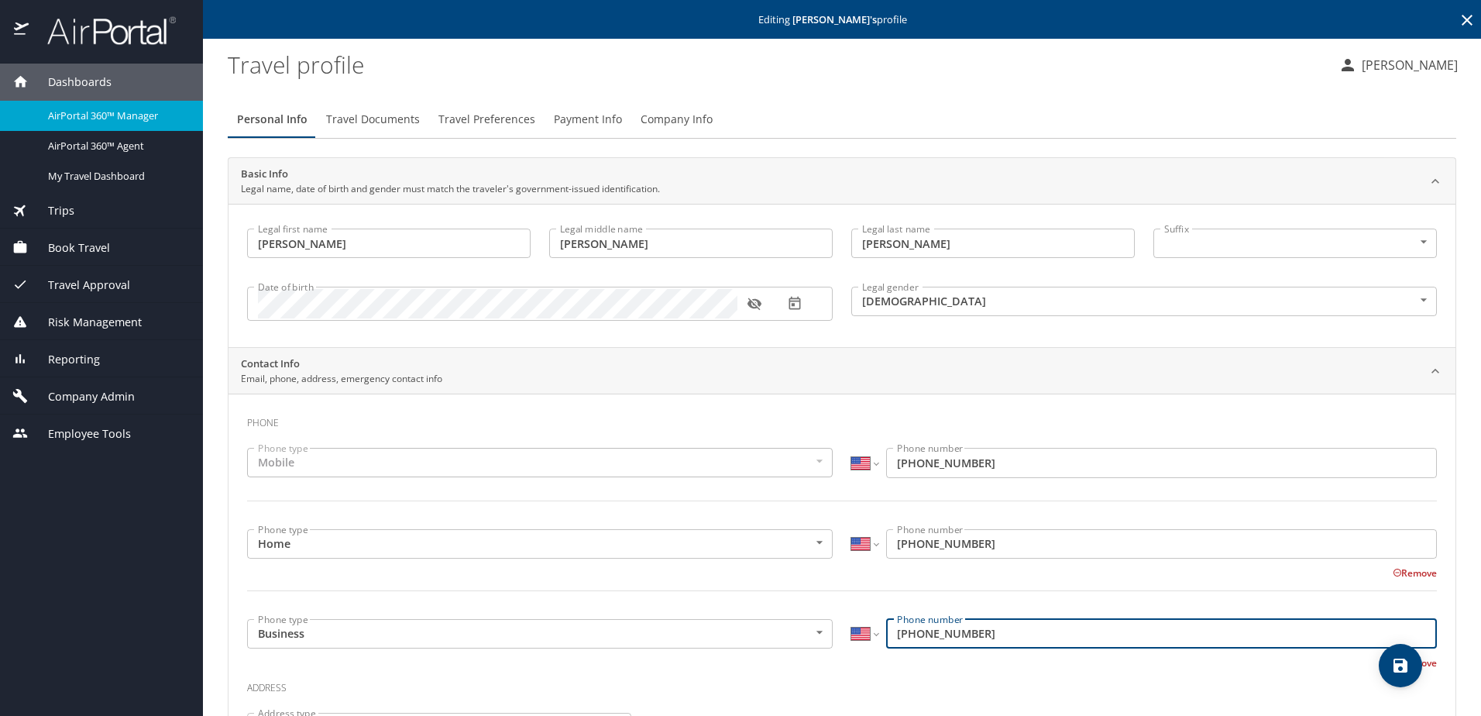
drag, startPoint x: 968, startPoint y: 631, endPoint x: 881, endPoint y: 635, distance: 86.8
click at [886, 635] on input "(703) 367-1514" at bounding box center [1161, 633] width 551 height 29
click at [63, 402] on span "Company Admin" at bounding box center [82, 396] width 106 height 17
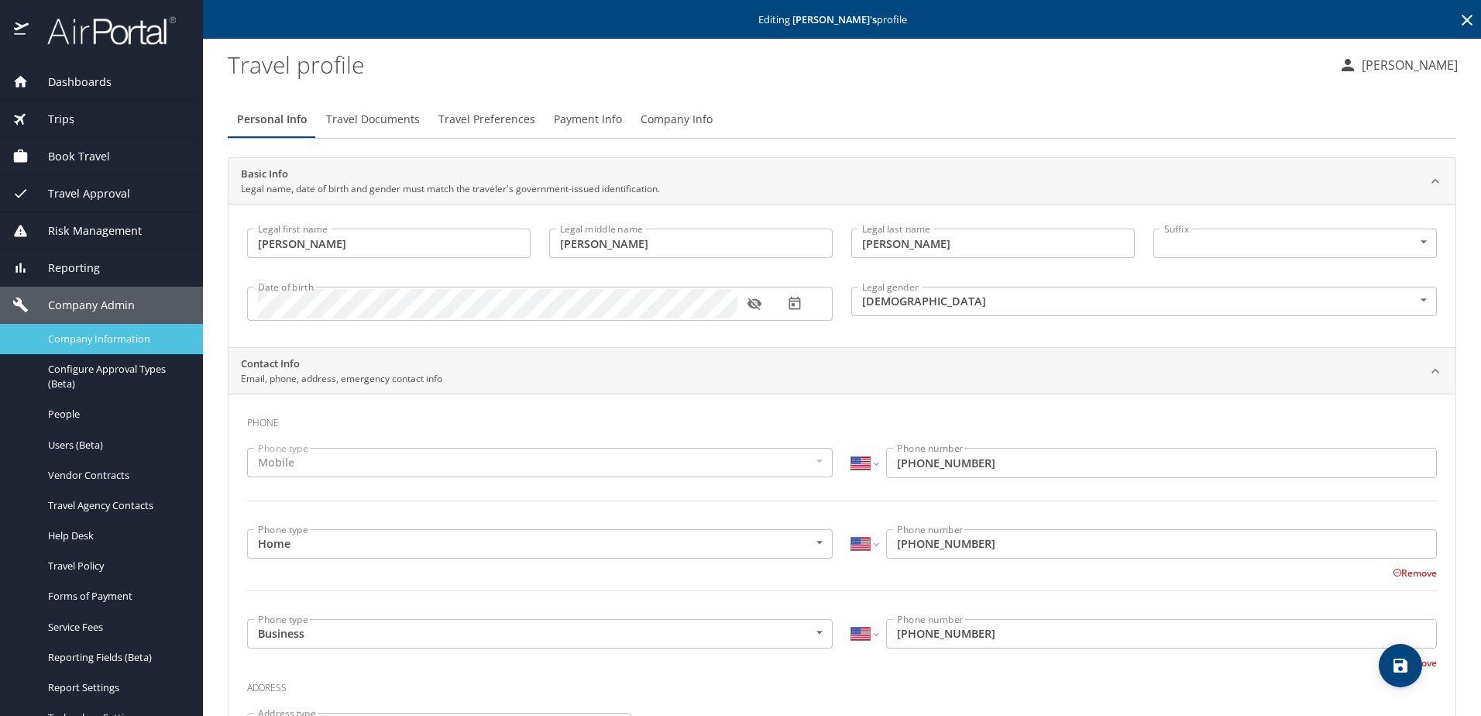
click at [84, 338] on span "Company Information" at bounding box center [116, 338] width 136 height 15
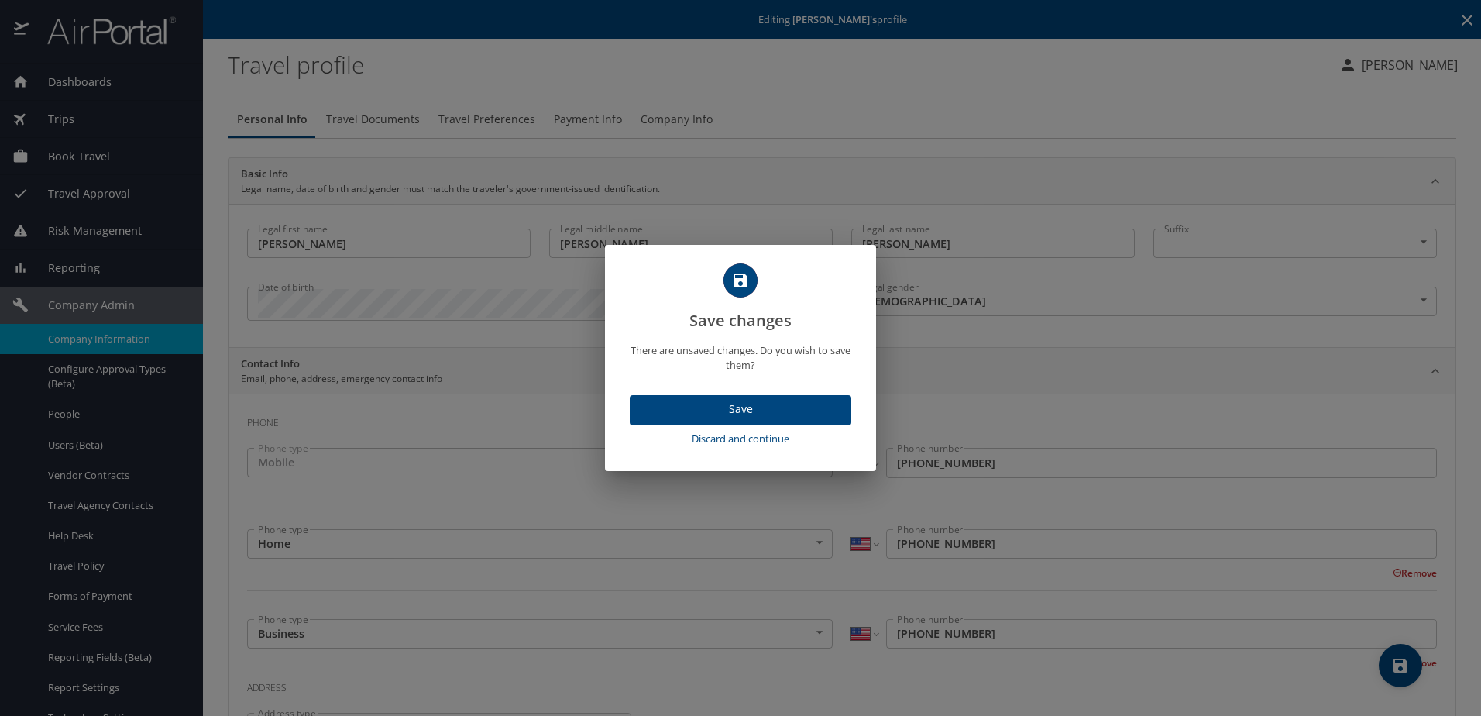
click at [759, 438] on span "Discard and continue" at bounding box center [740, 439] width 209 height 18
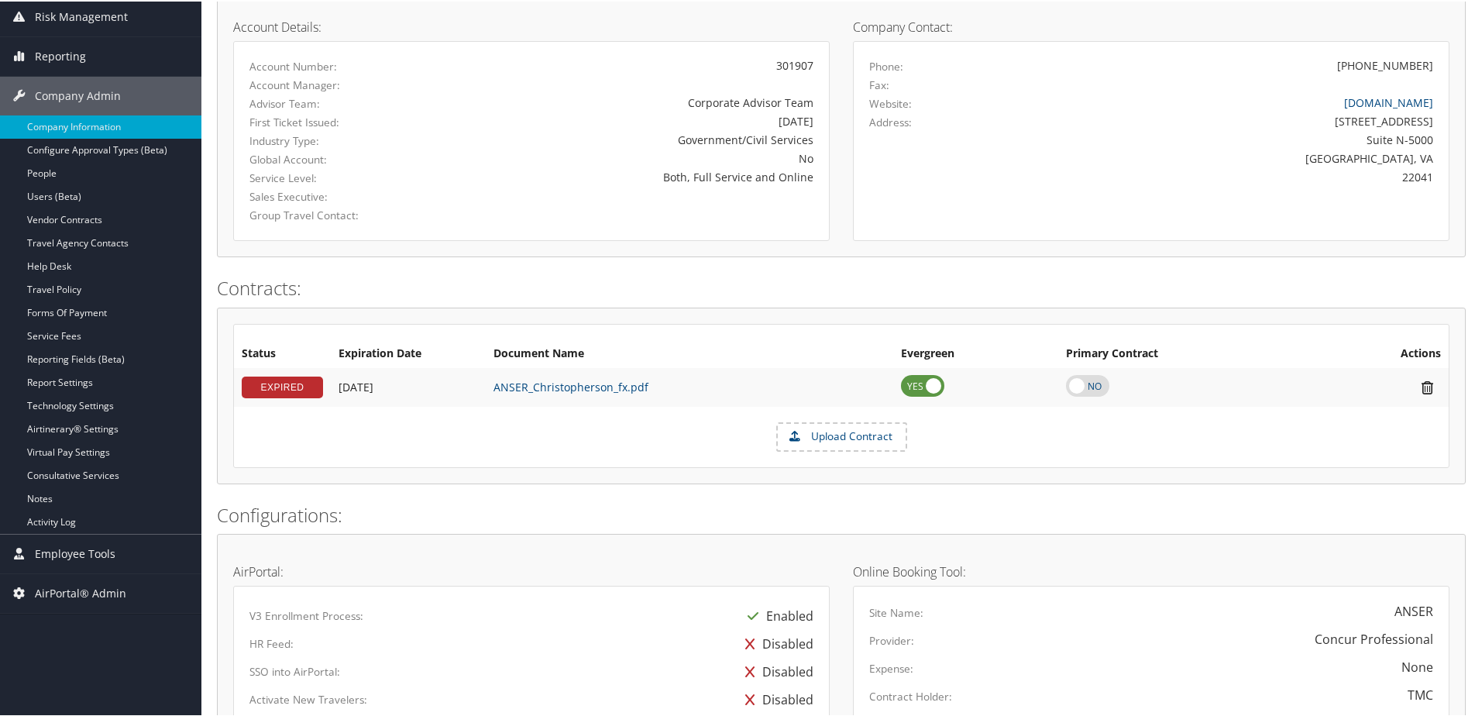
scroll to position [310, 0]
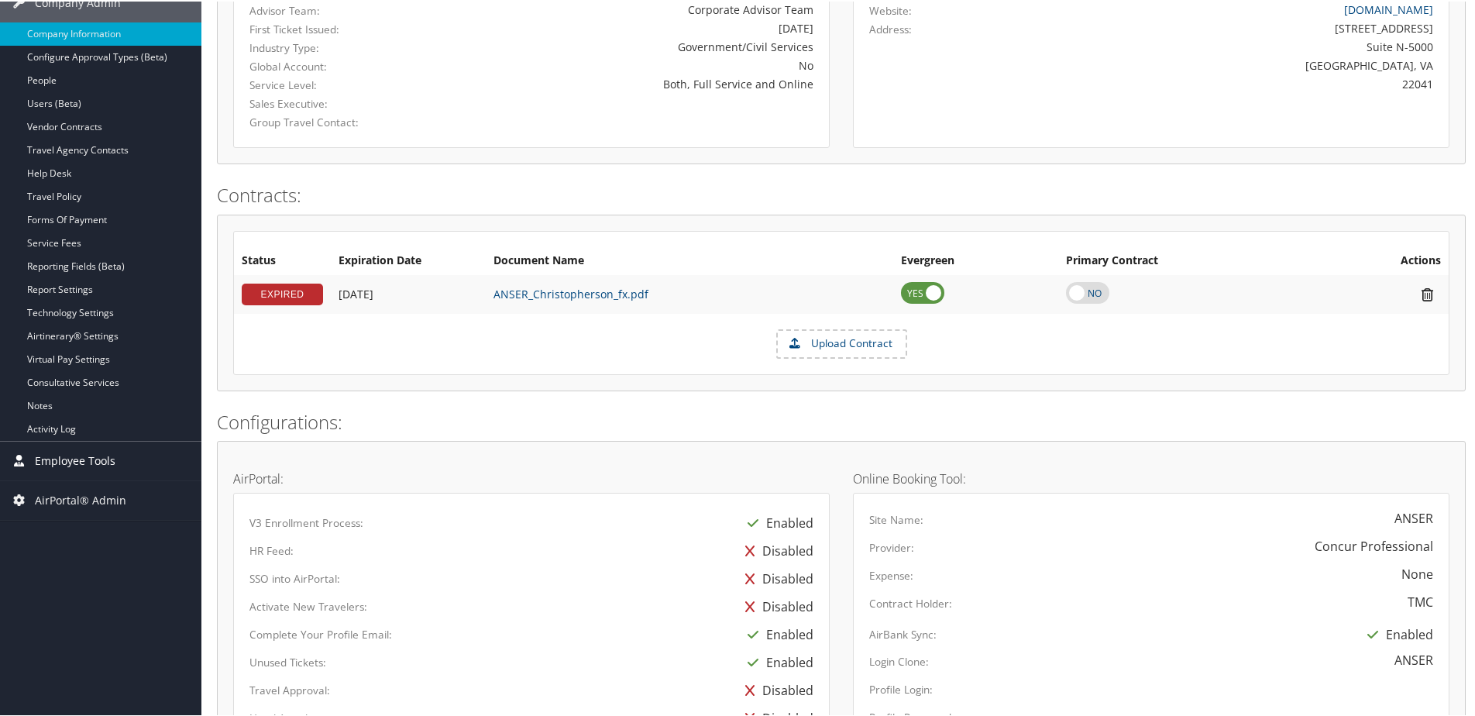
click at [67, 463] on span "Employee Tools" at bounding box center [75, 459] width 81 height 39
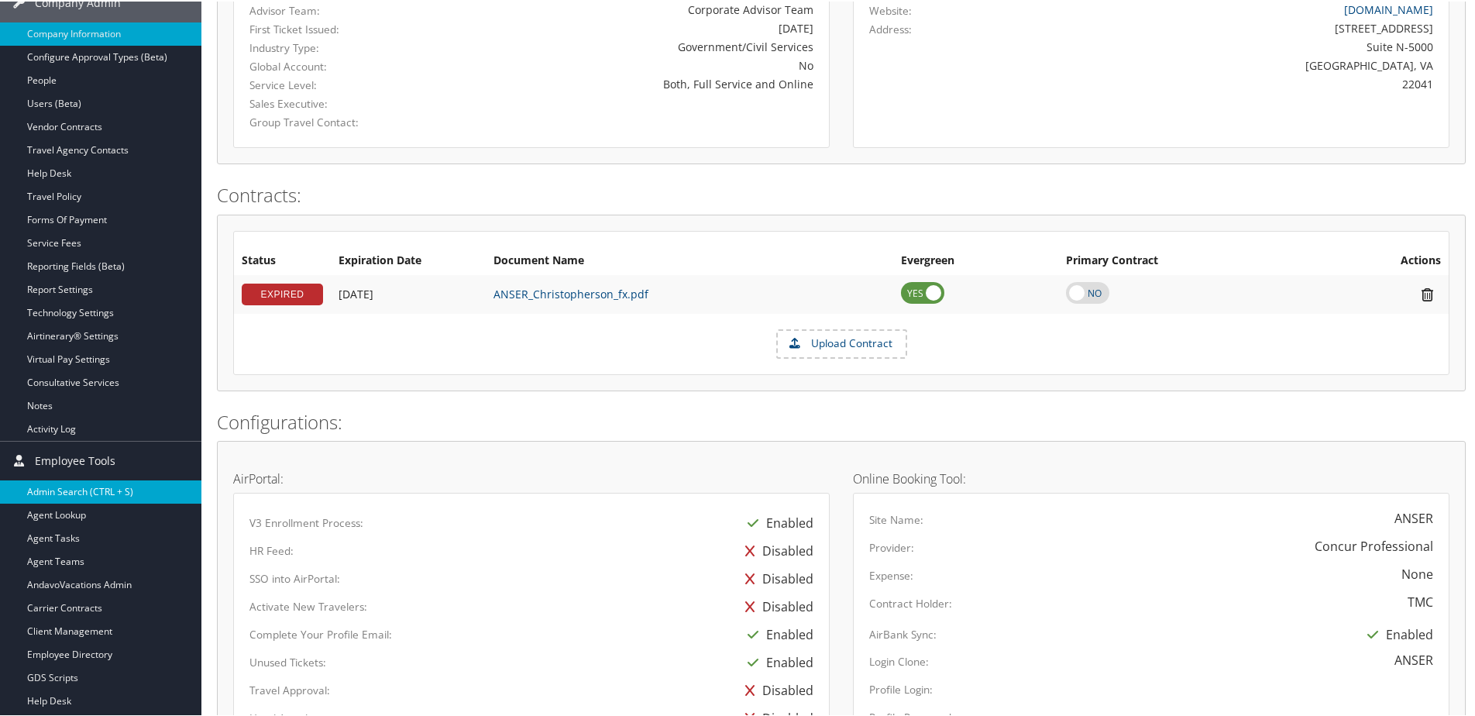
click at [60, 481] on link "Admin Search (CTRL + S)" at bounding box center [100, 490] width 201 height 23
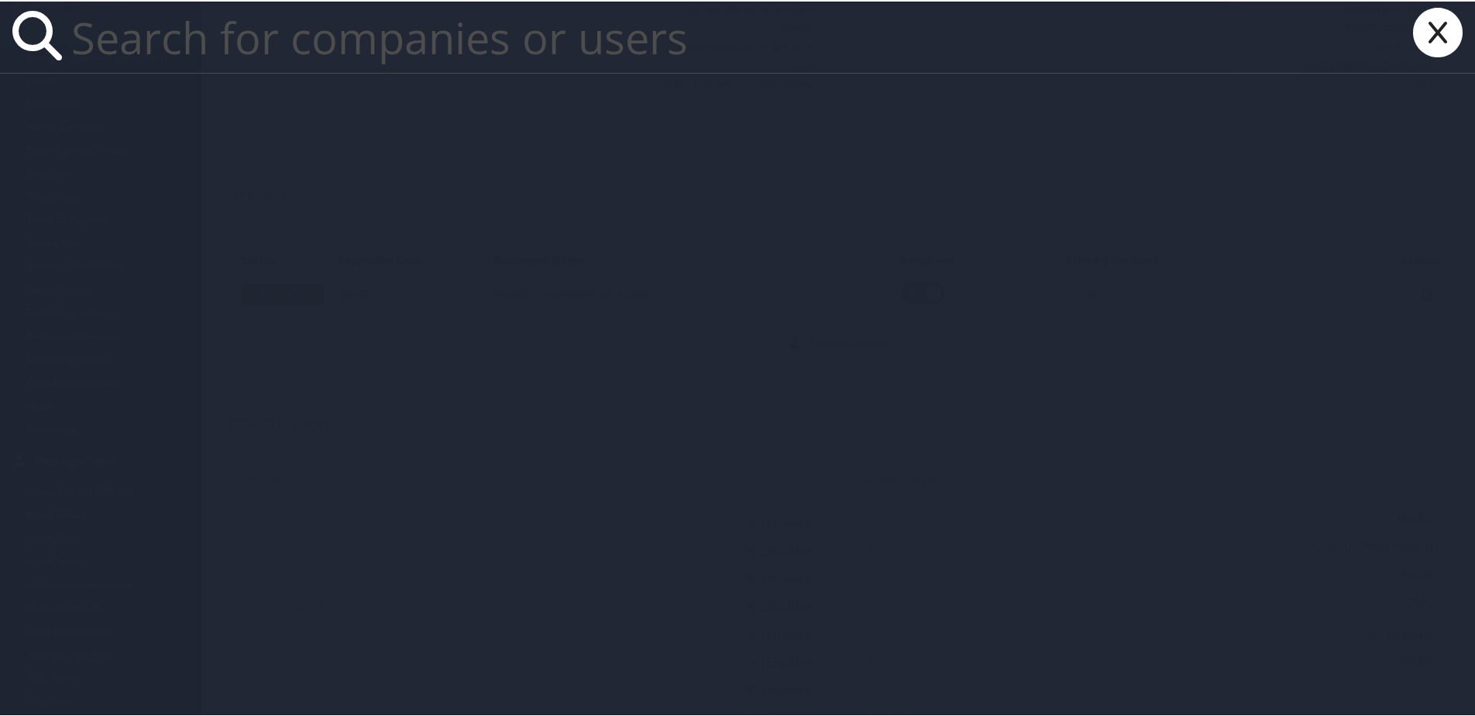
click at [129, 50] on input "text" at bounding box center [647, 35] width 1165 height 71
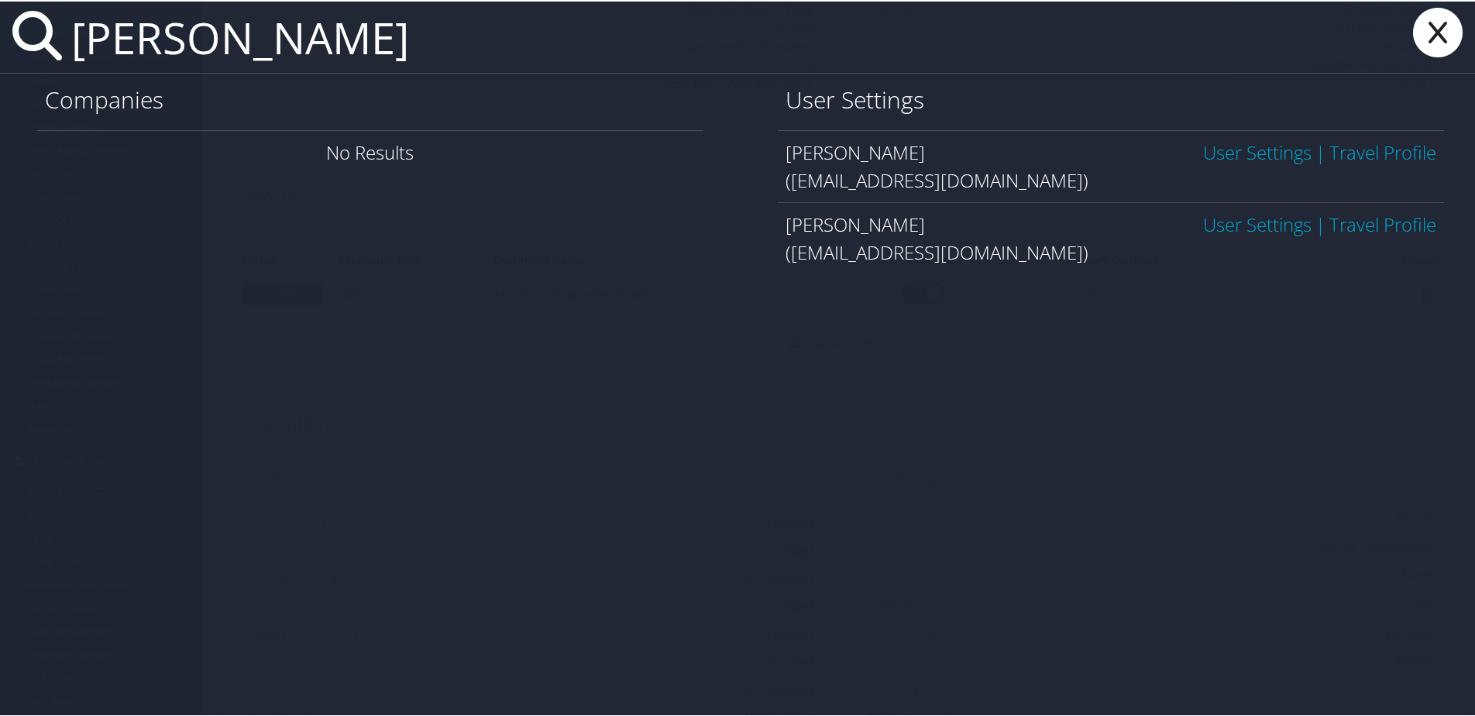
type input "[PERSON_NAME]"
click at [1217, 155] on link "User Settings" at bounding box center [1257, 151] width 108 height 26
click at [1212, 151] on link "User Settings" at bounding box center [1257, 151] width 108 height 26
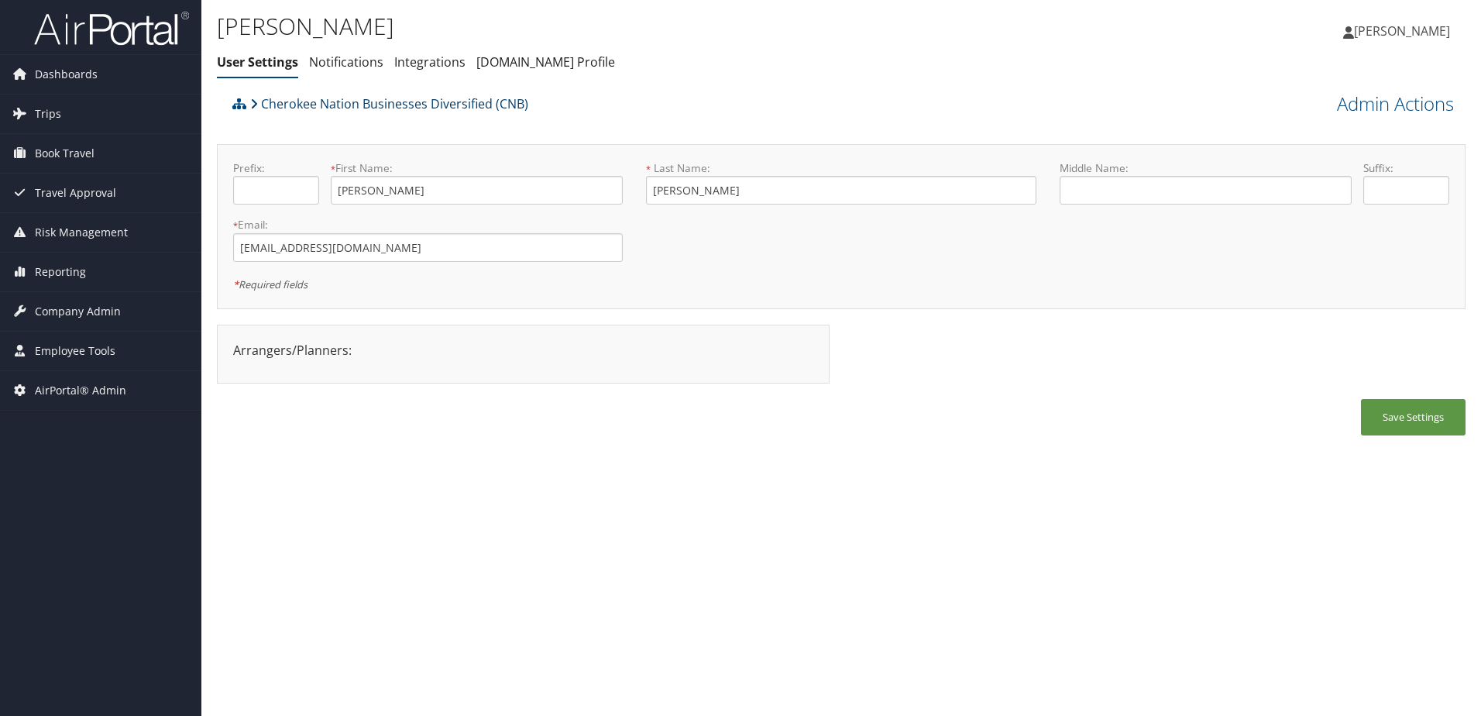
click at [312, 100] on link "Cherokee Nation Businesses Diversified (CNB)" at bounding box center [389, 103] width 278 height 31
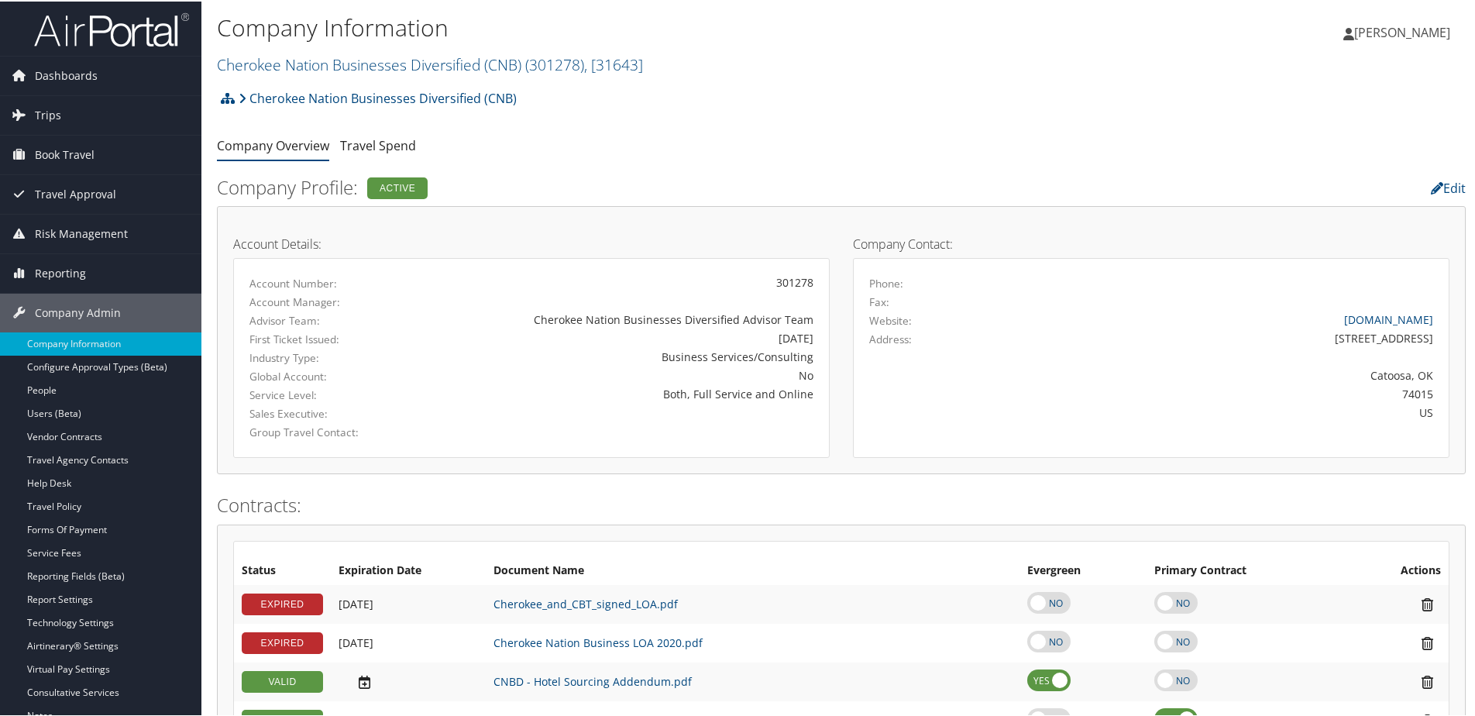
scroll to position [77, 0]
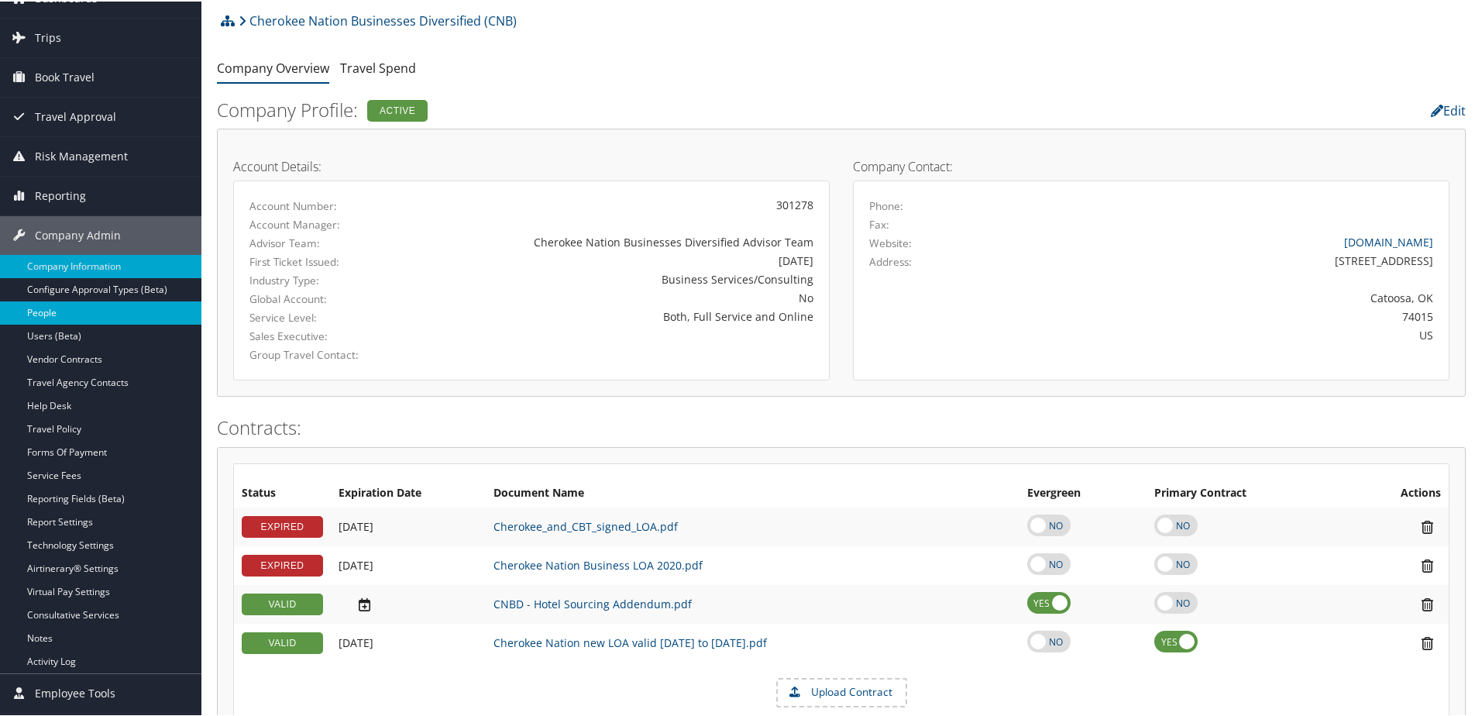
click at [50, 305] on link "People" at bounding box center [100, 311] width 201 height 23
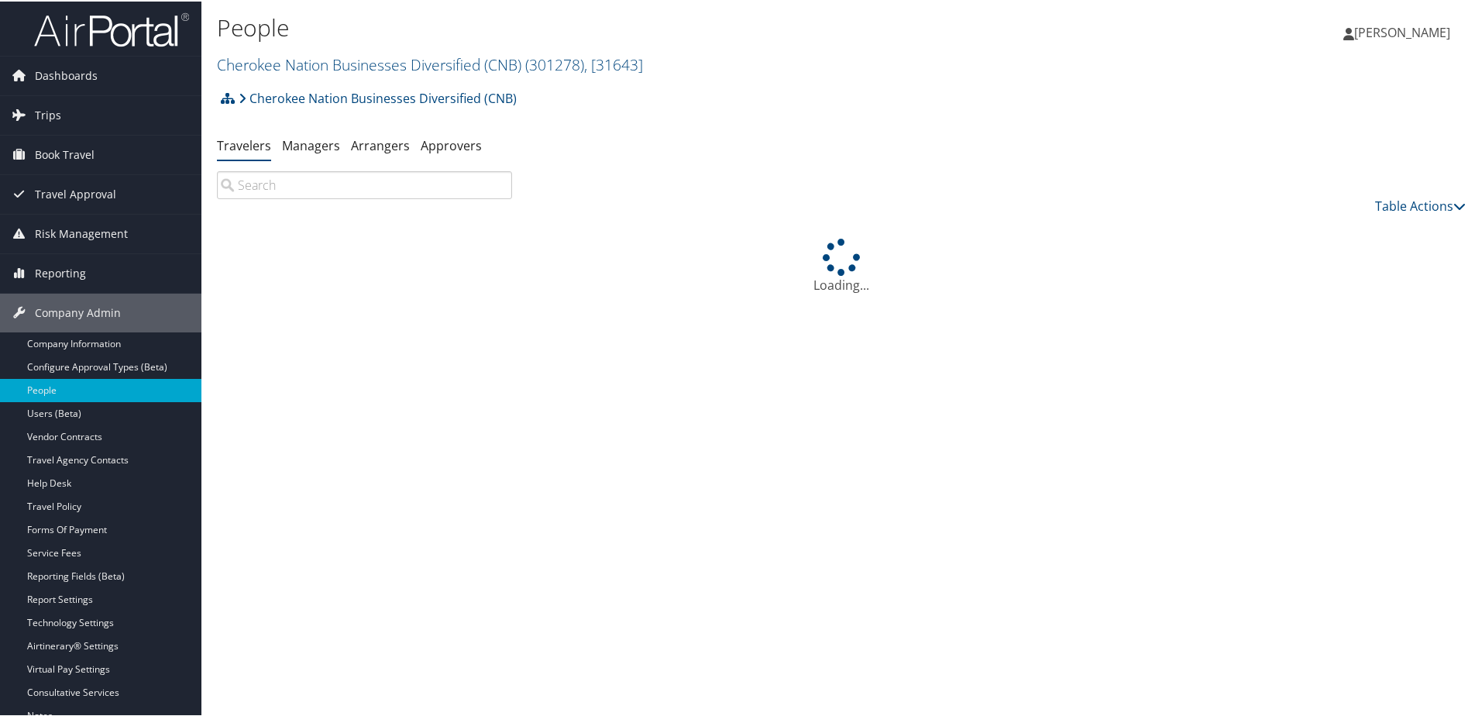
click at [268, 191] on input "search" at bounding box center [364, 184] width 295 height 28
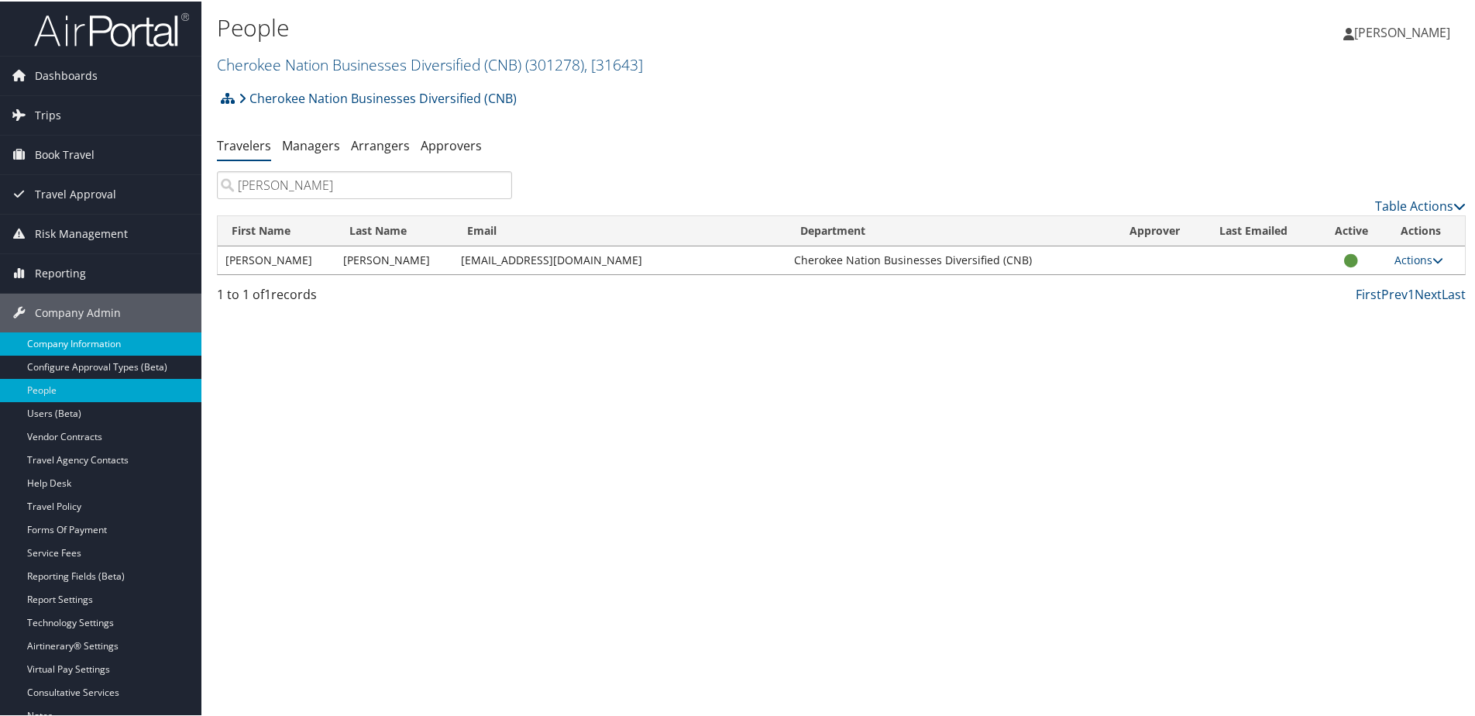
type input "[PERSON_NAME]"
click at [1405, 265] on link "Actions" at bounding box center [1418, 258] width 49 height 15
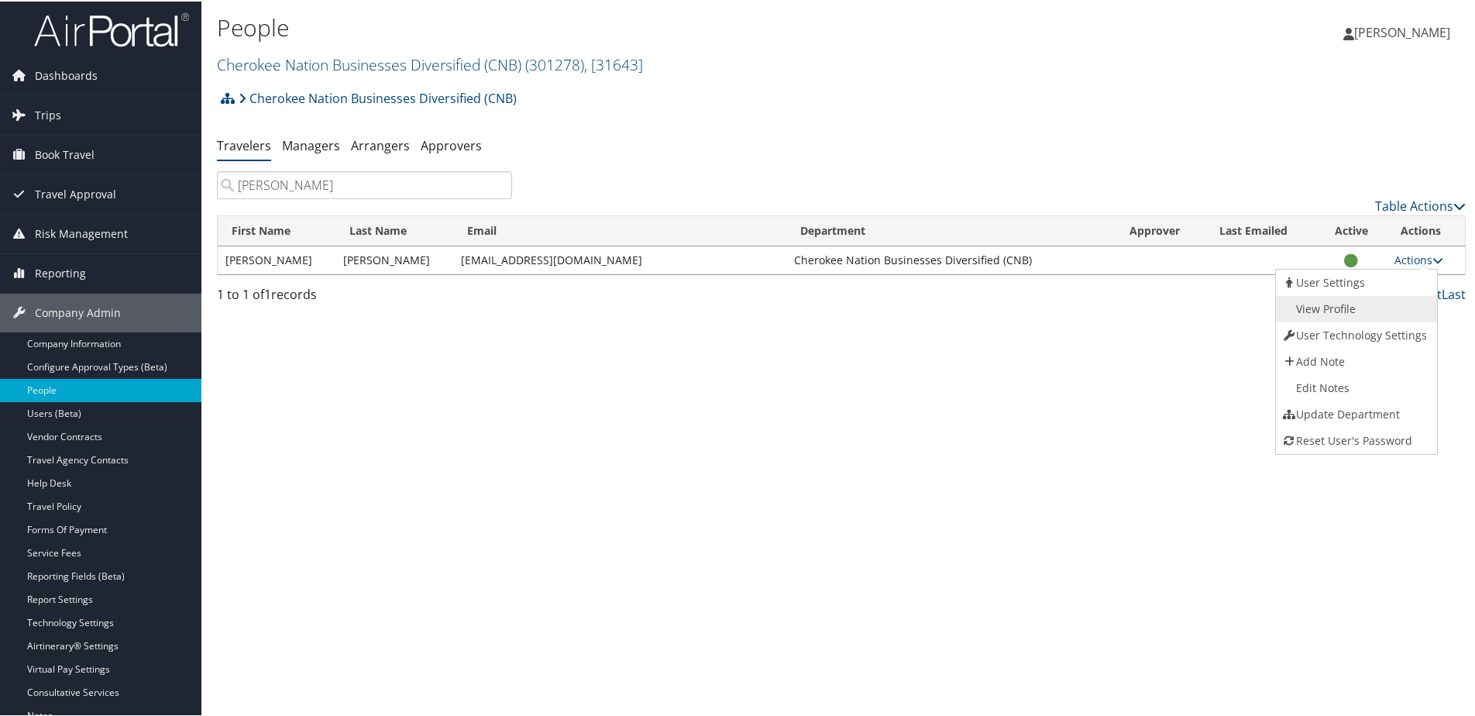
click at [1359, 303] on link "View Profile" at bounding box center [1354, 307] width 157 height 26
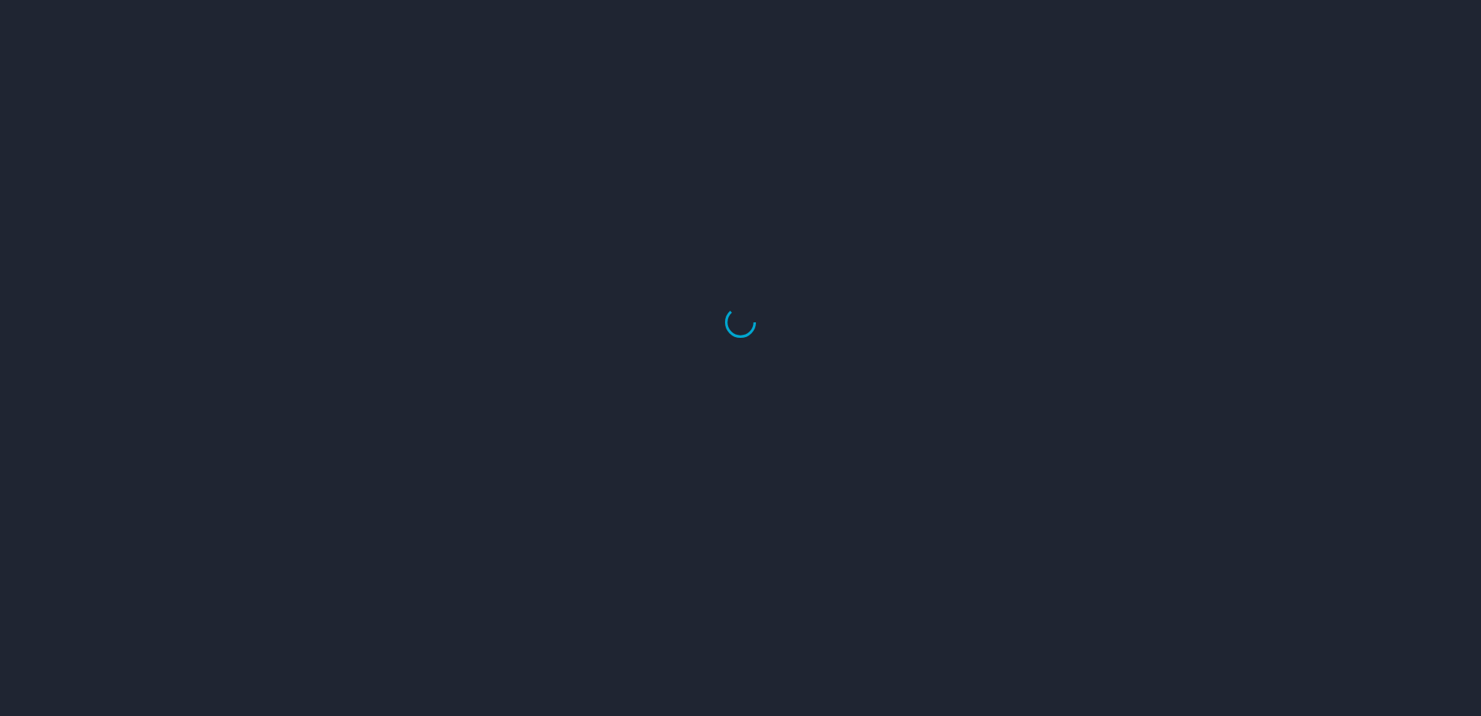
select select "US"
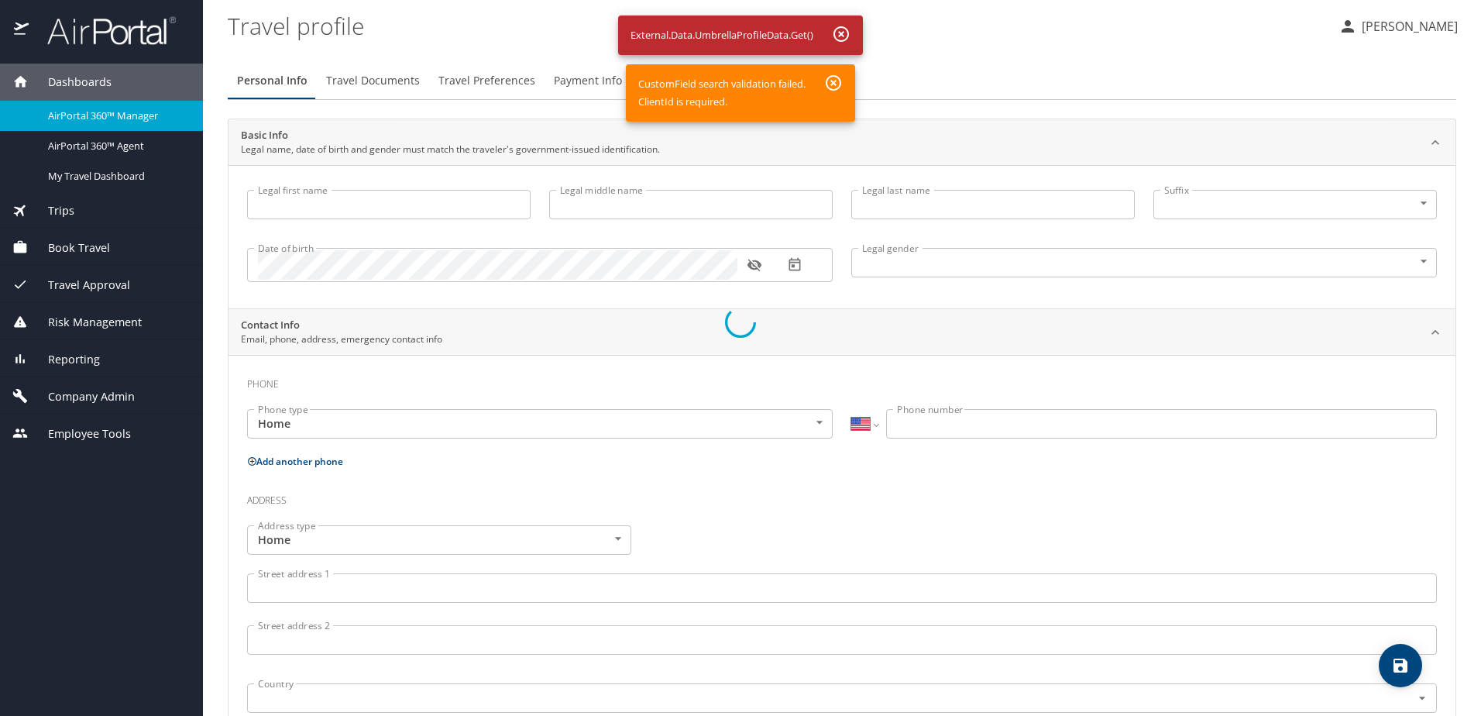
click at [840, 33] on div at bounding box center [740, 322] width 1481 height 787
click at [840, 75] on div at bounding box center [740, 322] width 1481 height 787
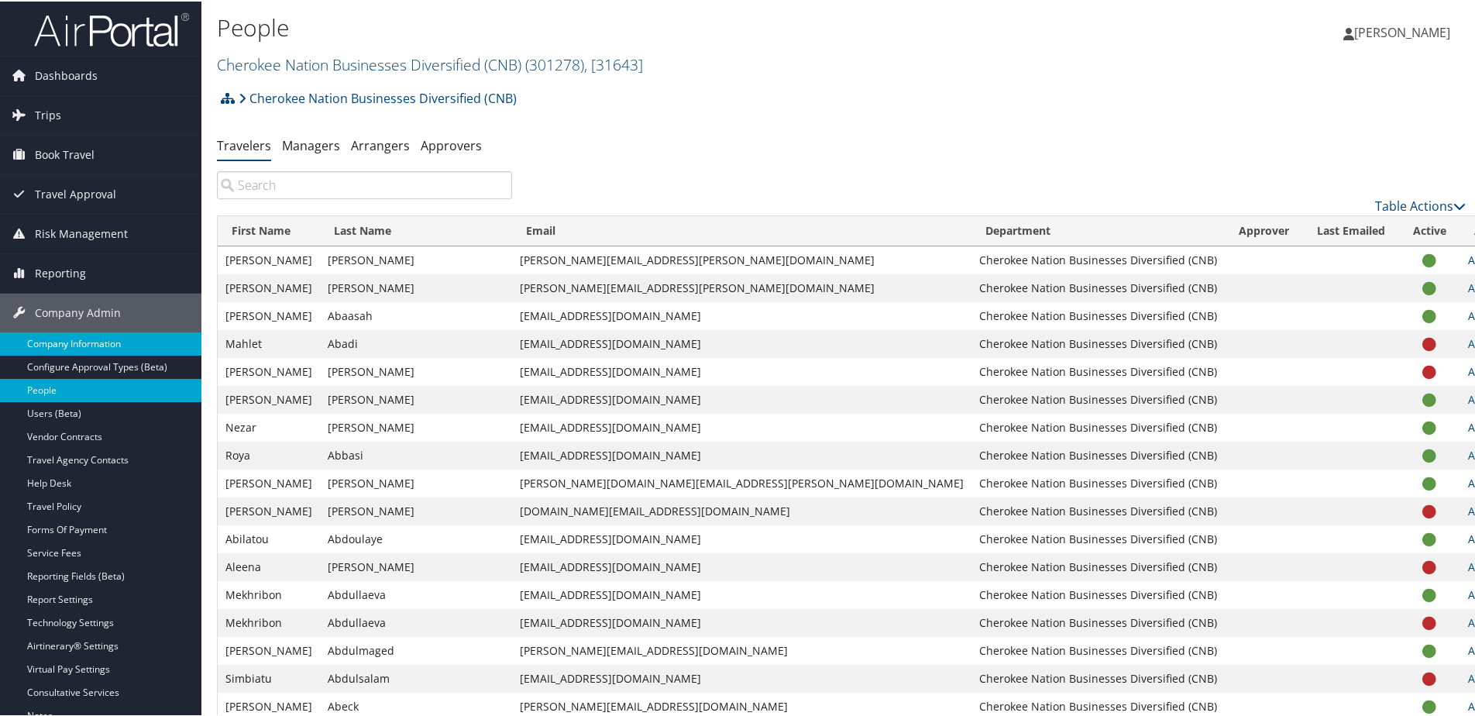
click at [60, 339] on link "Company Information" at bounding box center [100, 342] width 201 height 23
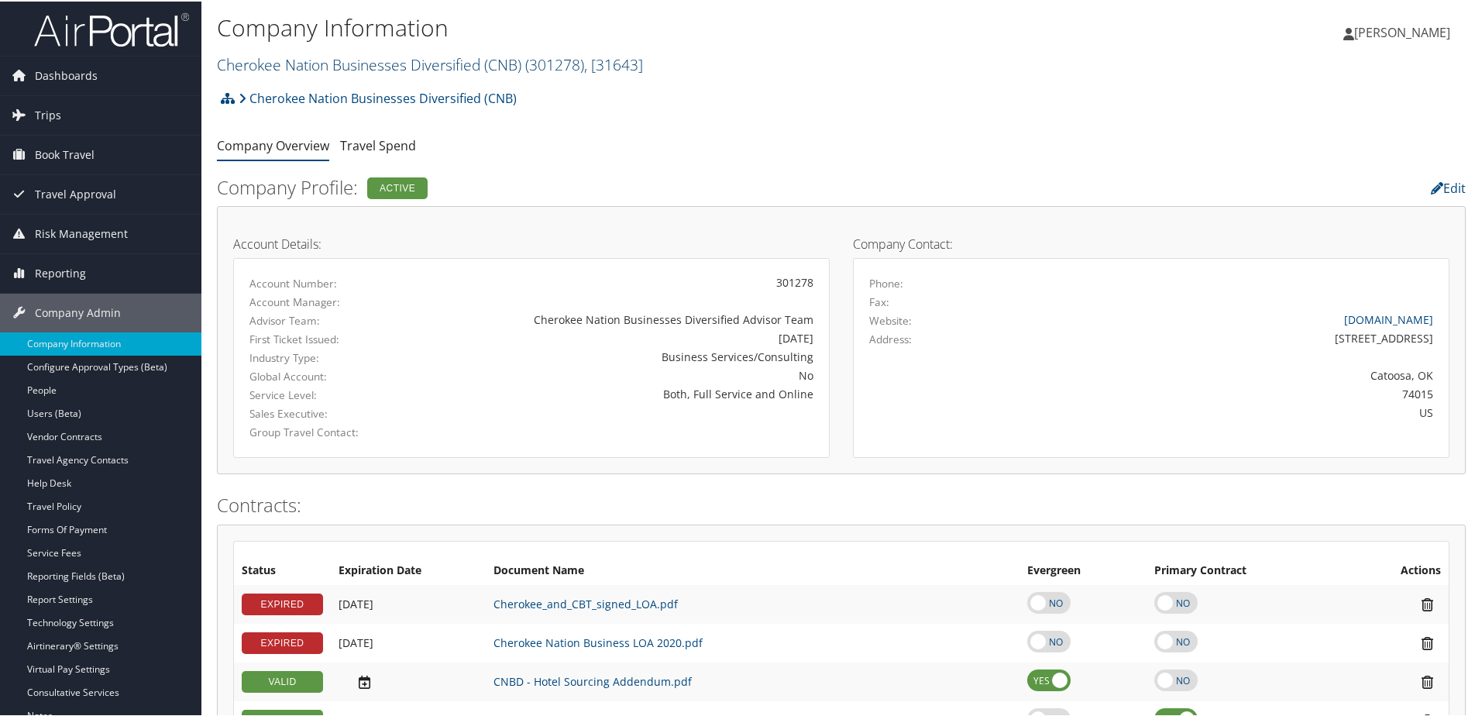
click at [318, 67] on link "Cherokee Nation Businesses Diversified (CNB) ( 301278 ) , [ 31643 ]" at bounding box center [430, 63] width 426 height 21
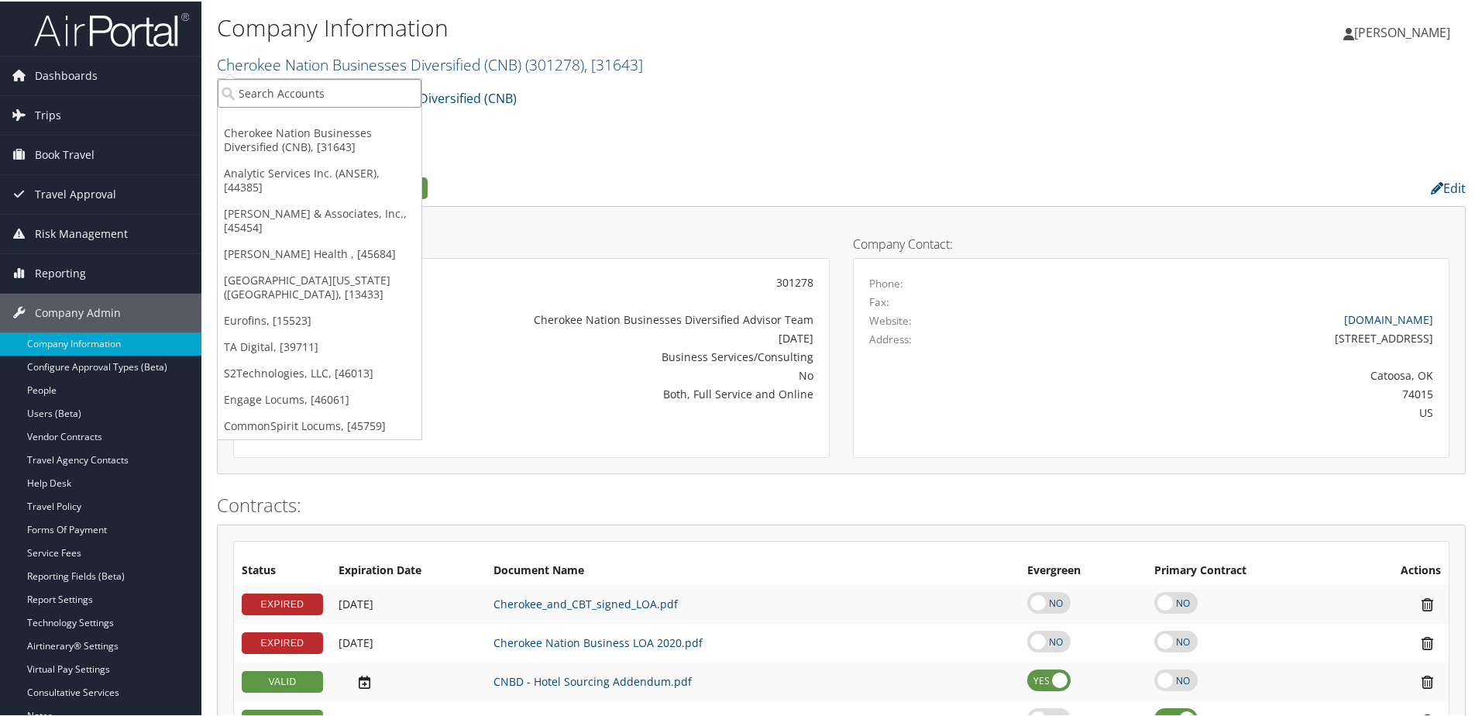
click at [311, 94] on input "search" at bounding box center [320, 91] width 204 height 29
type input "bhate"
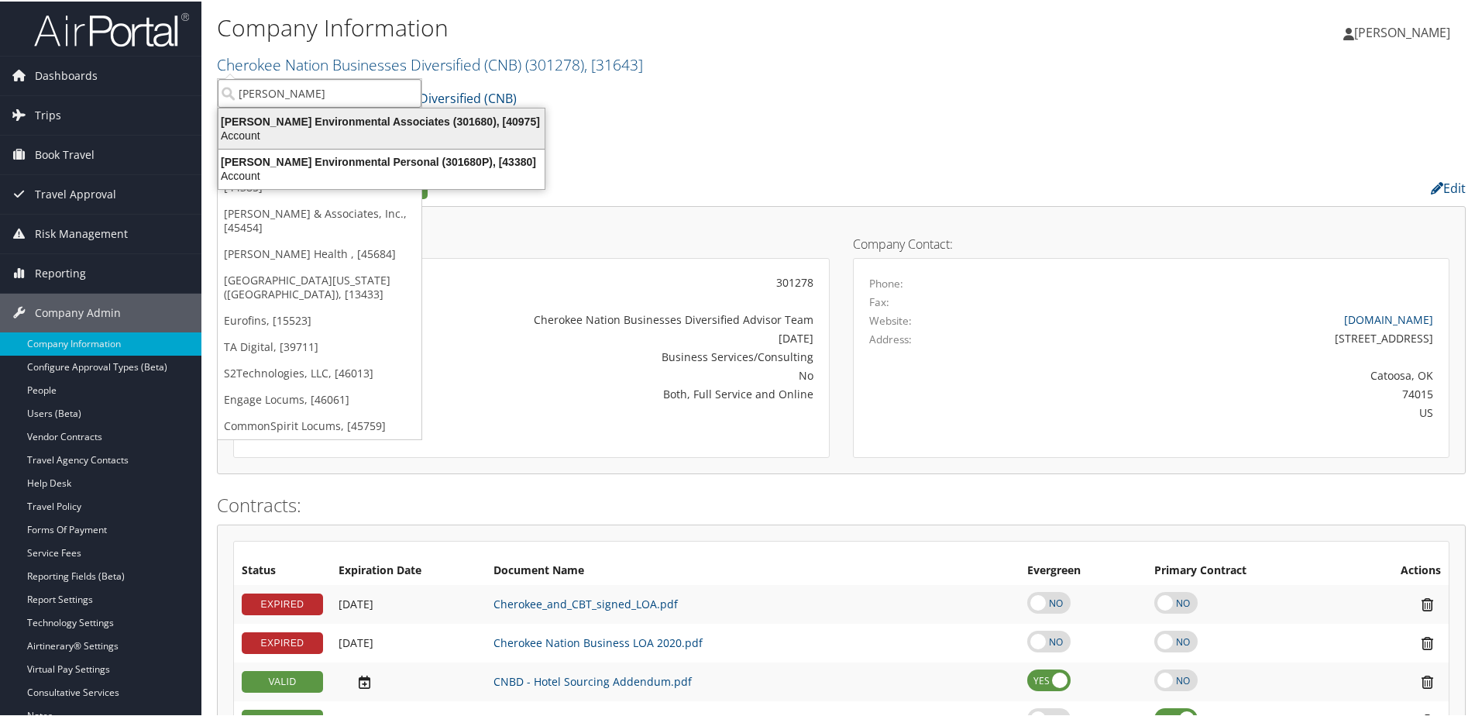
click at [304, 130] on div "Account" at bounding box center [381, 134] width 345 height 14
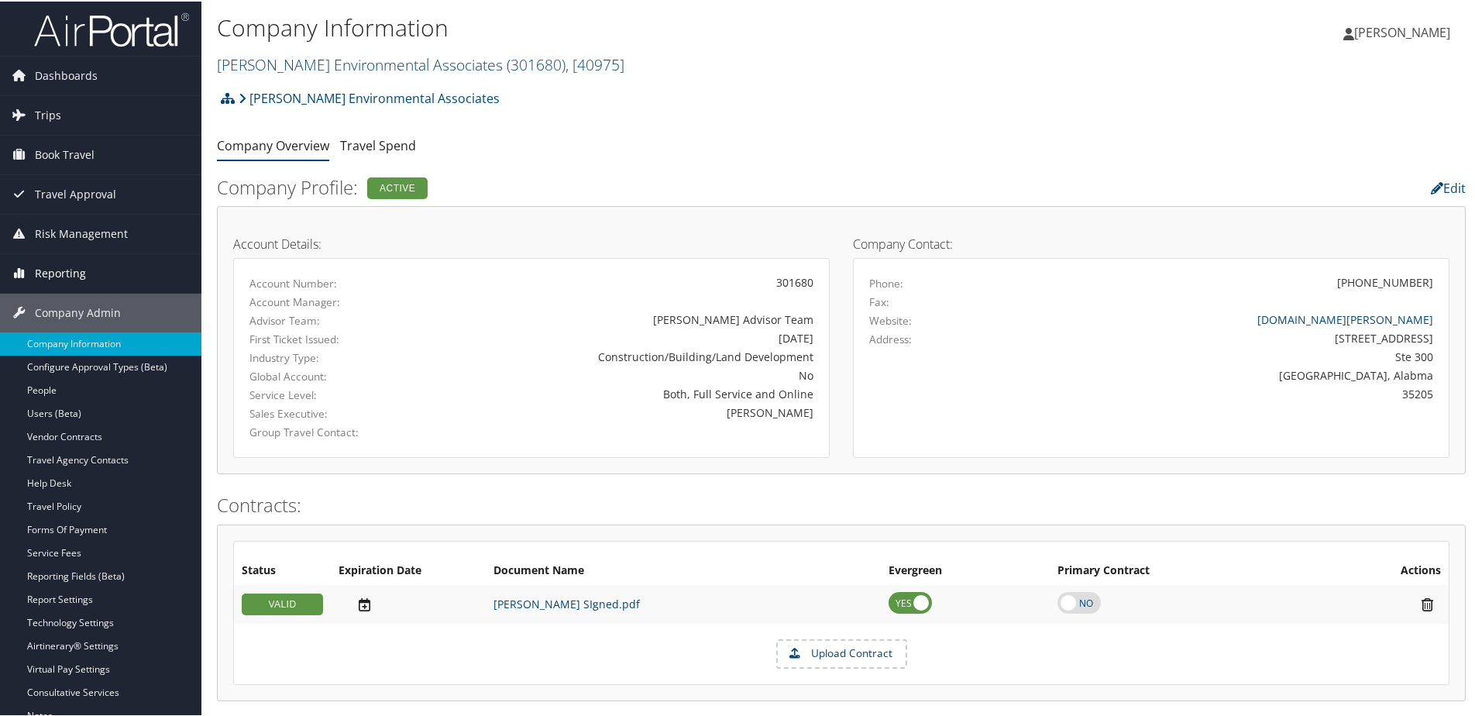
click at [67, 272] on span "Reporting" at bounding box center [60, 271] width 51 height 39
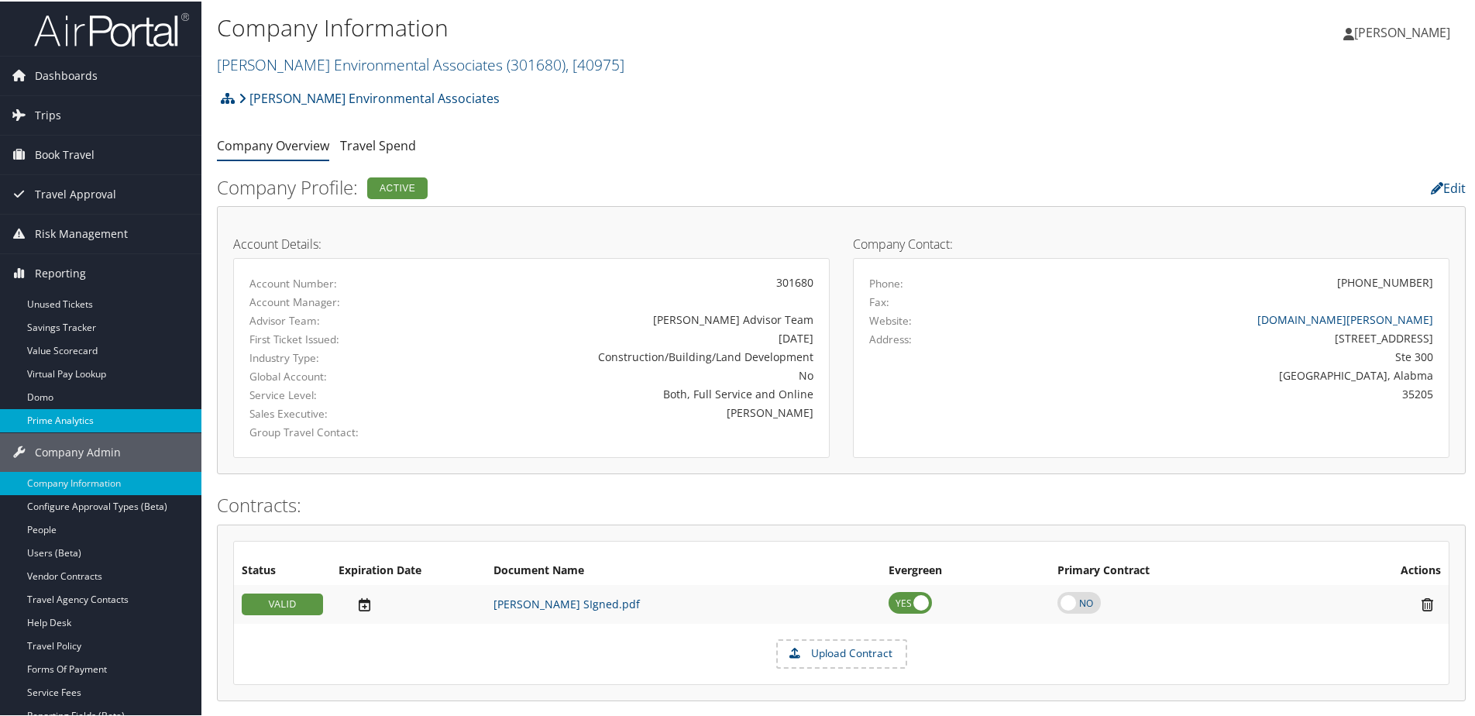
click at [36, 425] on link "Prime Analytics" at bounding box center [100, 418] width 201 height 23
click at [328, 59] on link "Bhate Environmental Associates ( 301680 ) , [ 40975 ]" at bounding box center [420, 63] width 407 height 21
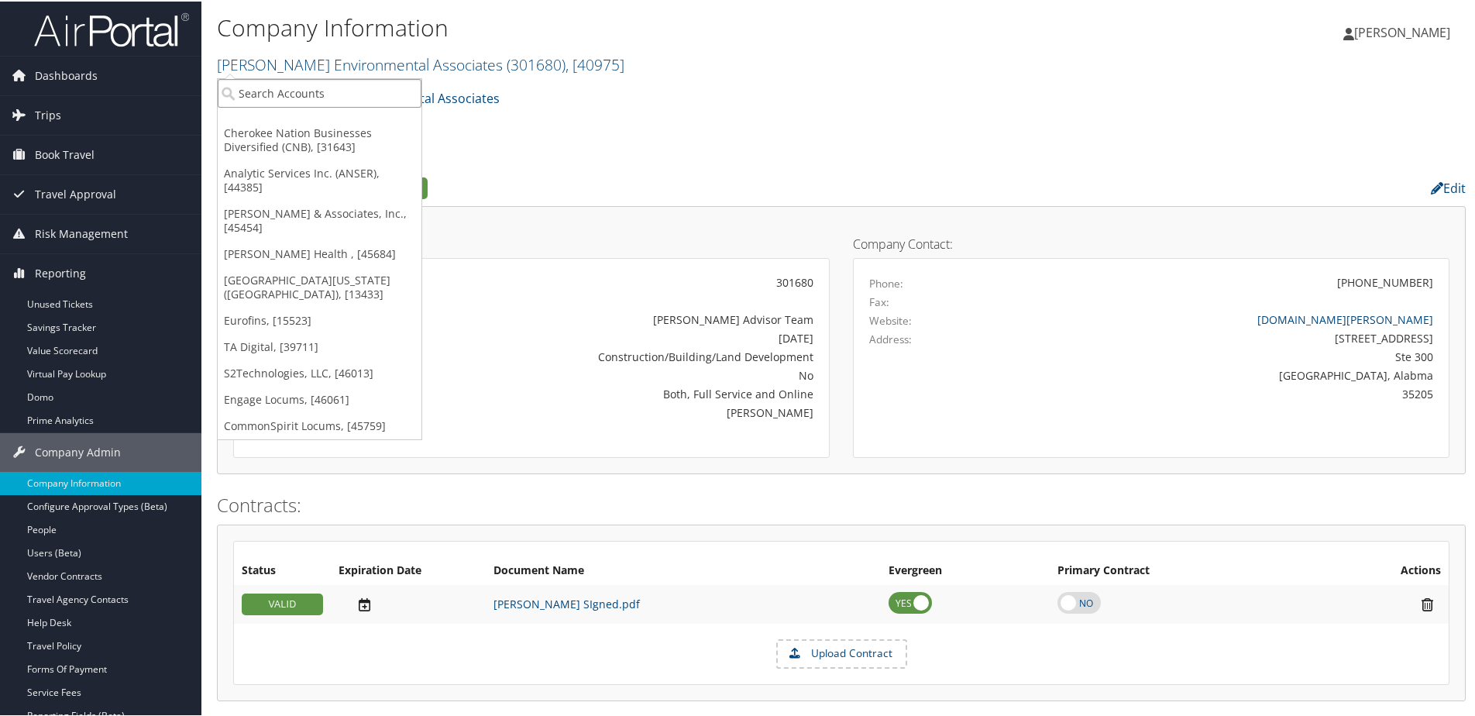
click at [334, 88] on input "search" at bounding box center [320, 91] width 204 height 29
type input "TA Dig"
click at [293, 129] on div "Account" at bounding box center [319, 134] width 221 height 14
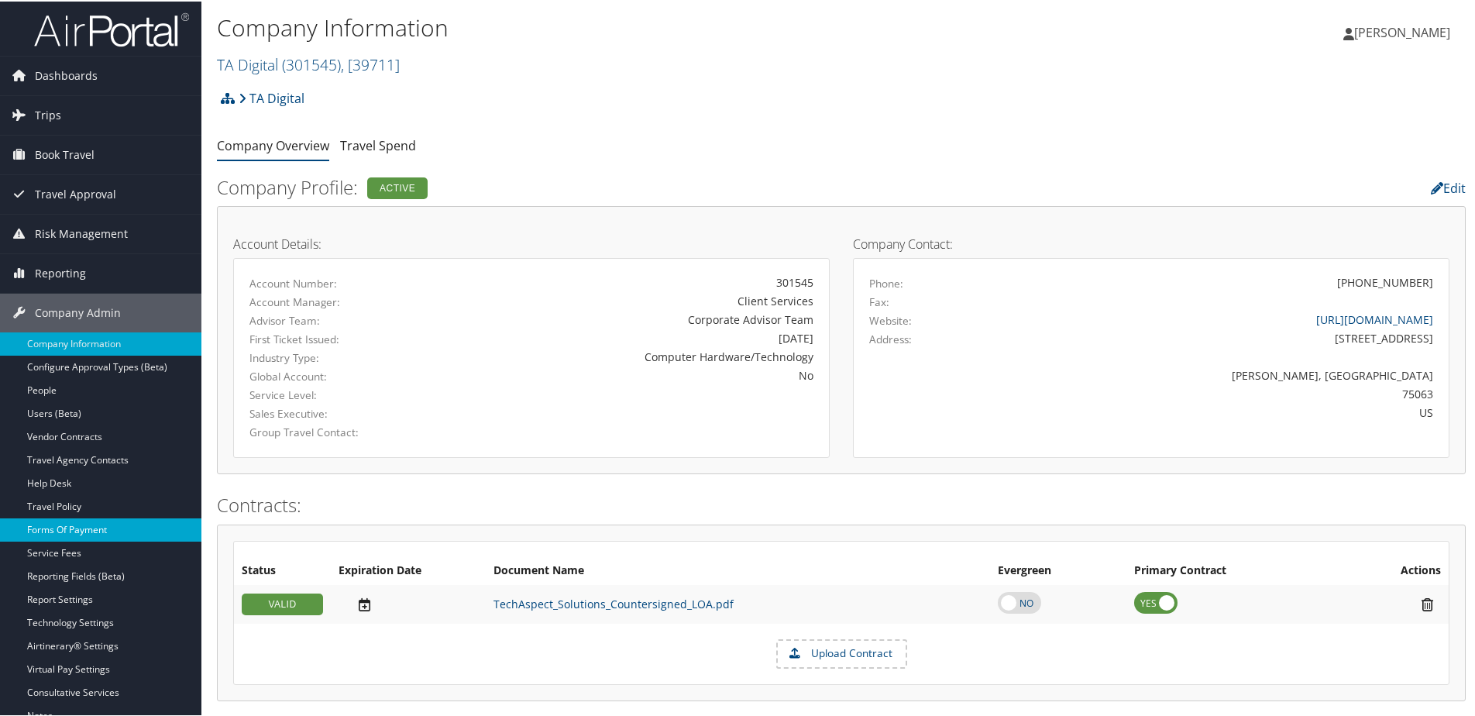
click at [73, 522] on link "Forms Of Payment" at bounding box center [100, 528] width 201 height 23
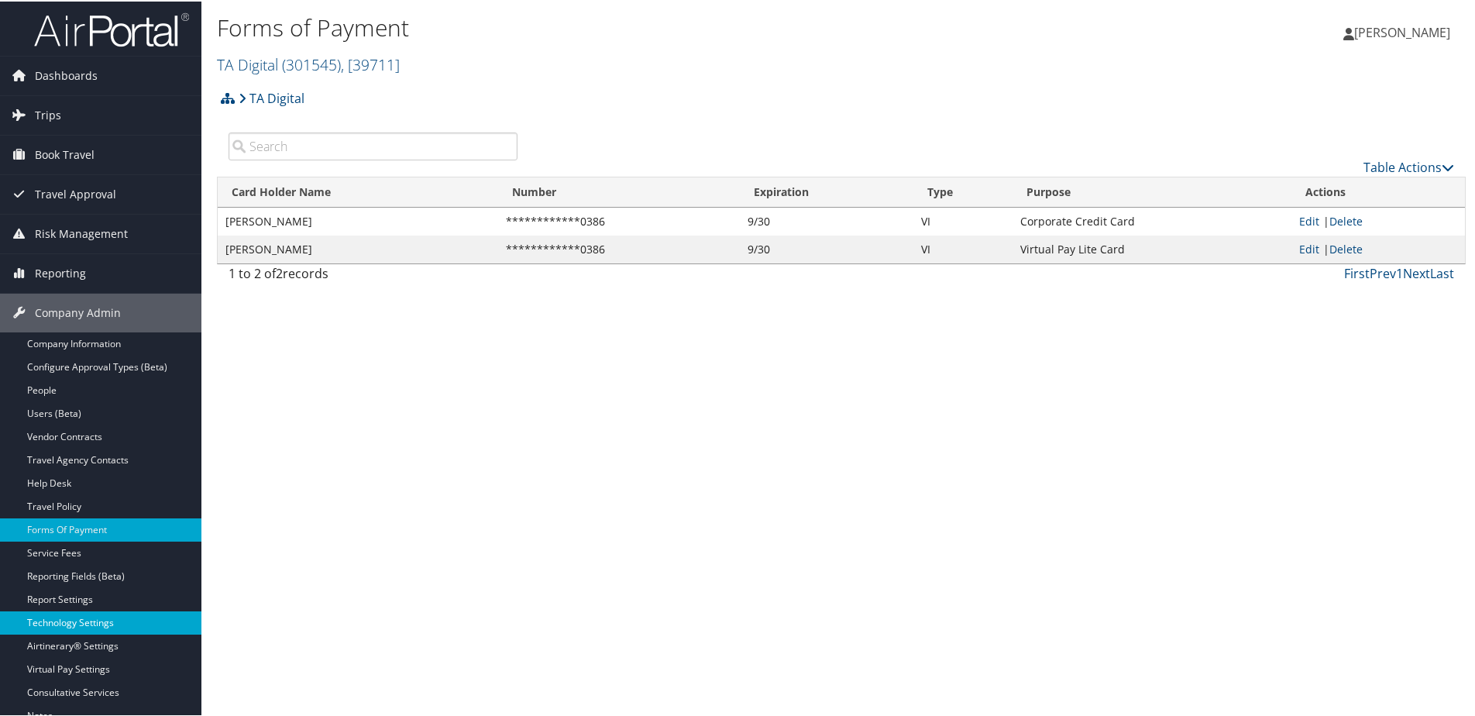
scroll to position [77, 0]
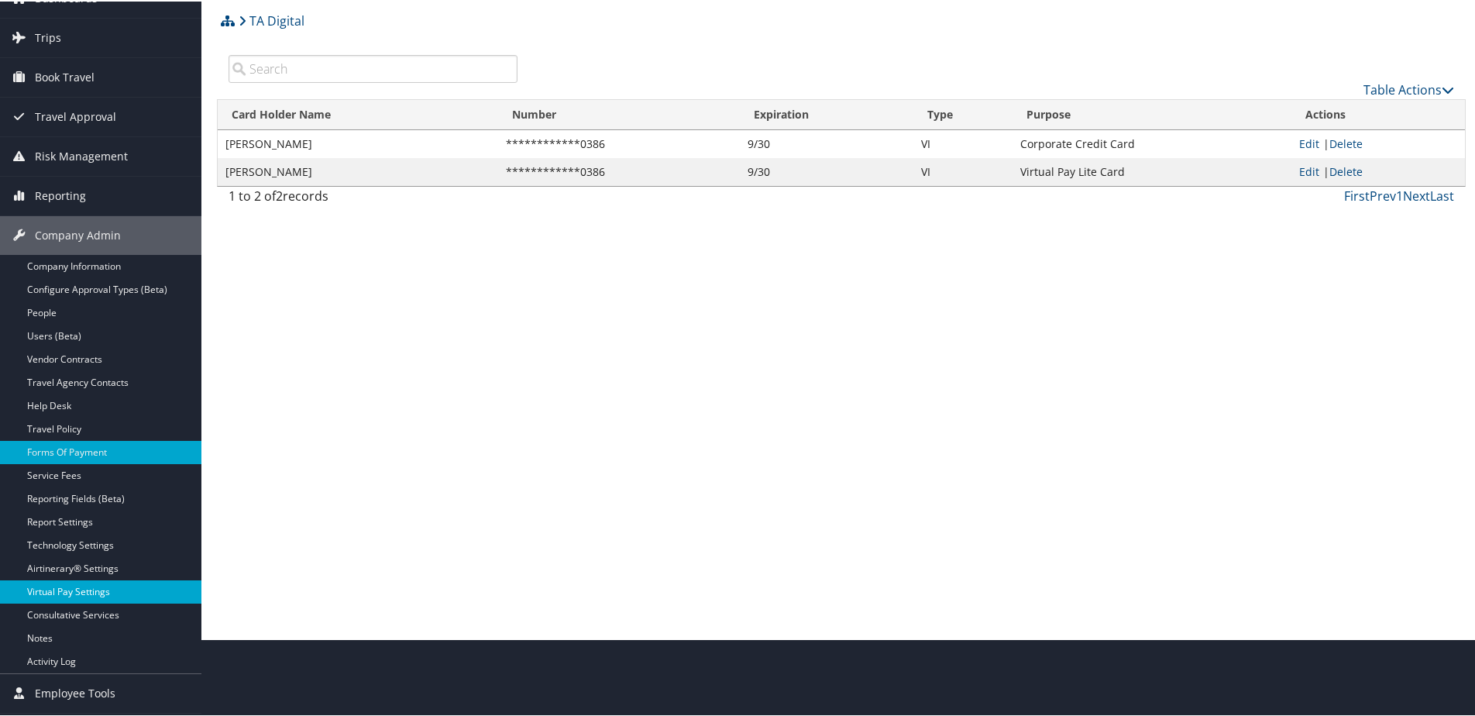
click at [66, 593] on link "Virtual Pay Settings" at bounding box center [100, 590] width 201 height 23
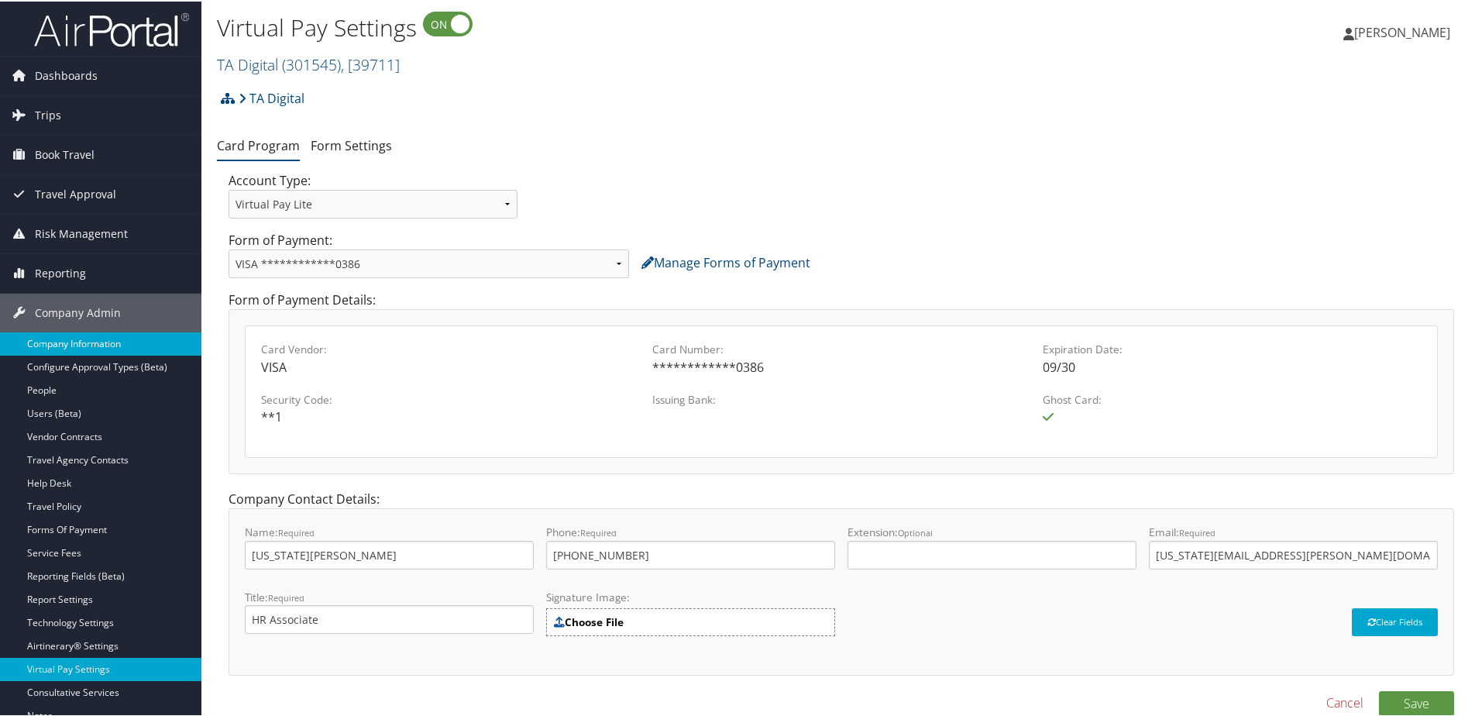
click at [57, 338] on link "Company Information" at bounding box center [100, 342] width 201 height 23
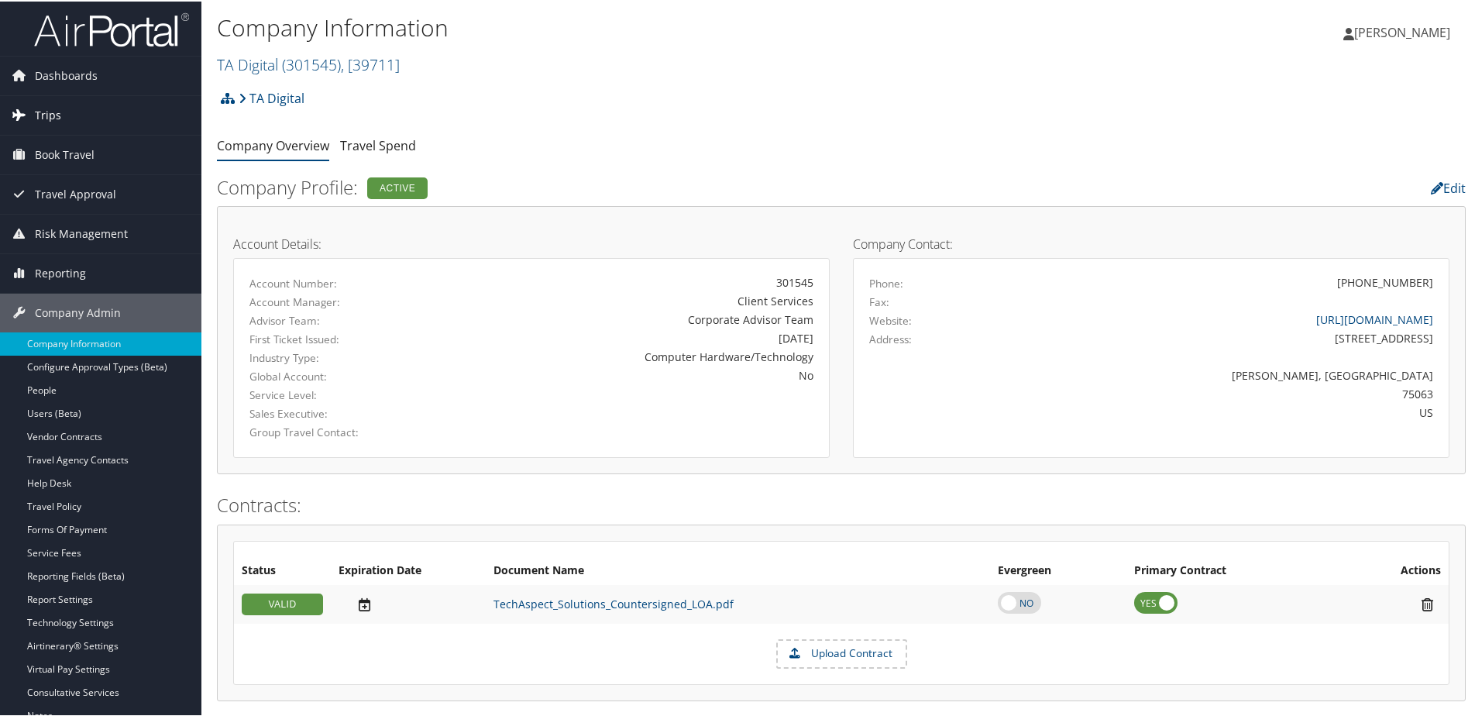
click at [50, 113] on span "Trips" at bounding box center [48, 113] width 26 height 39
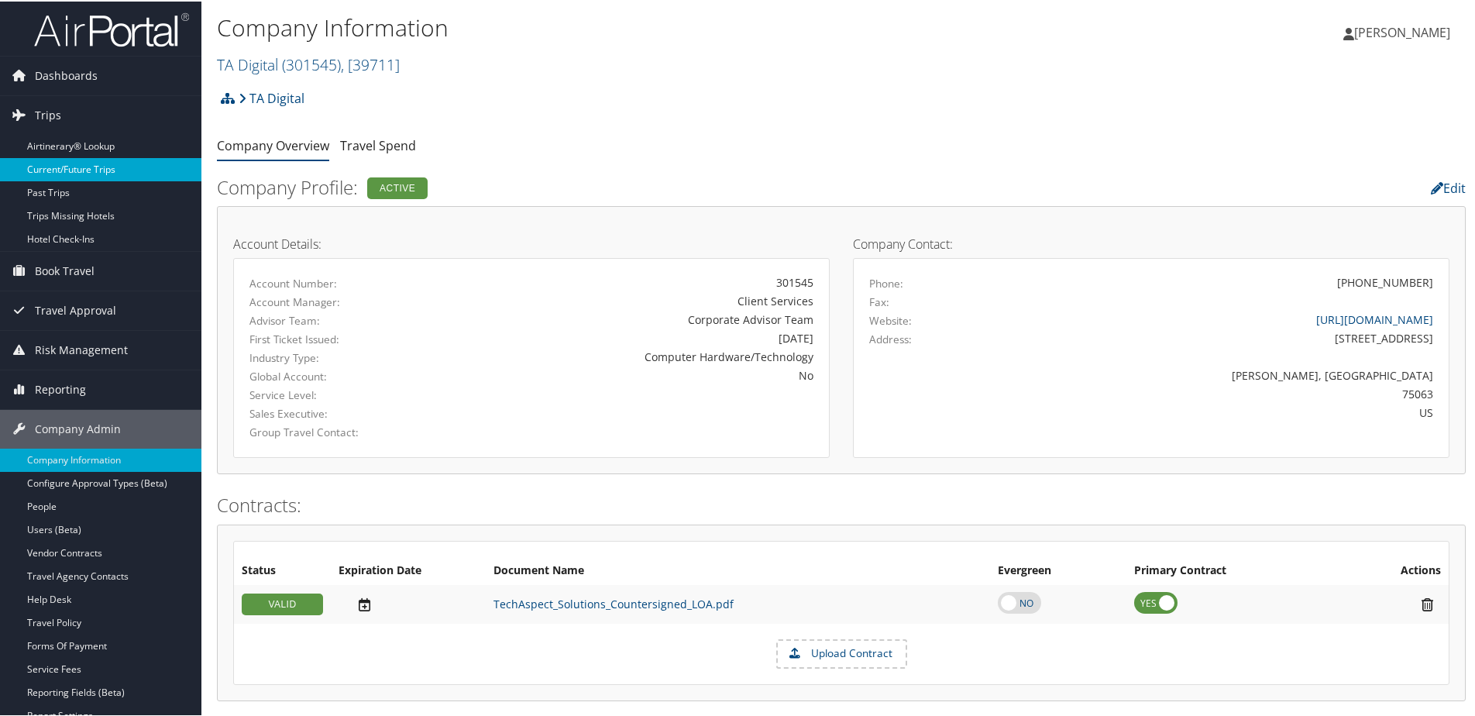
click at [64, 173] on link "Current/Future Trips" at bounding box center [100, 167] width 201 height 23
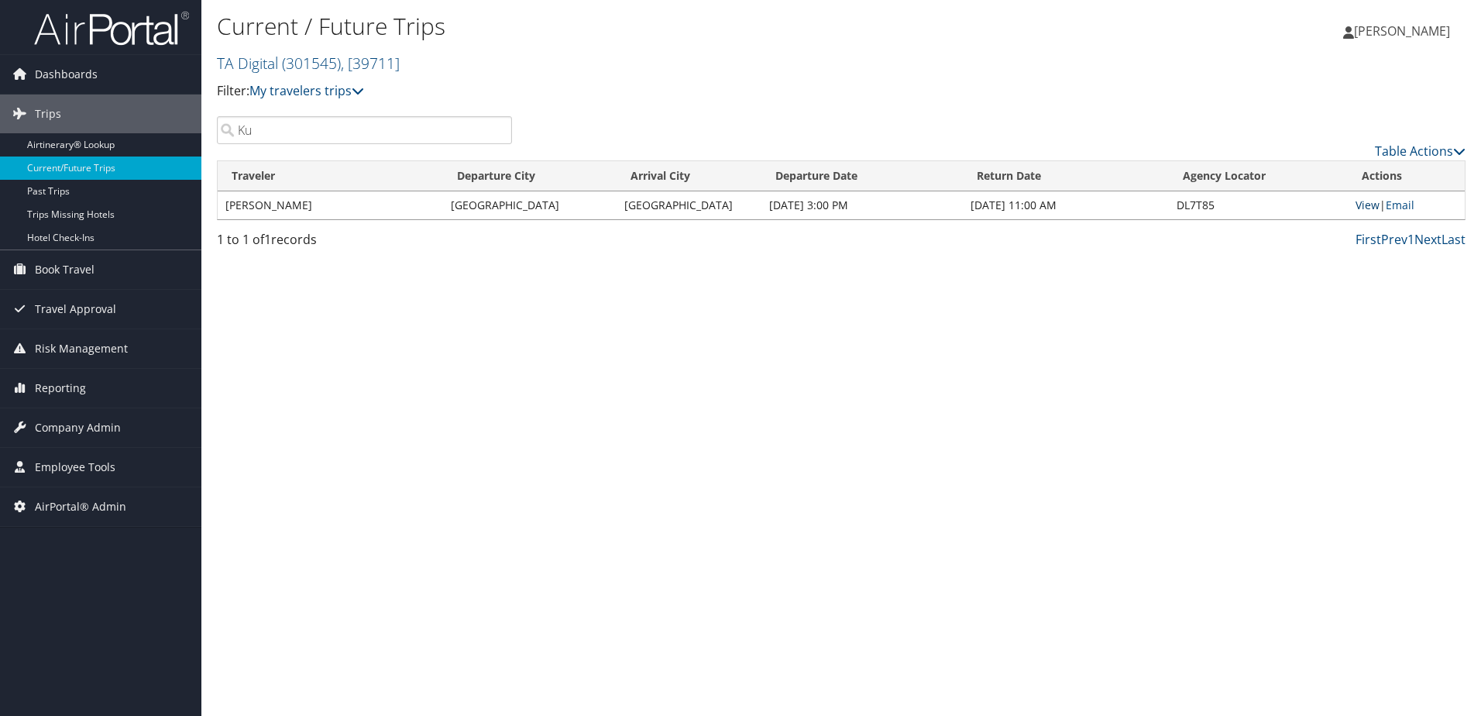
type input "Ku"
click at [1369, 208] on link "View" at bounding box center [1367, 205] width 24 height 15
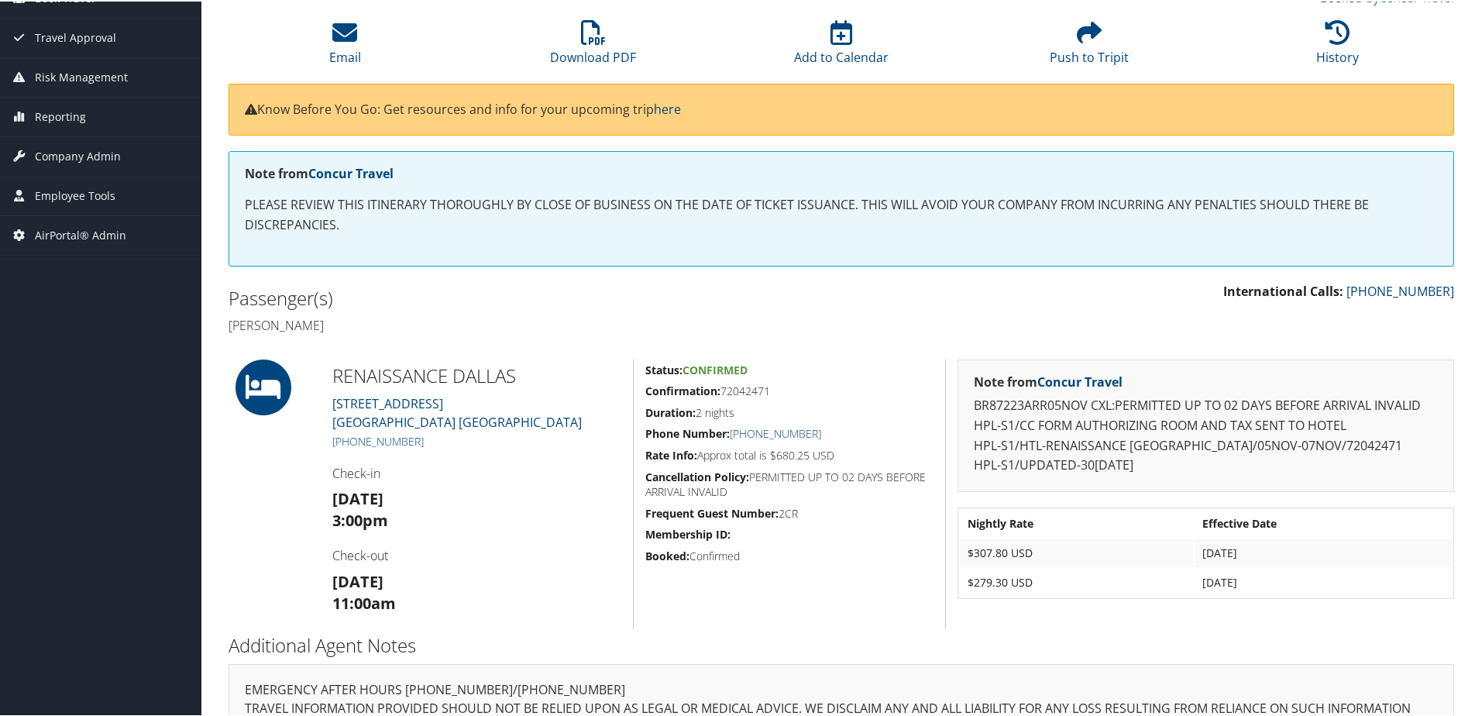
scroll to position [183, 0]
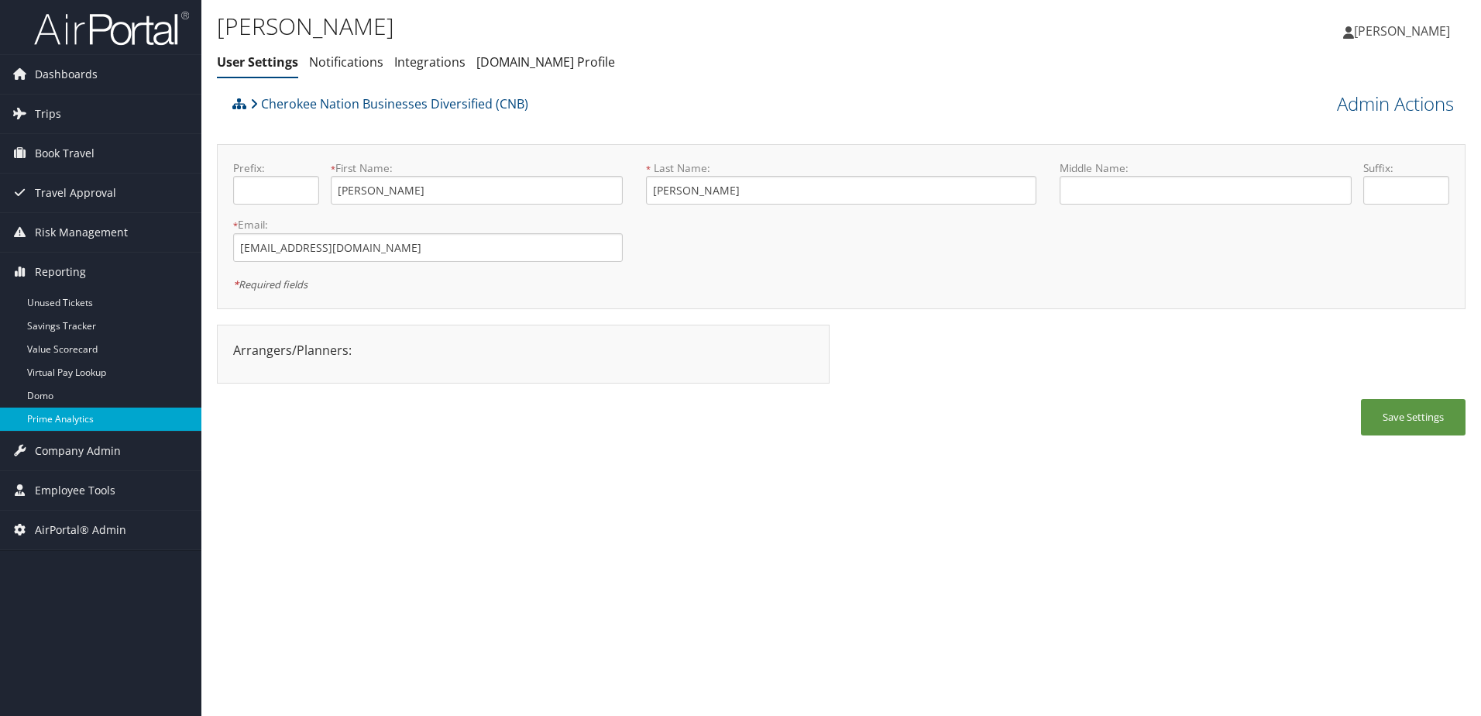
click at [69, 428] on link "Prime Analytics" at bounding box center [100, 418] width 201 height 23
click at [60, 444] on span "Company Admin" at bounding box center [78, 450] width 86 height 39
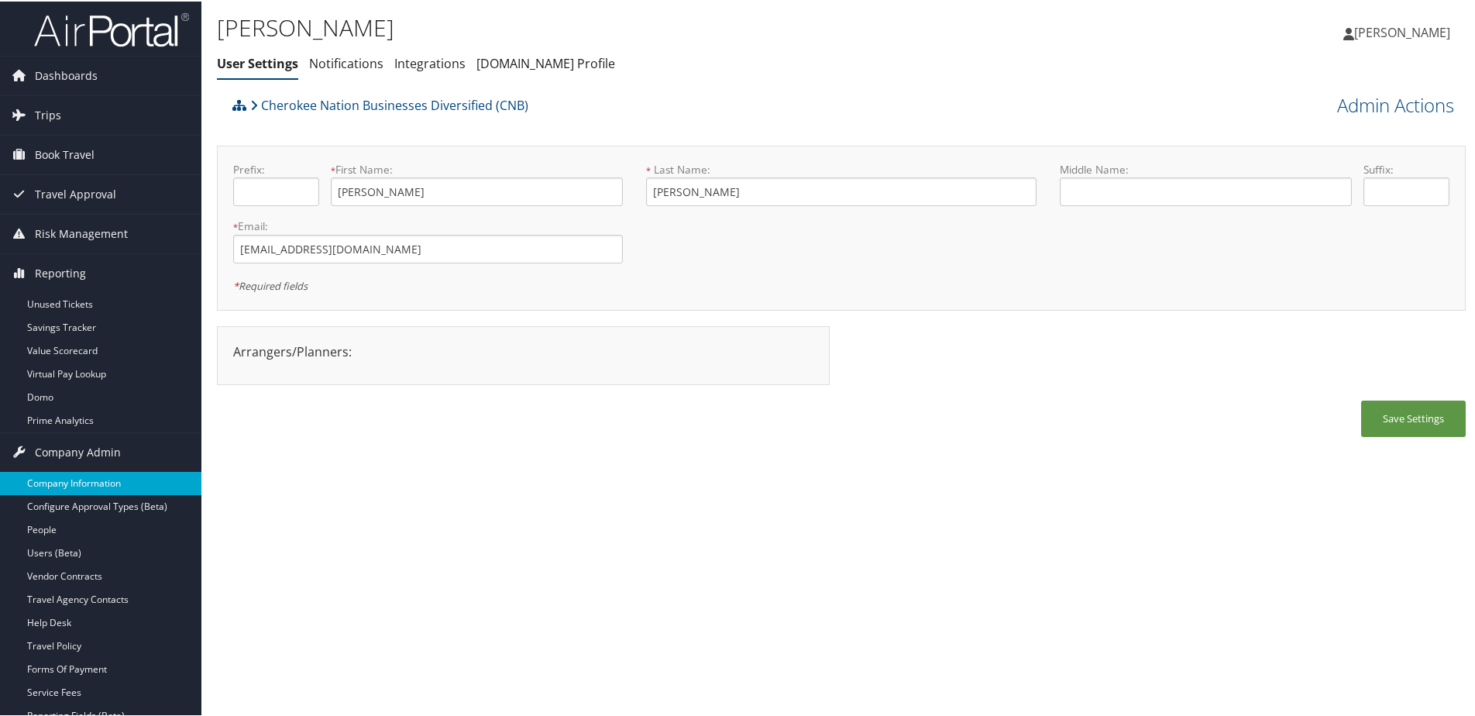
click at [59, 481] on link "Company Information" at bounding box center [100, 481] width 201 height 23
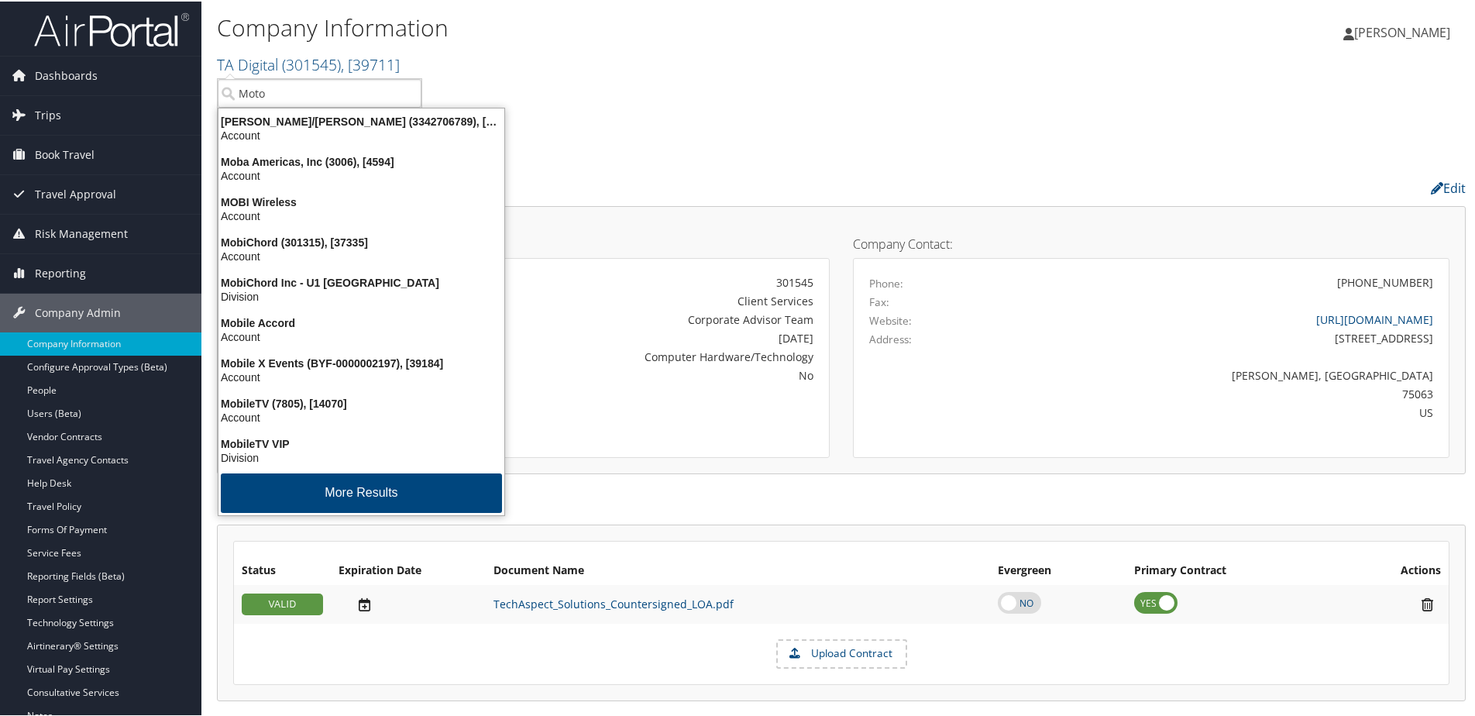
type input "Motor"
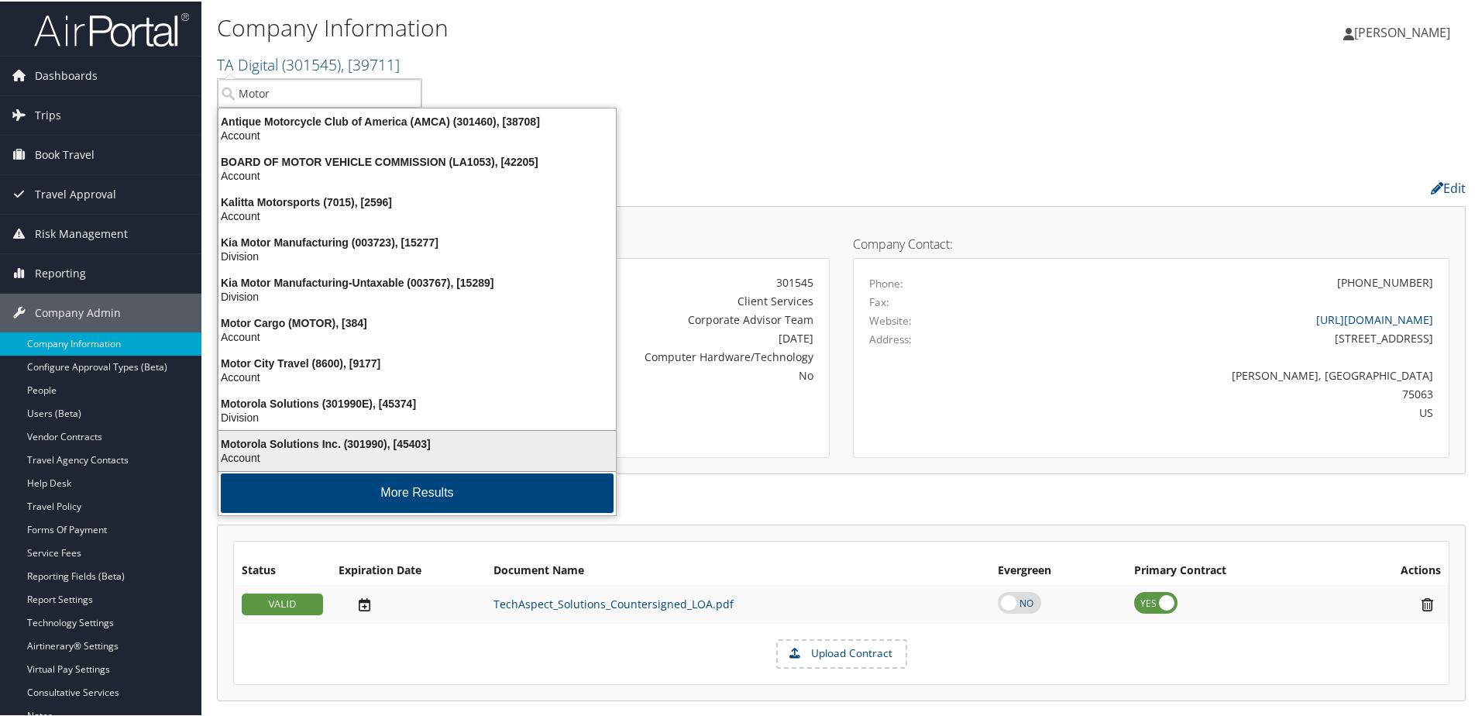
click at [339, 441] on div "Motorola Solutions Inc. (301990), [45403]" at bounding box center [417, 442] width 416 height 14
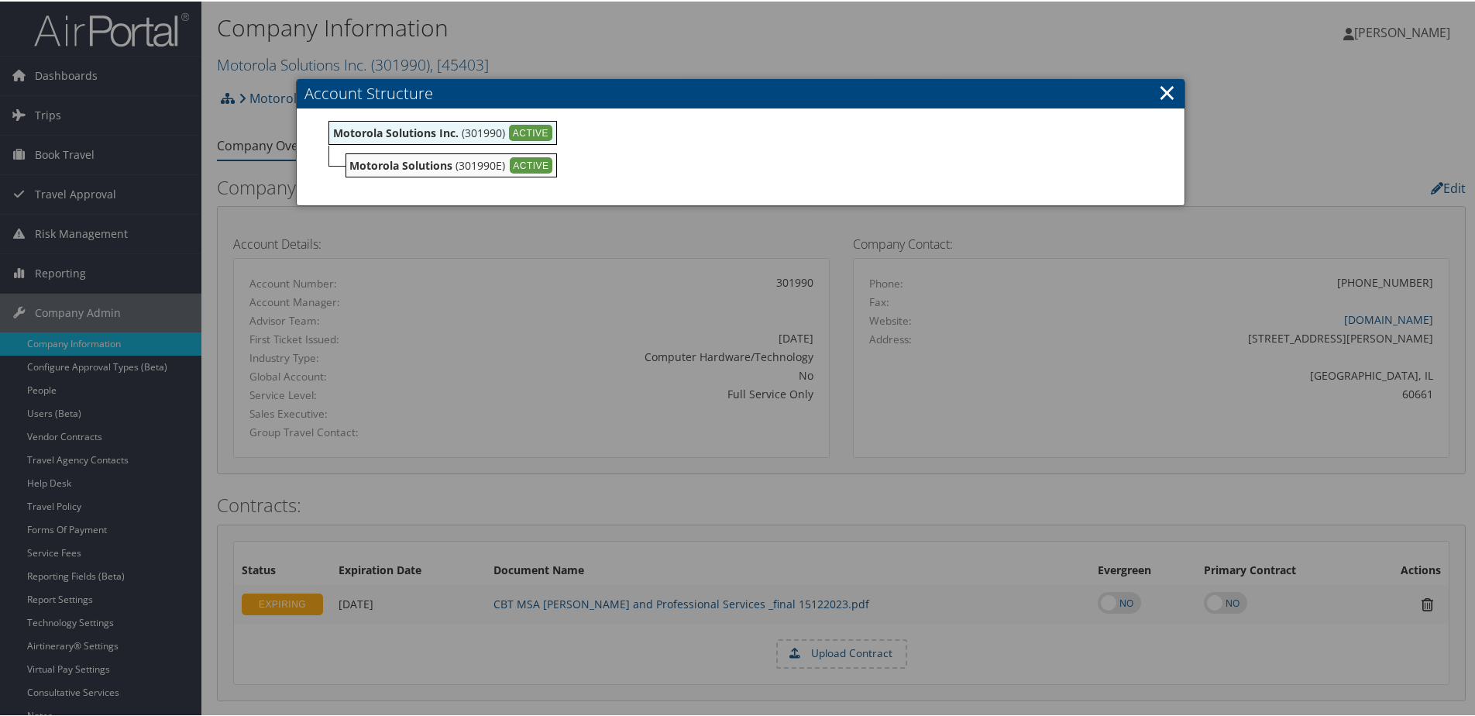
click at [222, 138] on div at bounding box center [740, 358] width 1481 height 716
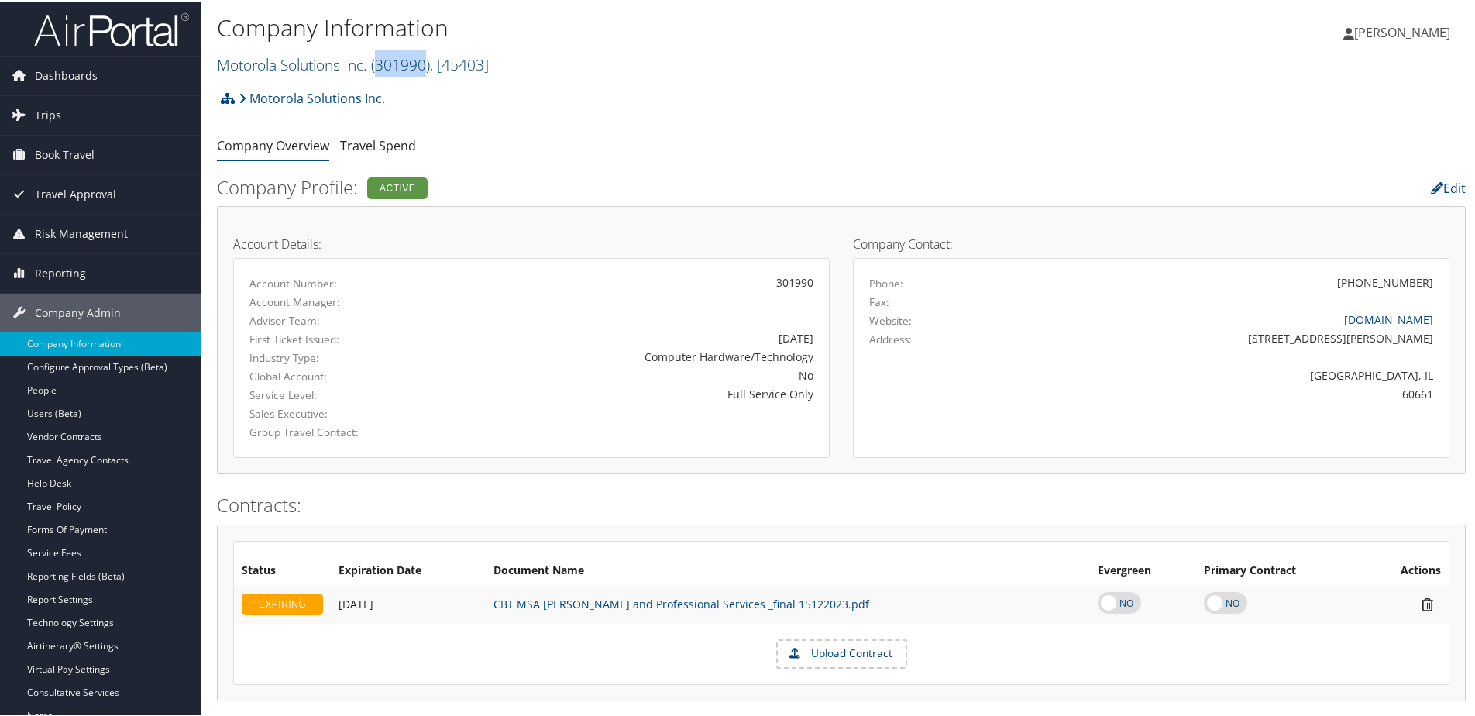
drag, startPoint x: 382, startPoint y: 63, endPoint x: 428, endPoint y: 64, distance: 45.7
click at [428, 64] on span "( 301990 )" at bounding box center [400, 63] width 59 height 21
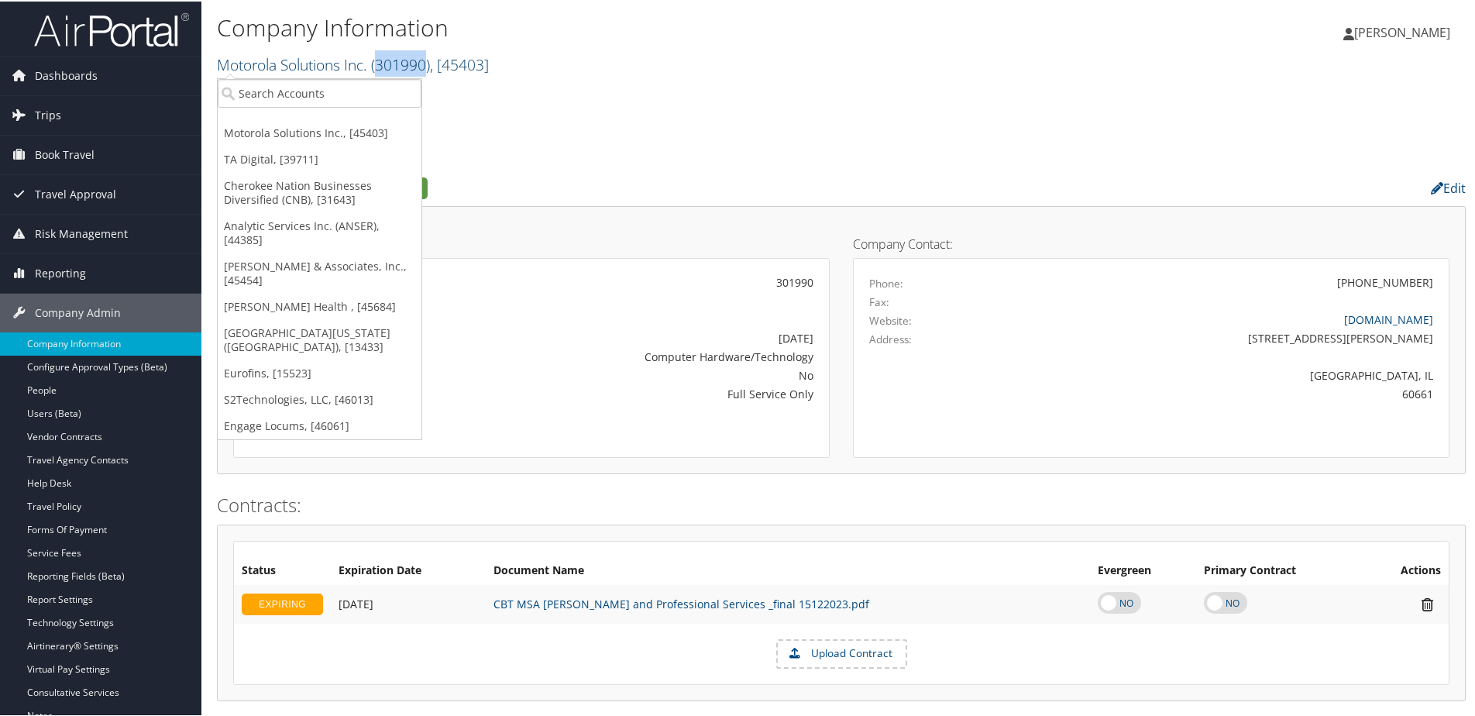
copy span "301990"
drag, startPoint x: 211, startPoint y: 67, endPoint x: 372, endPoint y: 67, distance: 161.1
click at [372, 67] on div "Company Information Motorola Solutions Inc. ( 301990 ) , [ 45403 ] Motorola Sol…" at bounding box center [841, 40] width 1280 height 81
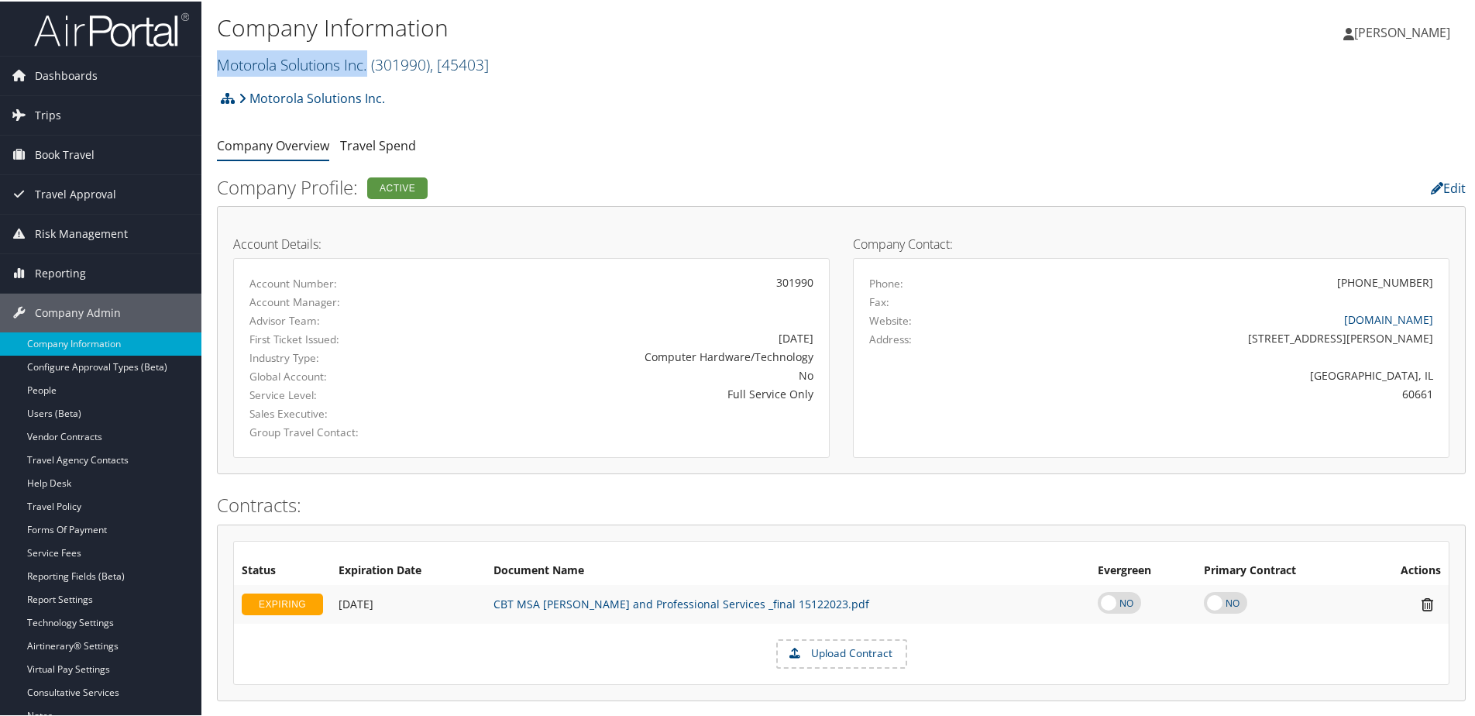
copy link "Motorola Solutions Inc."
click at [516, 139] on ul "Company Overview Travel Spend" at bounding box center [841, 145] width 1249 height 28
click at [56, 110] on span "Trips" at bounding box center [48, 113] width 26 height 39
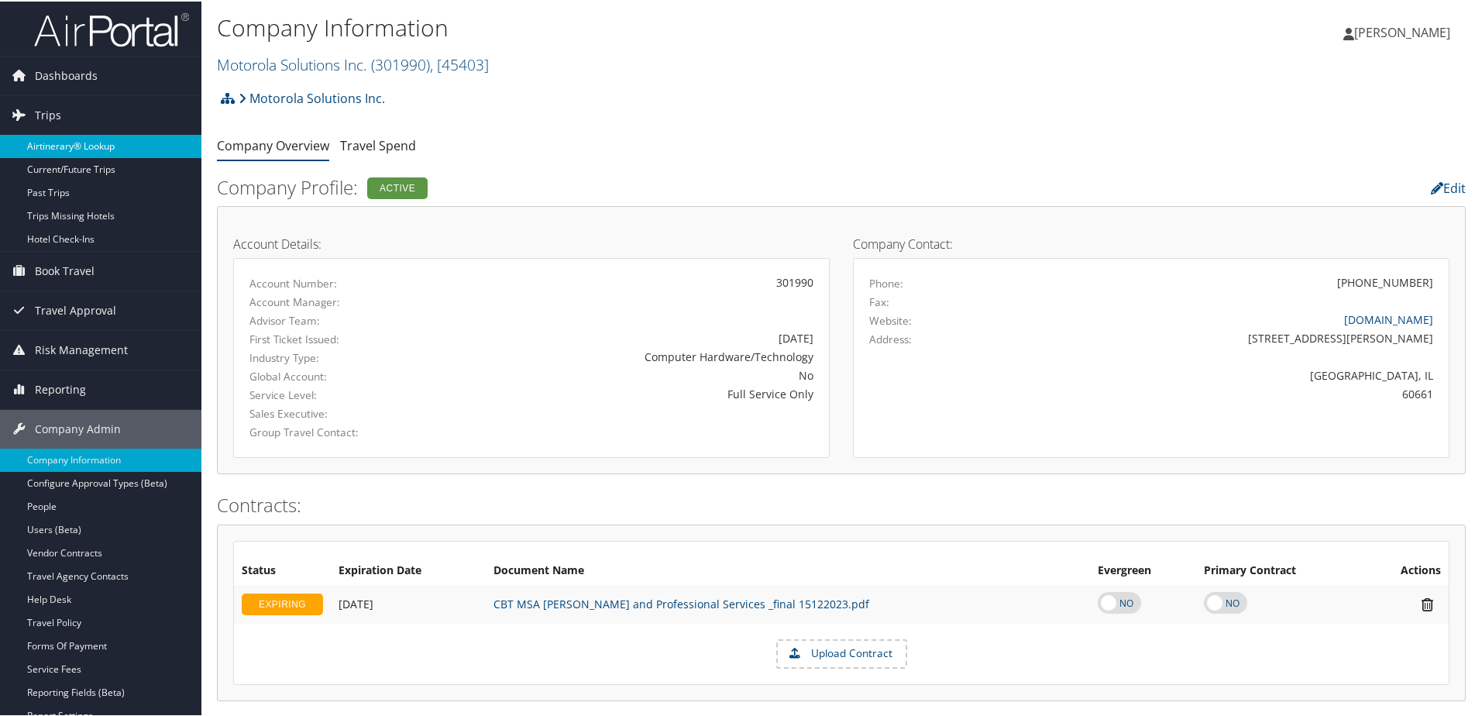
click at [88, 142] on link "Airtinerary® Lookup" at bounding box center [100, 144] width 201 height 23
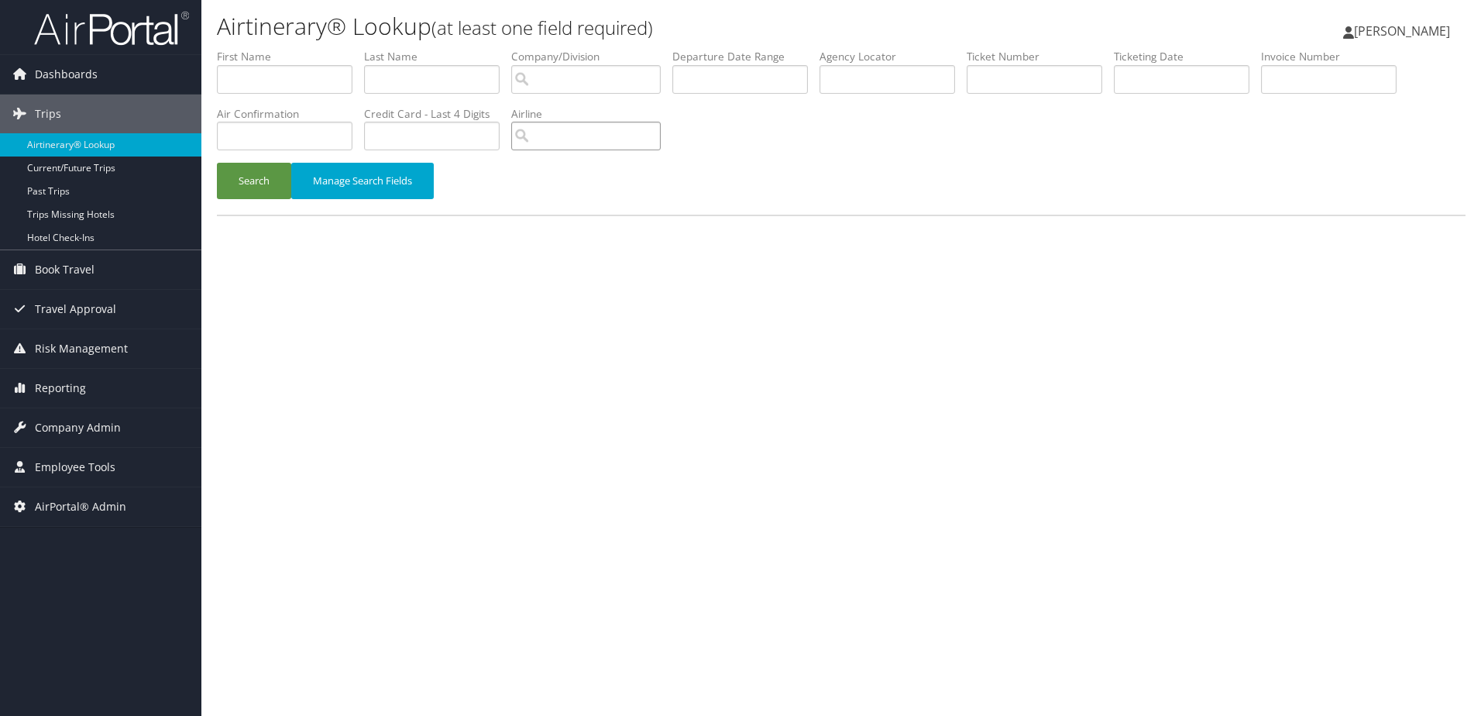
click at [555, 130] on input "search" at bounding box center [585, 136] width 149 height 29
click at [585, 173] on div "AirVendor" at bounding box center [602, 180] width 167 height 15
type input "Southwest Airlines"
click at [604, 77] on input "search" at bounding box center [585, 79] width 149 height 29
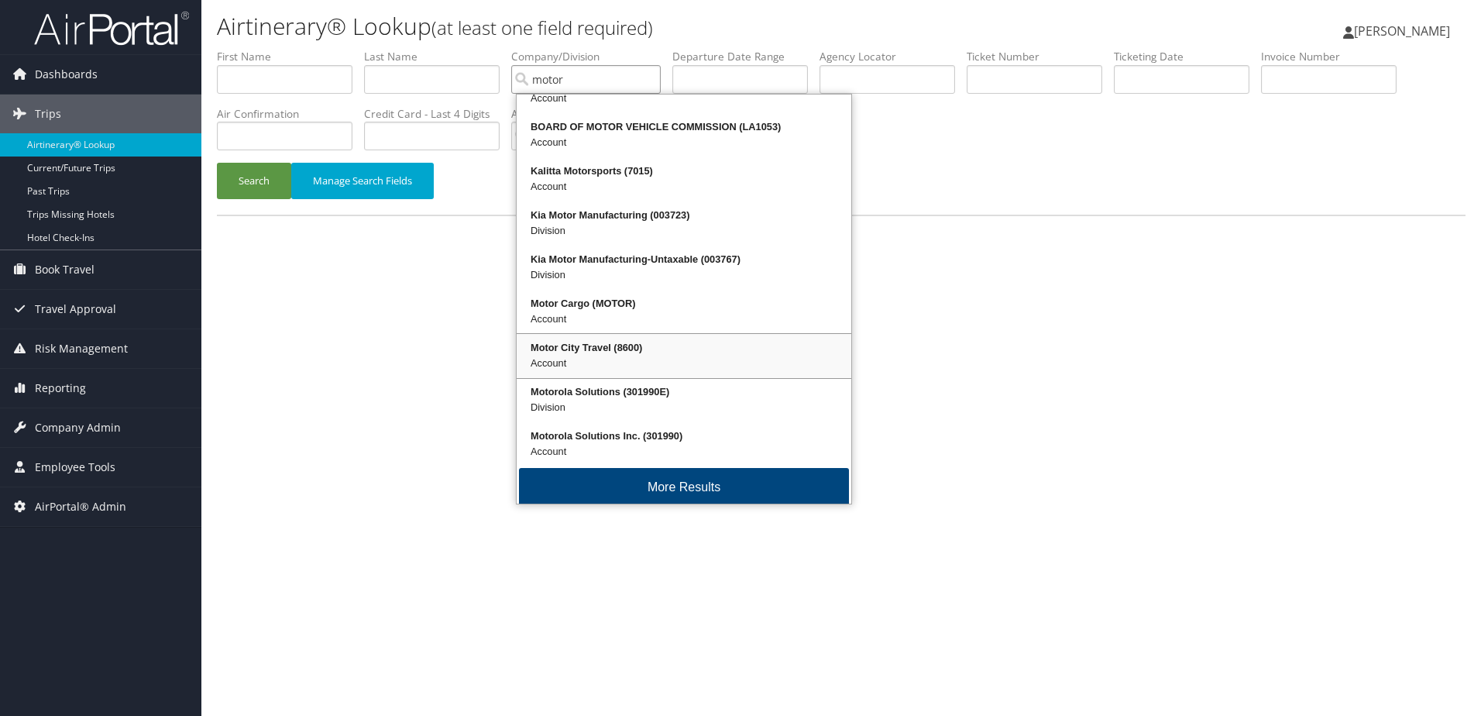
scroll to position [37, 0]
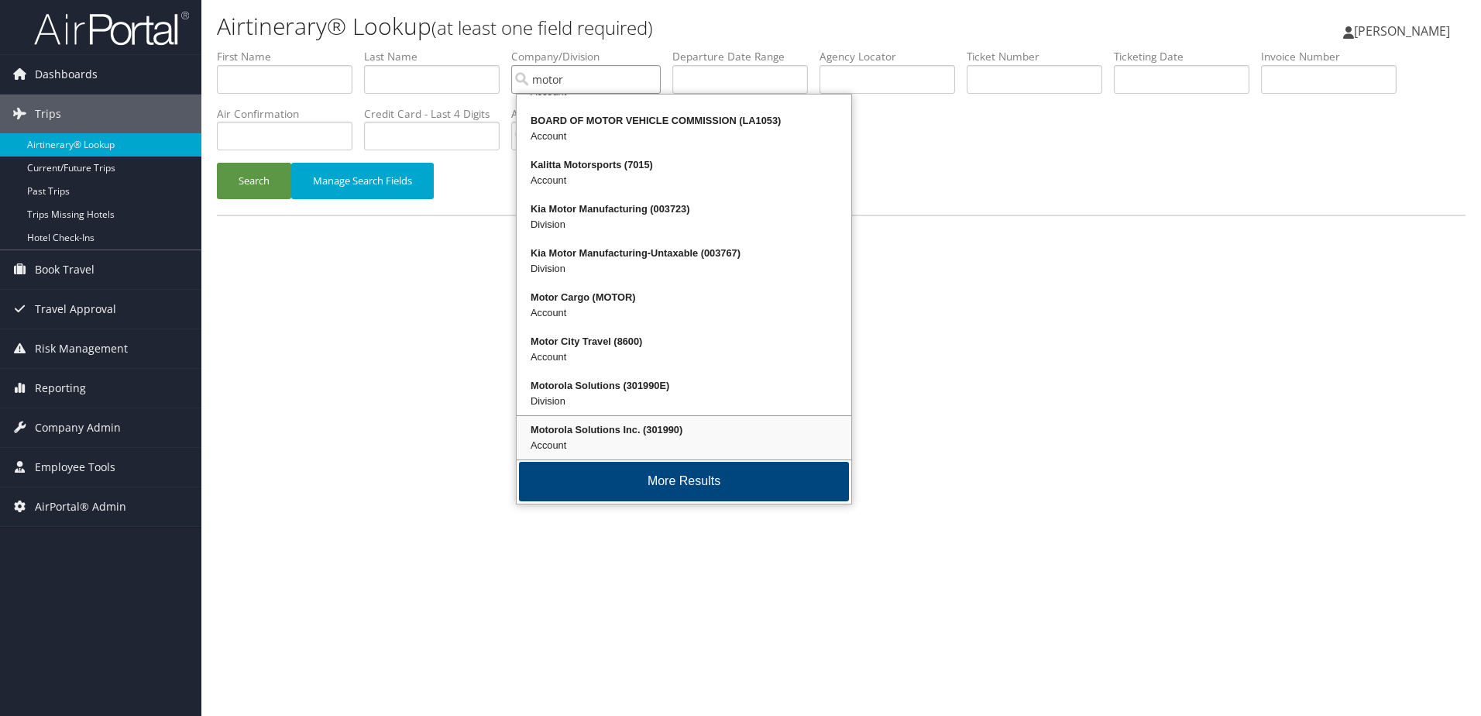
click at [627, 426] on div "Motorola Solutions Inc. (301990)" at bounding box center [684, 429] width 330 height 15
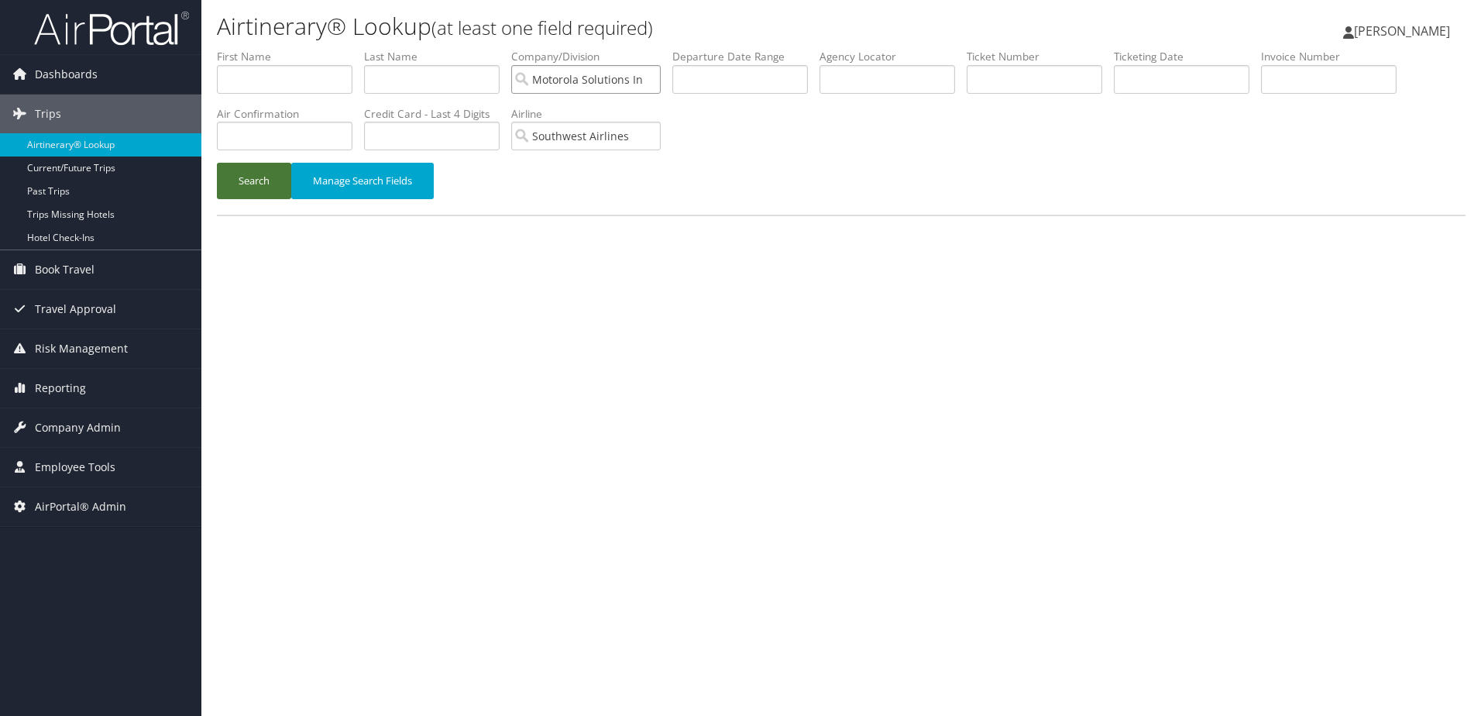
type input "Motorola Solutions Inc."
click at [250, 193] on button "Search" at bounding box center [254, 181] width 74 height 36
